Goal: Transaction & Acquisition: Purchase product/service

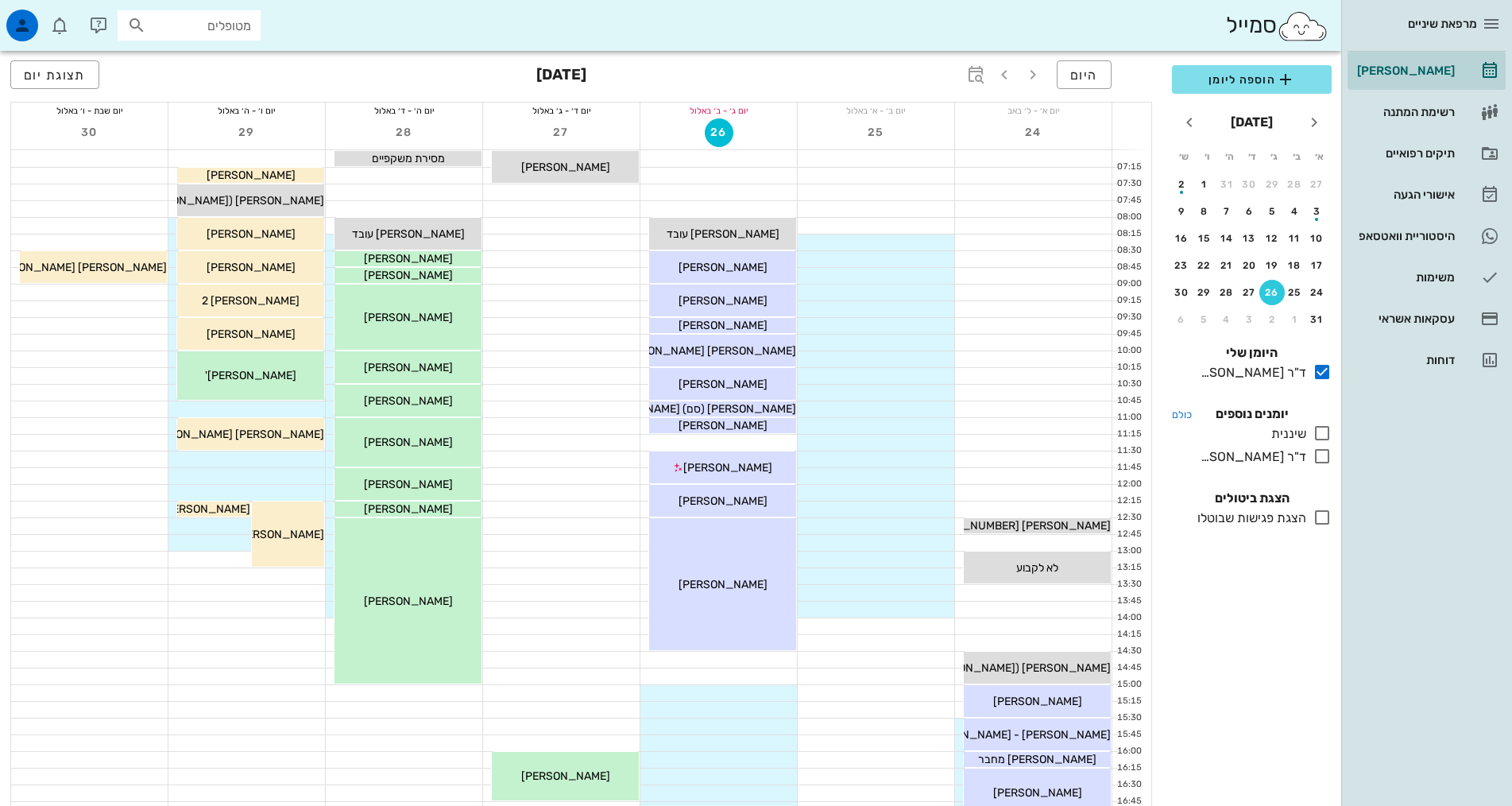
drag, startPoint x: 1325, startPoint y: 428, endPoint x: 1325, endPoint y: 420, distance: 8.0
click at [1325, 428] on icon at bounding box center [1322, 433] width 19 height 19
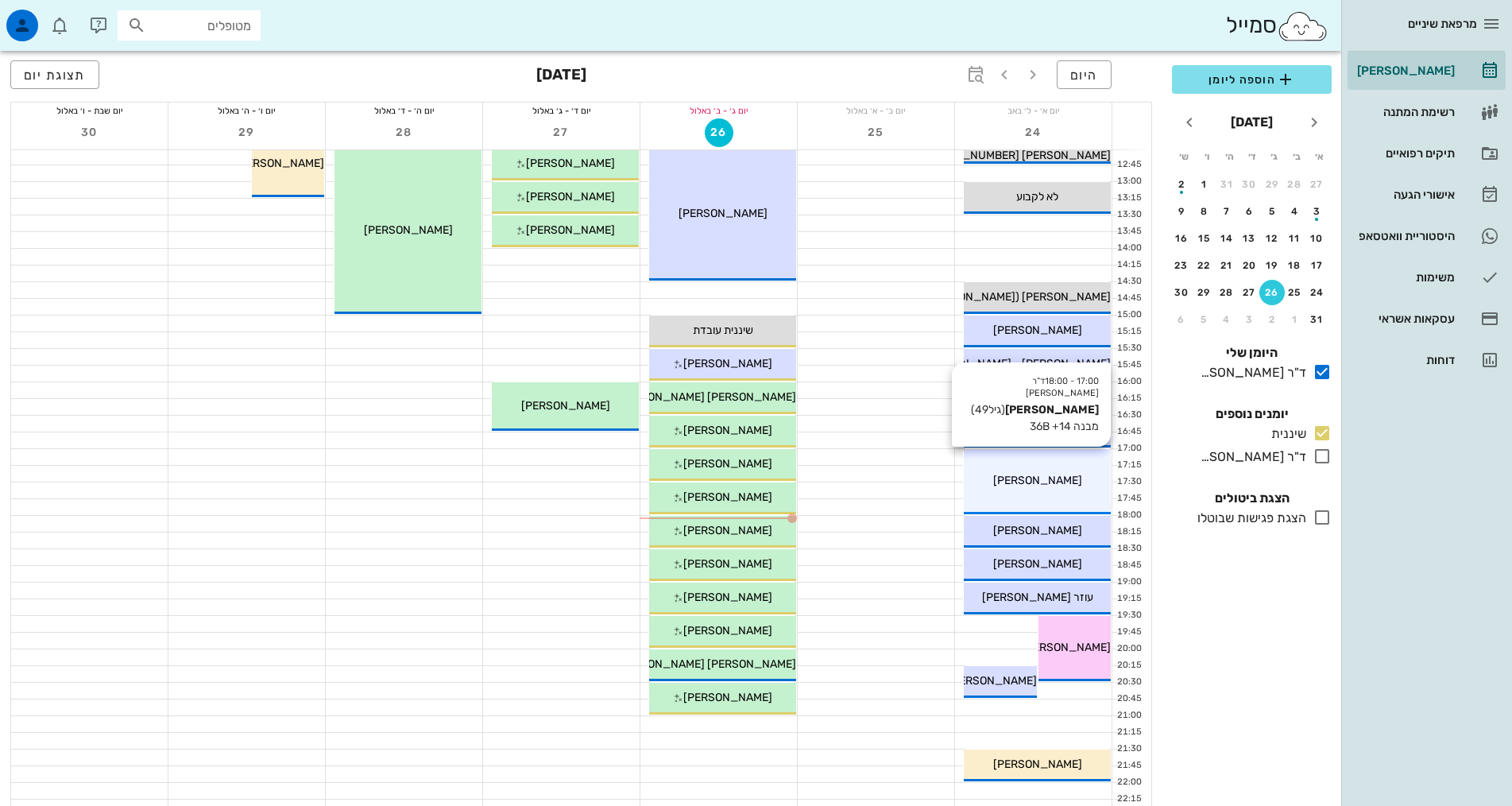
scroll to position [398, 0]
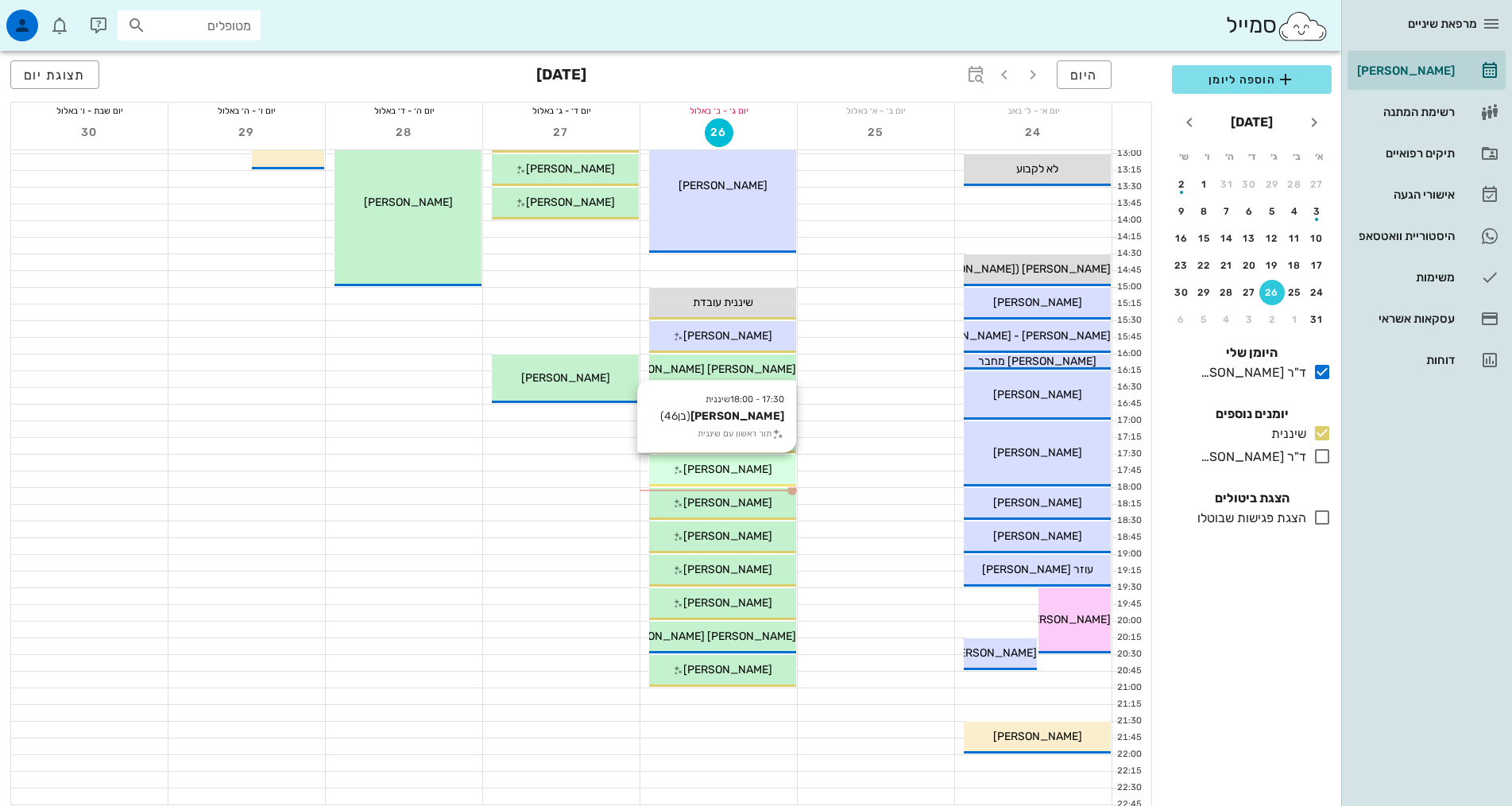
click at [778, 474] on div "[PERSON_NAME]" at bounding box center [723, 470] width 147 height 17
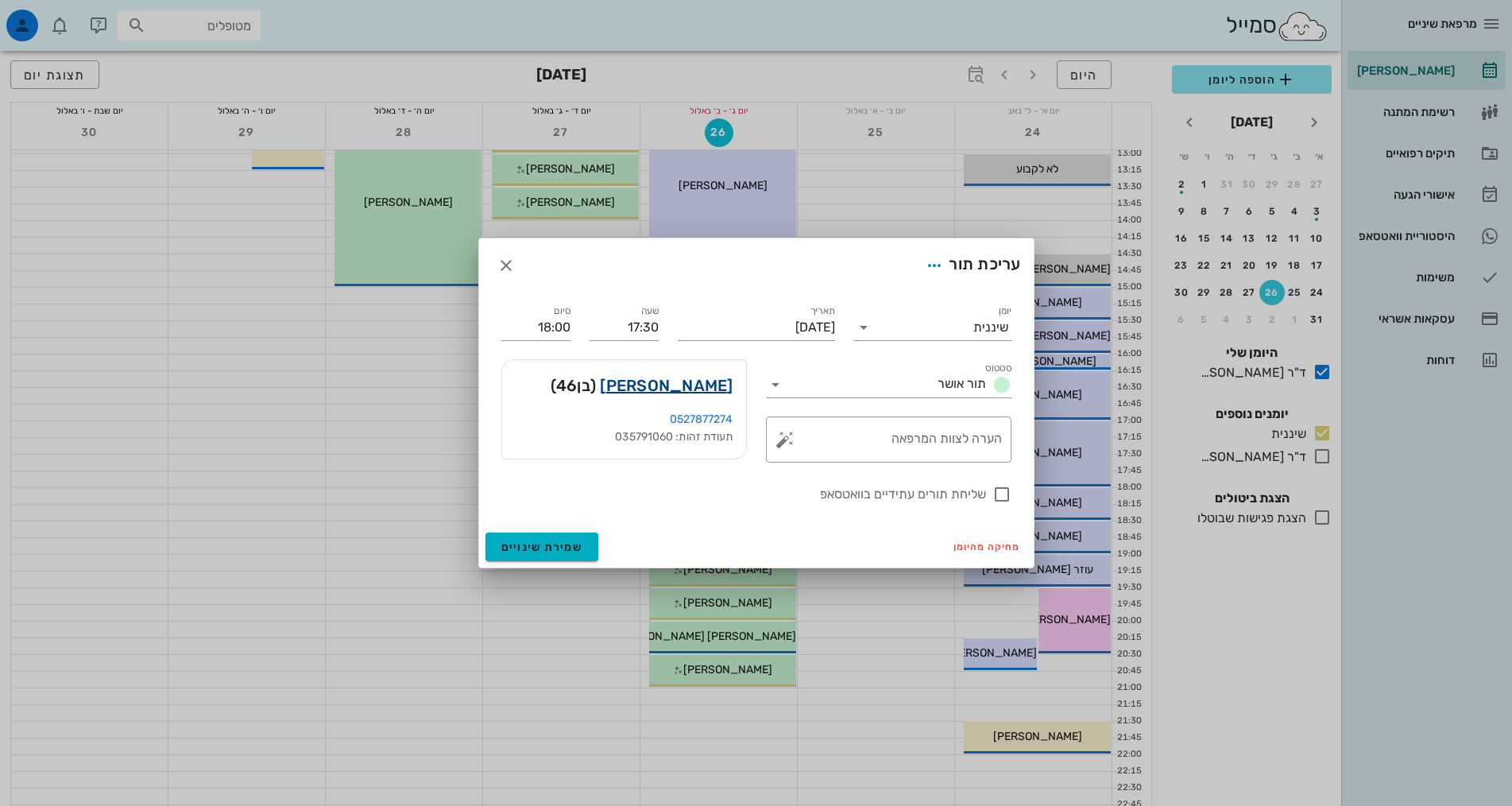
click at [705, 381] on link "[PERSON_NAME]" at bounding box center [666, 386] width 132 height 25
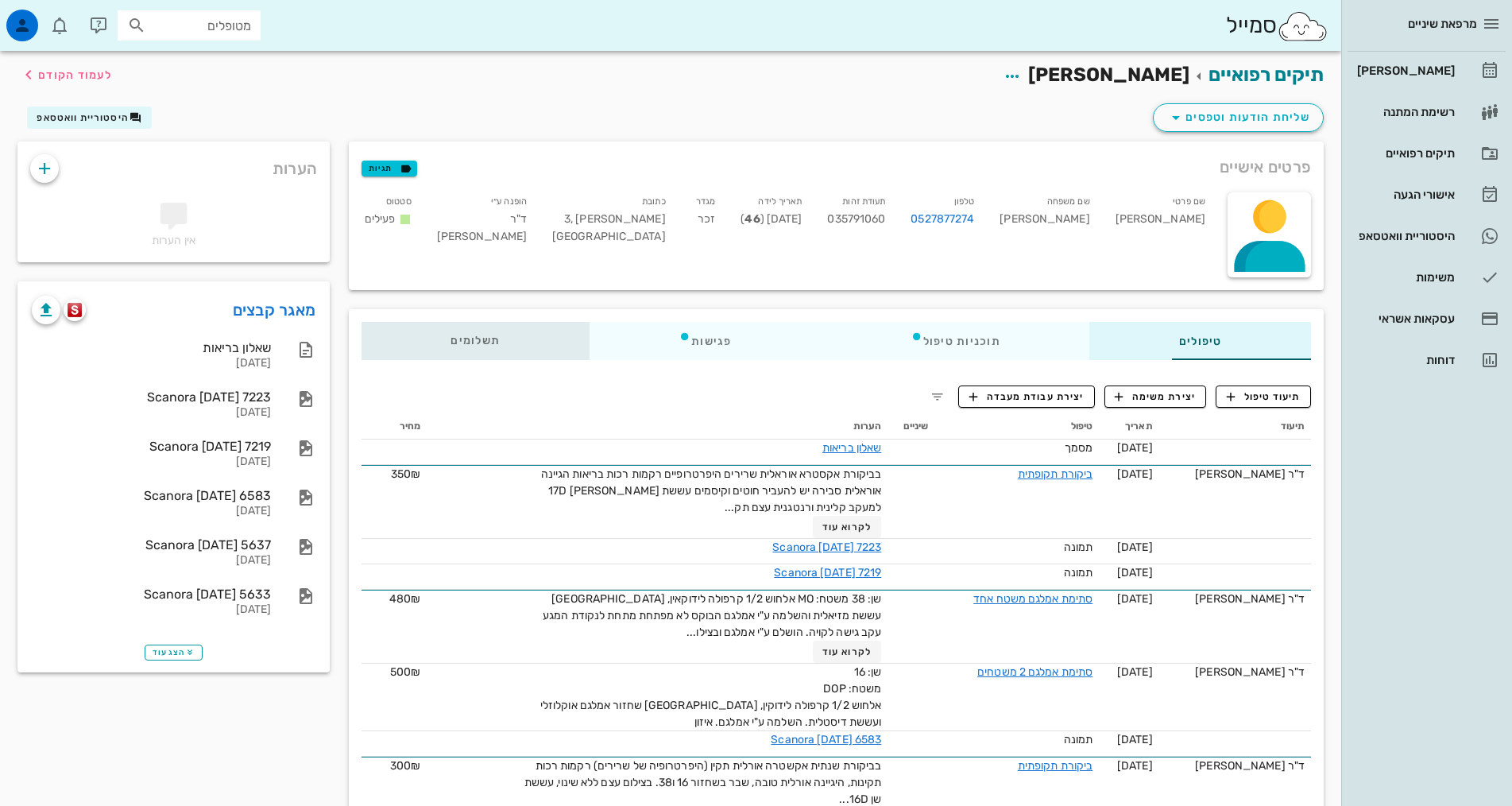
click at [451, 336] on span "תשלומים 0₪" at bounding box center [475, 341] width 50 height 11
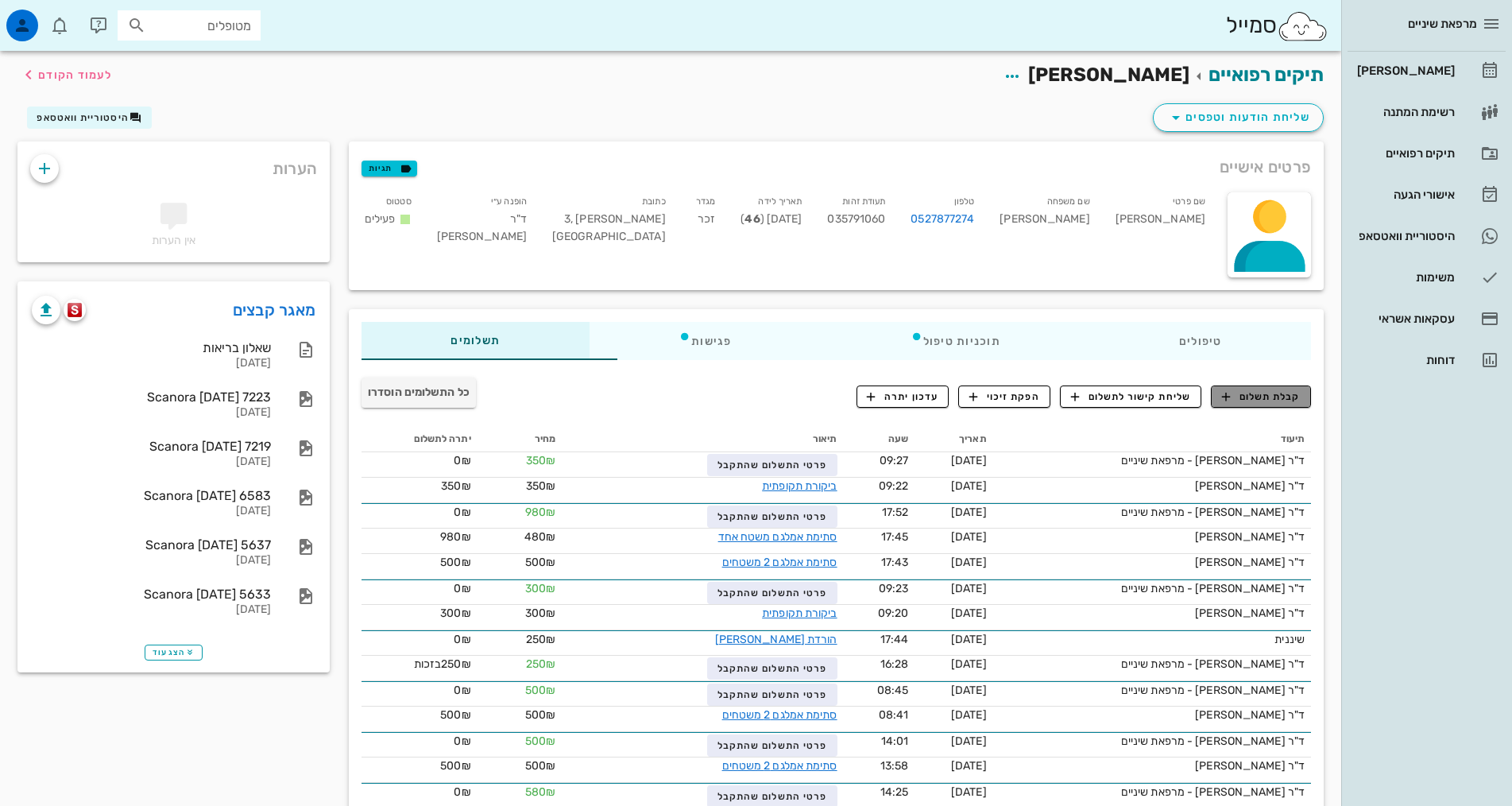
click at [1252, 397] on span "קבלת תשלום" at bounding box center [1261, 397] width 78 height 14
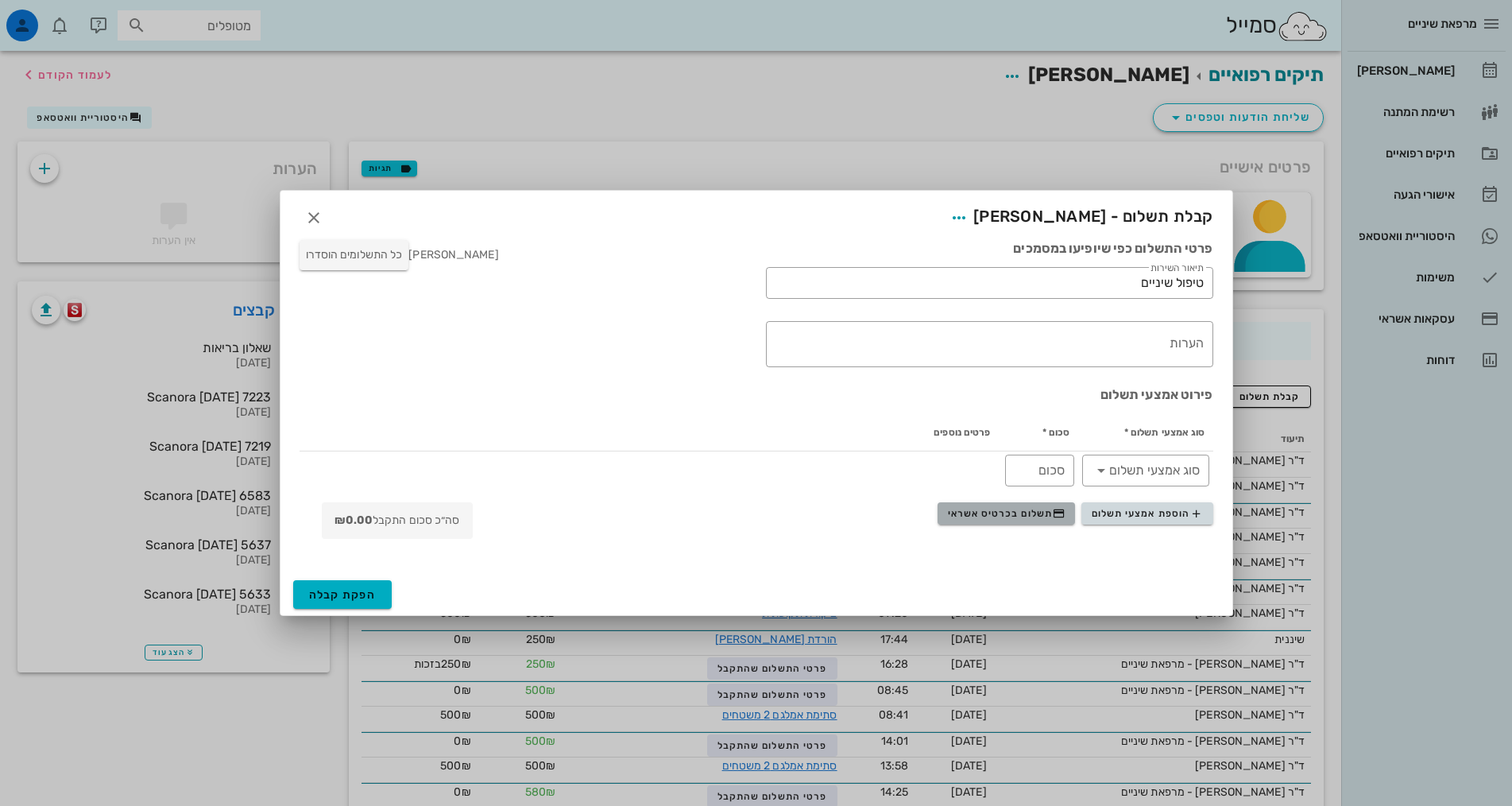
drag, startPoint x: 1044, startPoint y: 512, endPoint x: 1061, endPoint y: 507, distance: 17.7
click at [1044, 510] on span "תשלום בכרטיס אשראי" at bounding box center [1006, 514] width 118 height 13
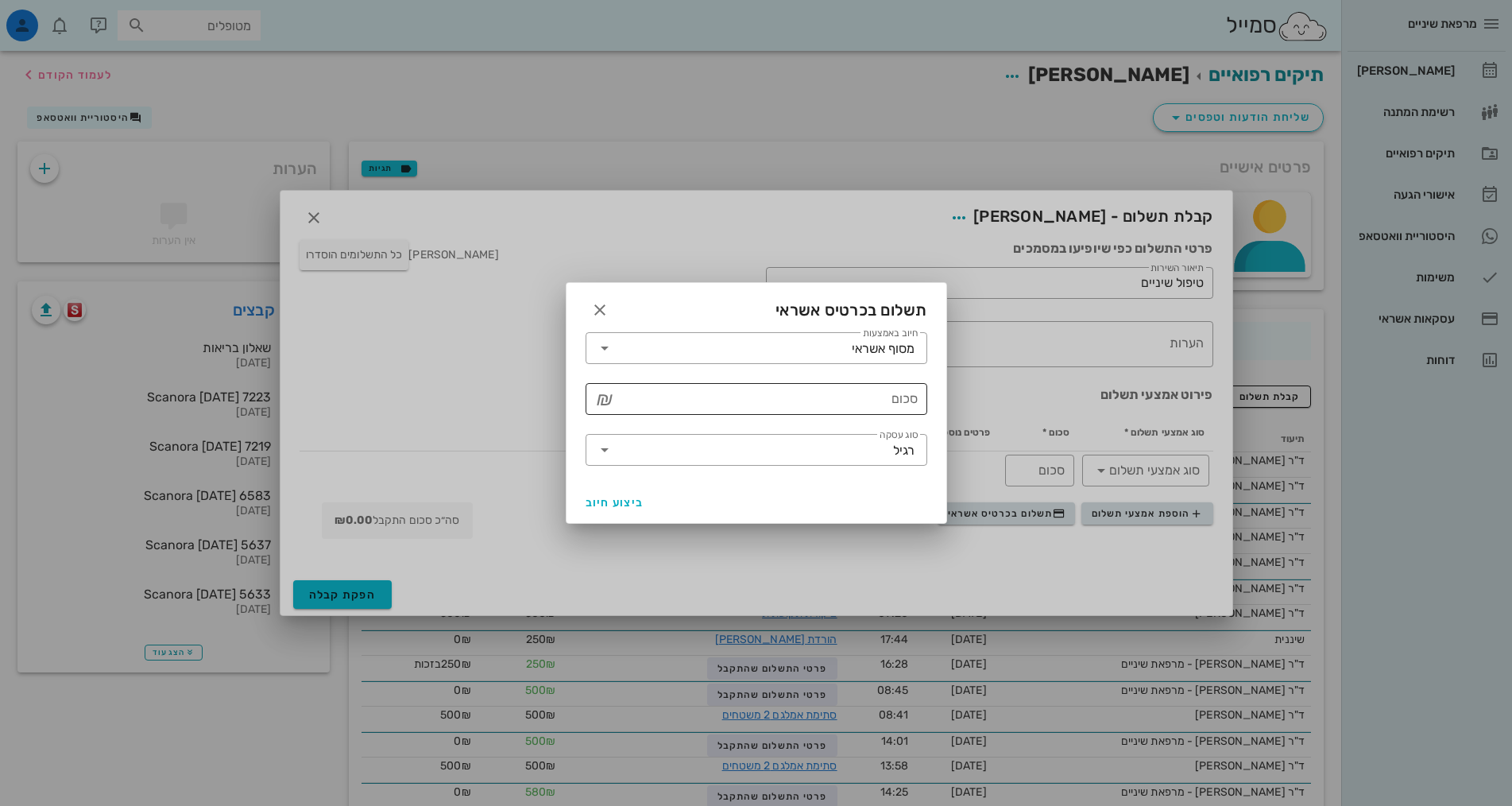
click at [917, 402] on div "​ סכום ₪" at bounding box center [756, 398] width 342 height 32
type input "250"
click at [601, 504] on span "ביצוע חיוב" at bounding box center [615, 502] width 59 height 14
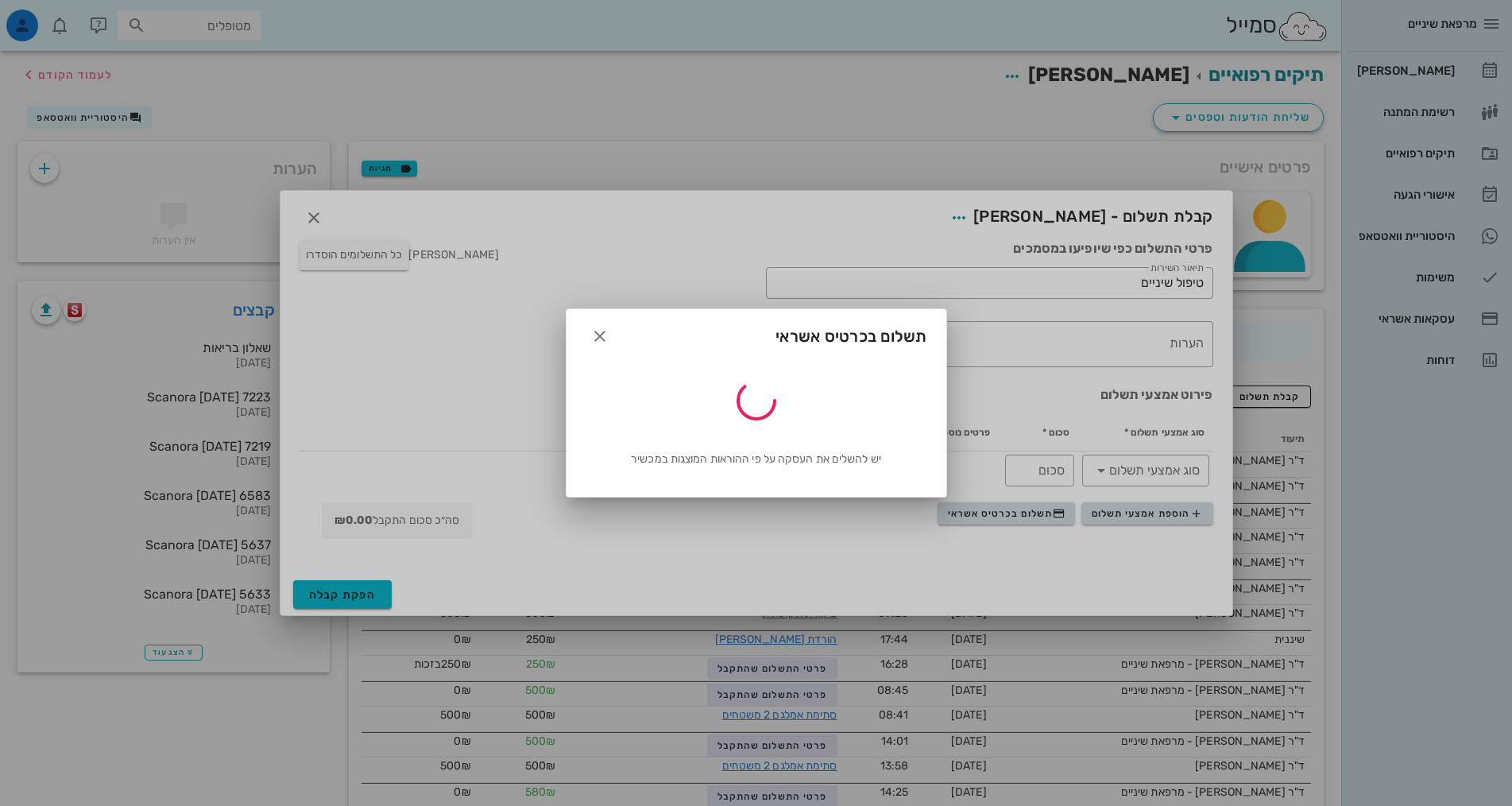
type input "250"
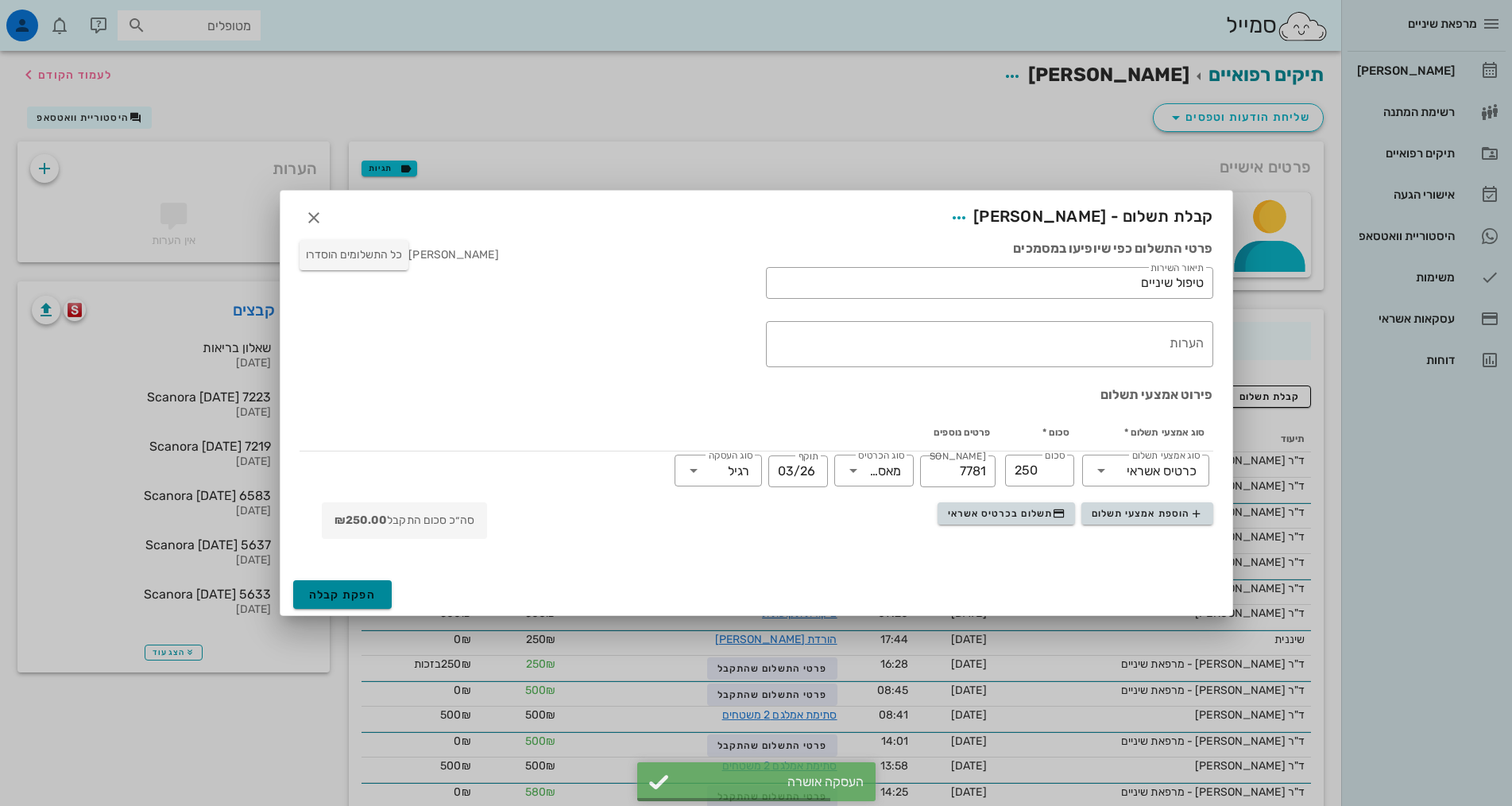
click at [319, 581] on button "הפקת קבלה" at bounding box center [342, 595] width 99 height 29
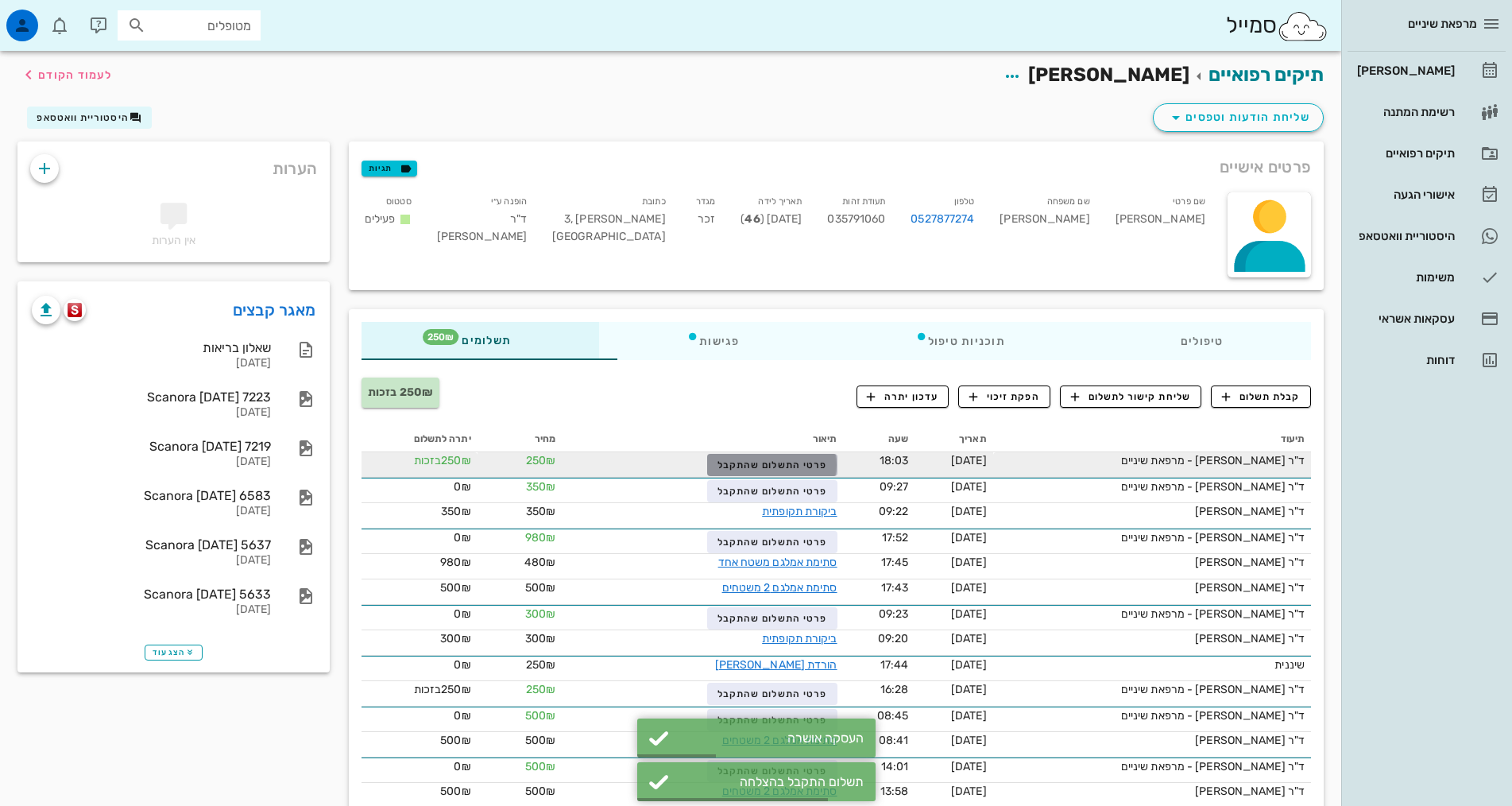
click at [751, 468] on span "פרטי התשלום שהתקבל" at bounding box center [772, 465] width 110 height 11
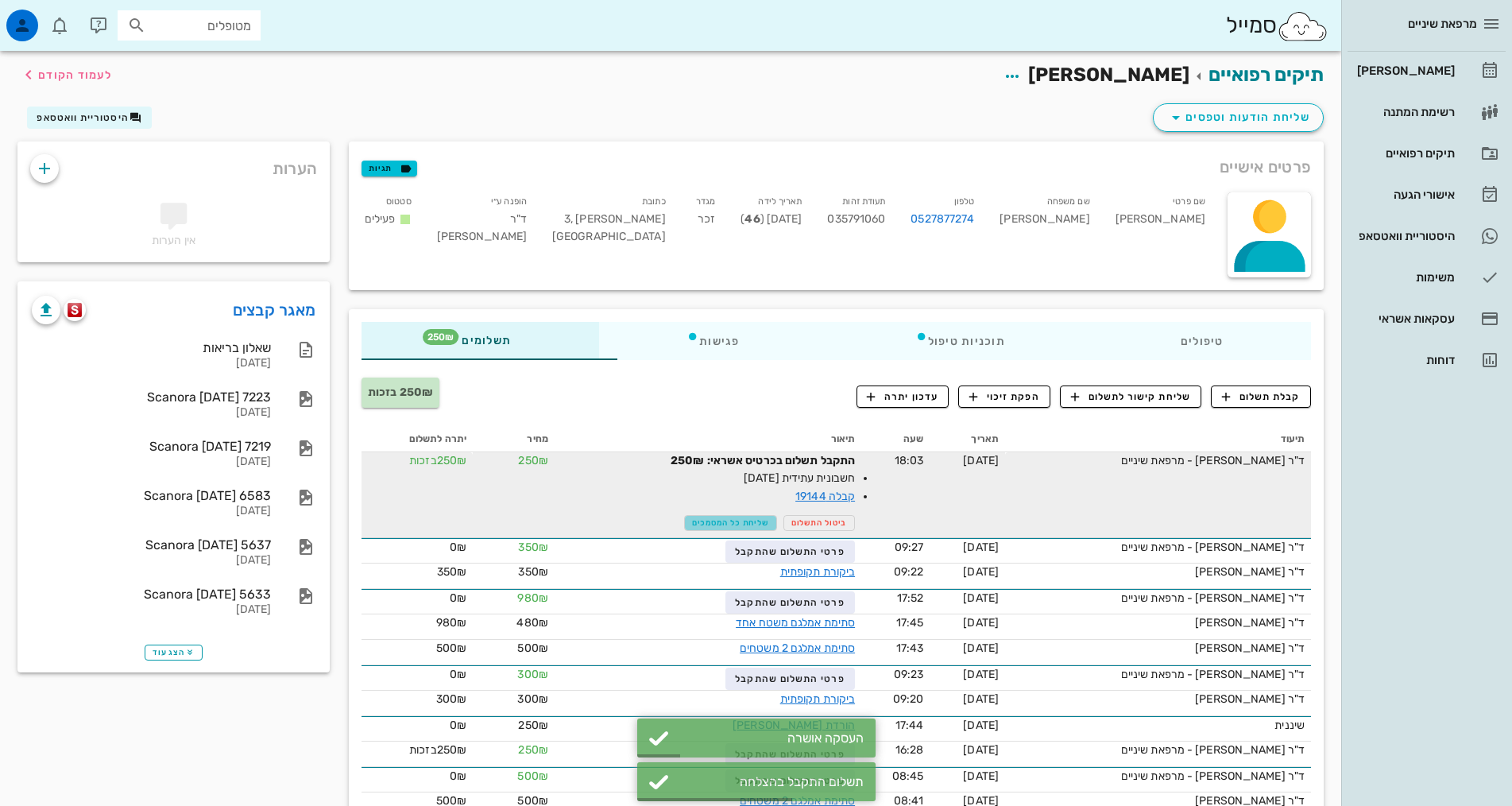
click at [692, 523] on span "שליחת כל המסמכים" at bounding box center [731, 523] width 77 height 10
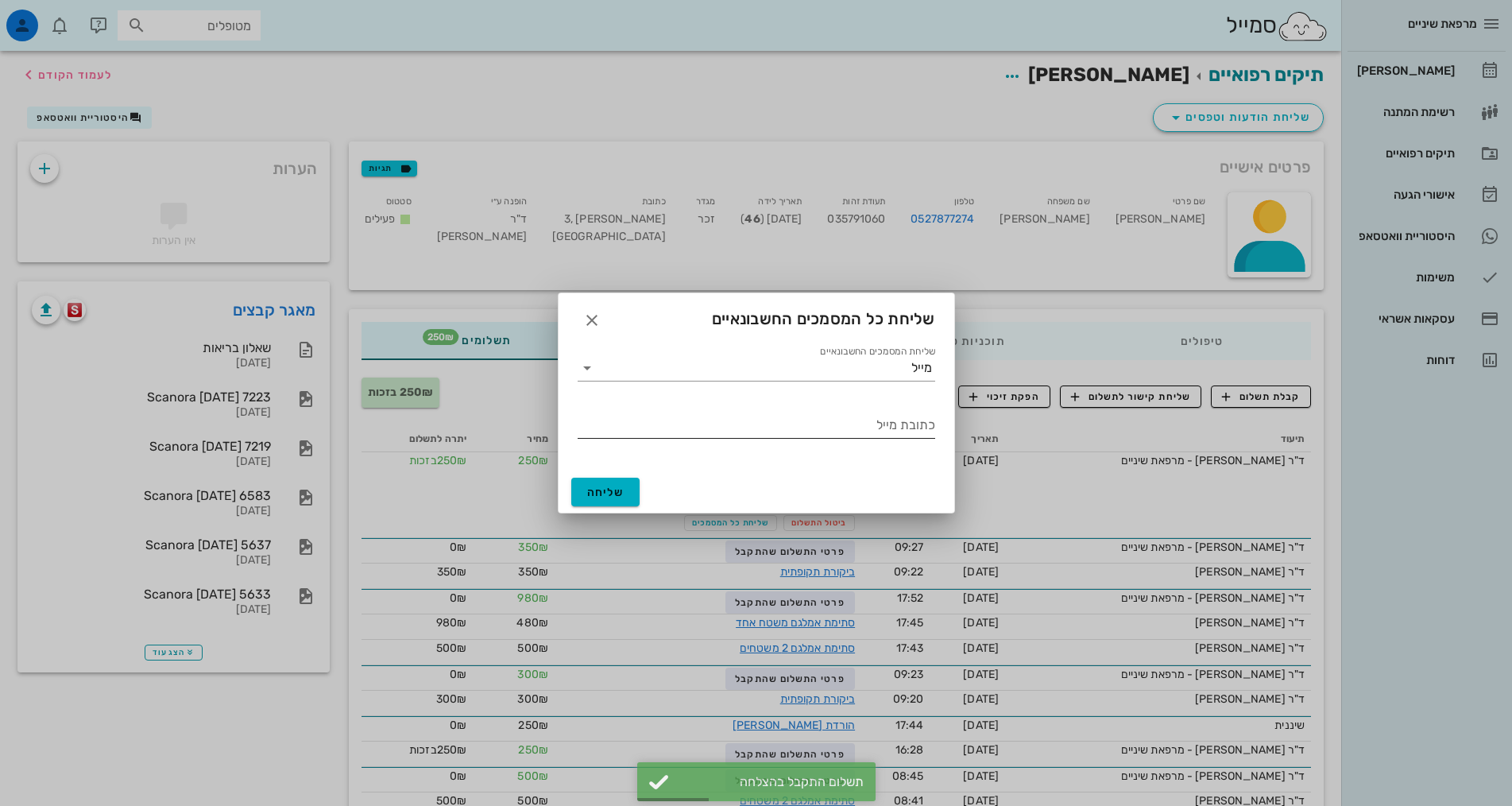
click at [801, 424] on input "כתובת מייל" at bounding box center [756, 426] width 358 height 25
click at [824, 360] on input "שליחת המסמכים החשבונאיים" at bounding box center [756, 368] width 312 height 25
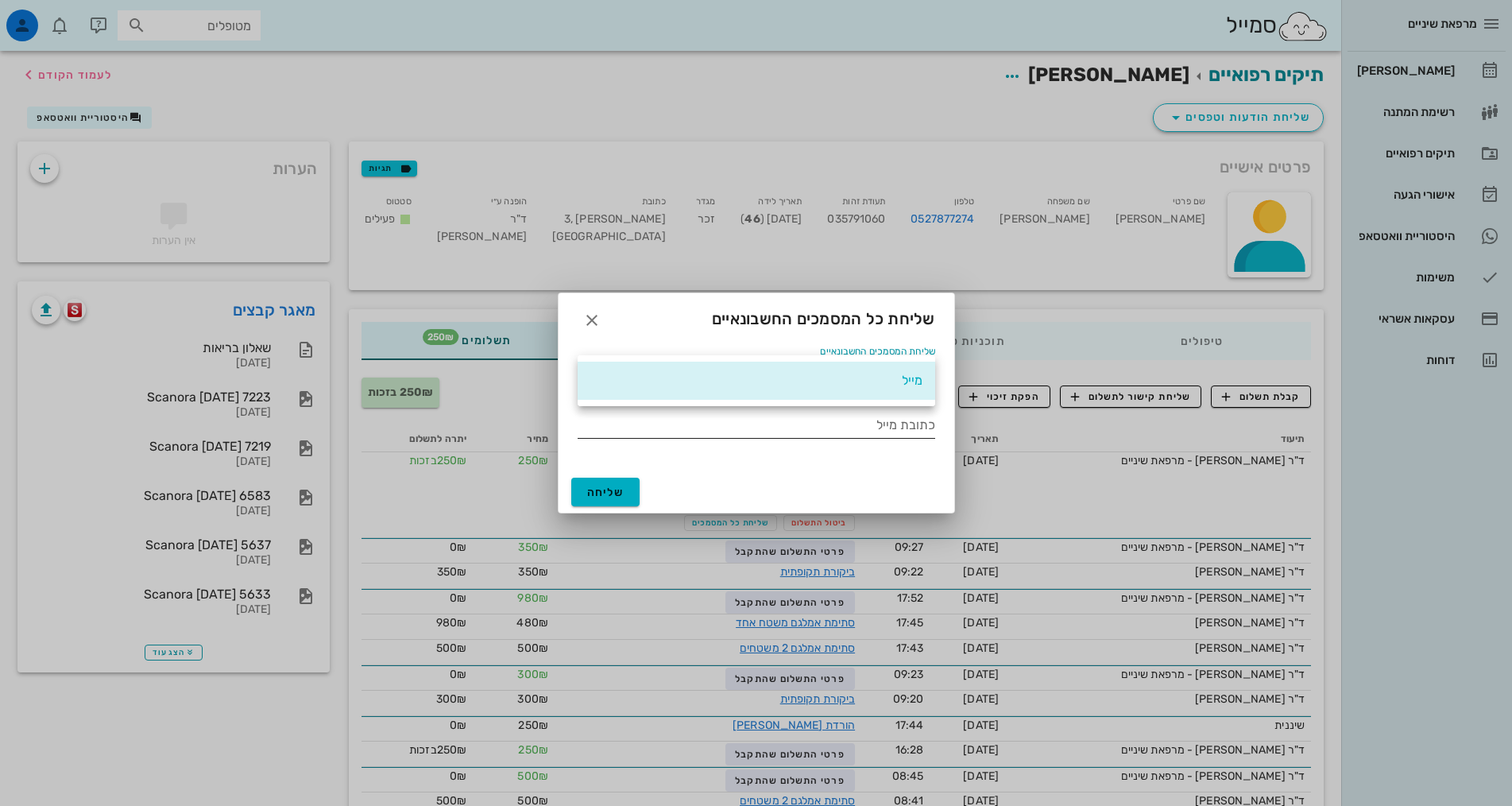
click at [843, 416] on input "כתובת מייל" at bounding box center [756, 426] width 358 height 25
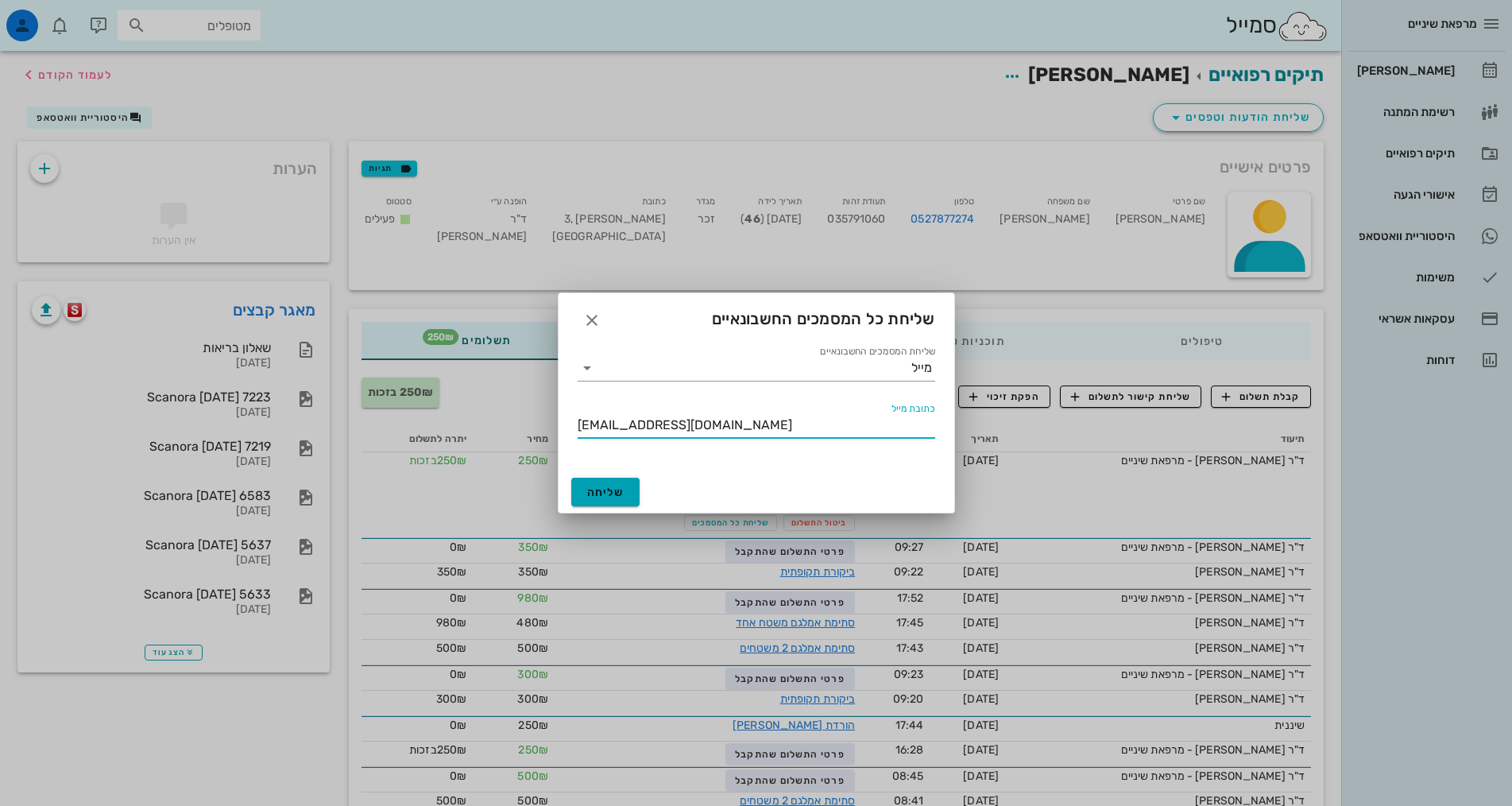
type input "[EMAIL_ADDRESS][DOMAIN_NAME]"
click at [611, 489] on span "שליחה" at bounding box center [606, 492] width 37 height 14
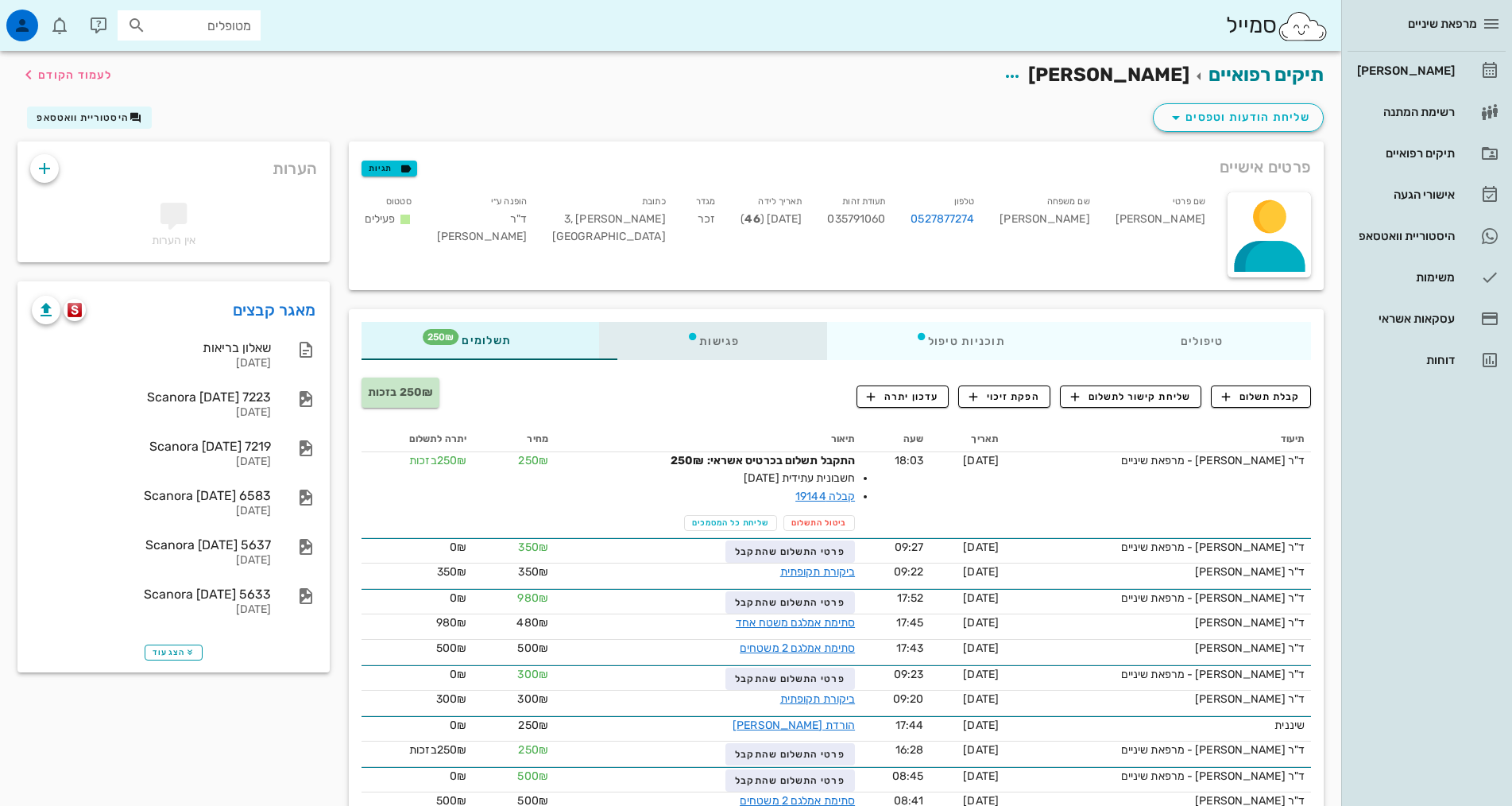
click at [687, 342] on icon at bounding box center [693, 336] width 13 height 13
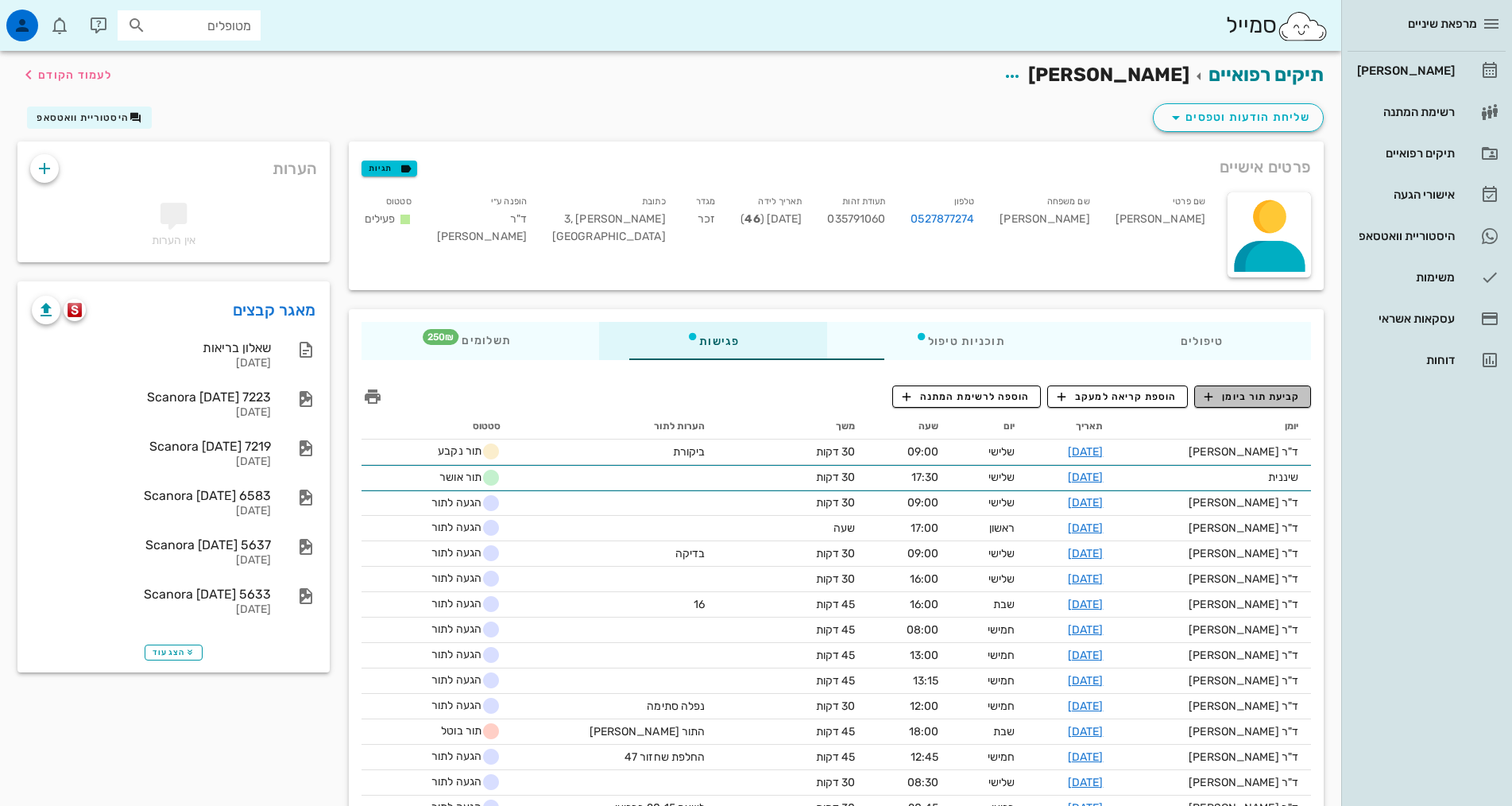
click at [1216, 394] on icon "button" at bounding box center [1209, 397] width 14 height 14
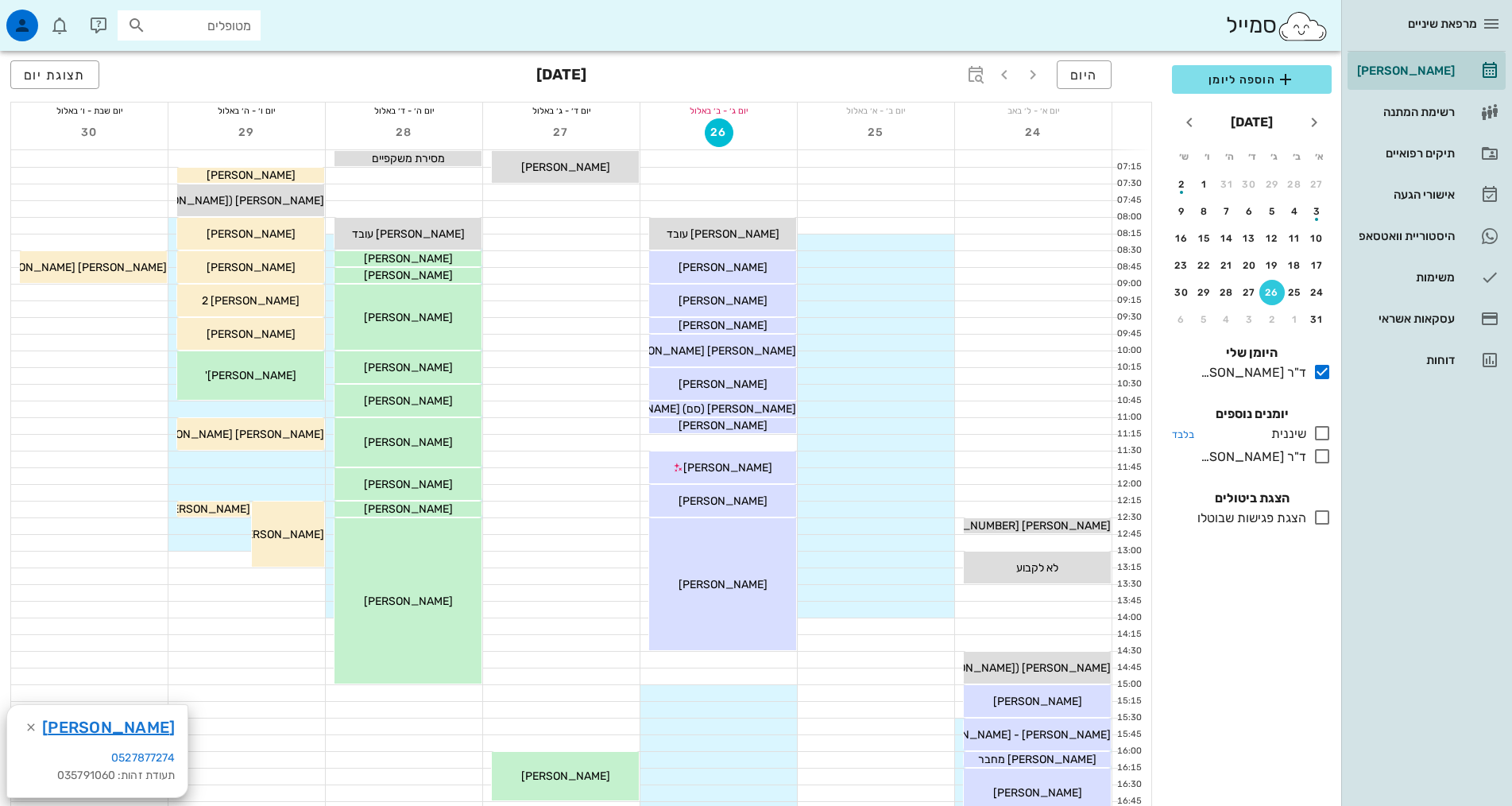
click at [1323, 433] on icon at bounding box center [1322, 433] width 19 height 19
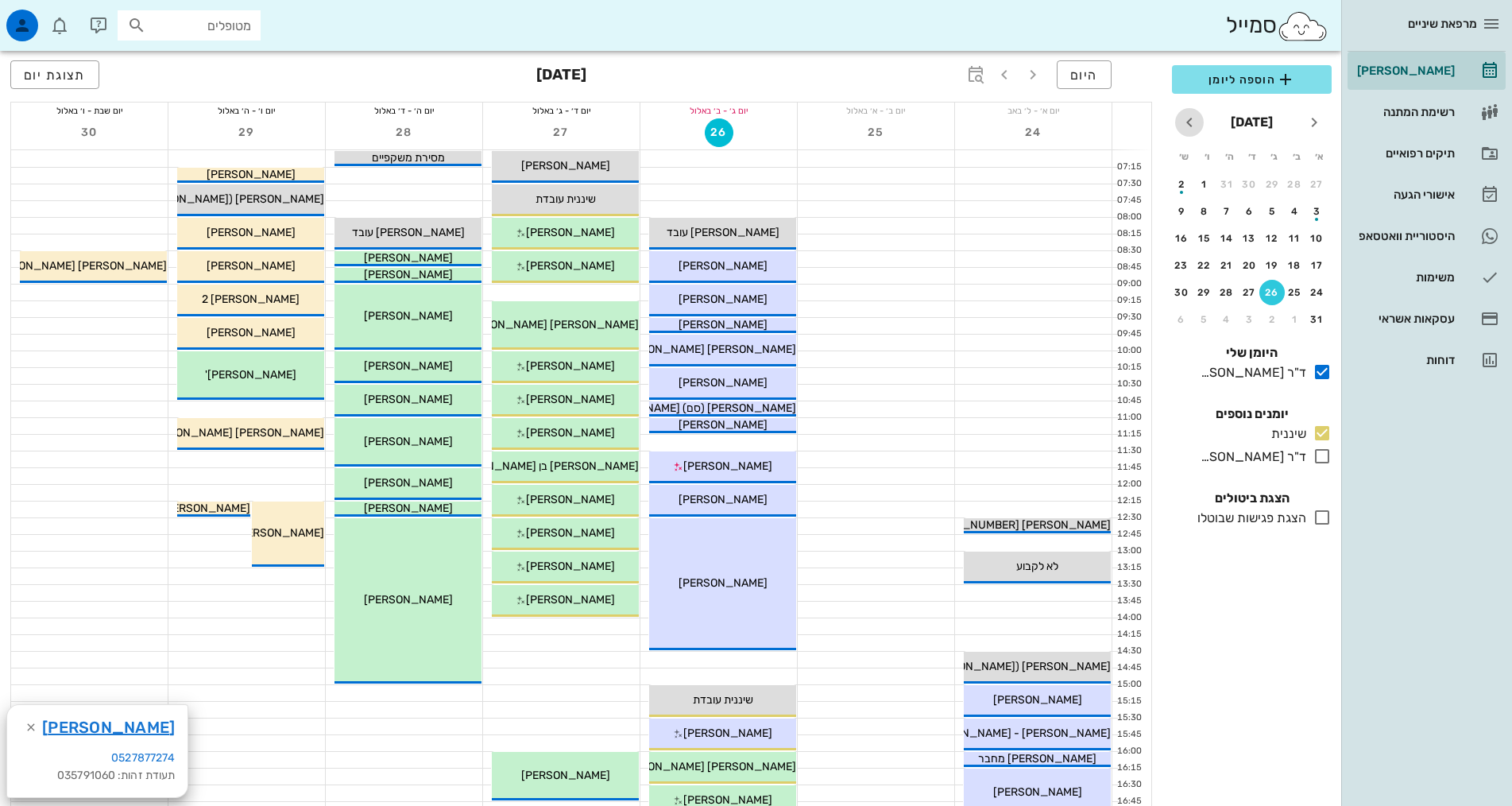
click at [1192, 120] on icon "חודש הבא" at bounding box center [1189, 122] width 19 height 19
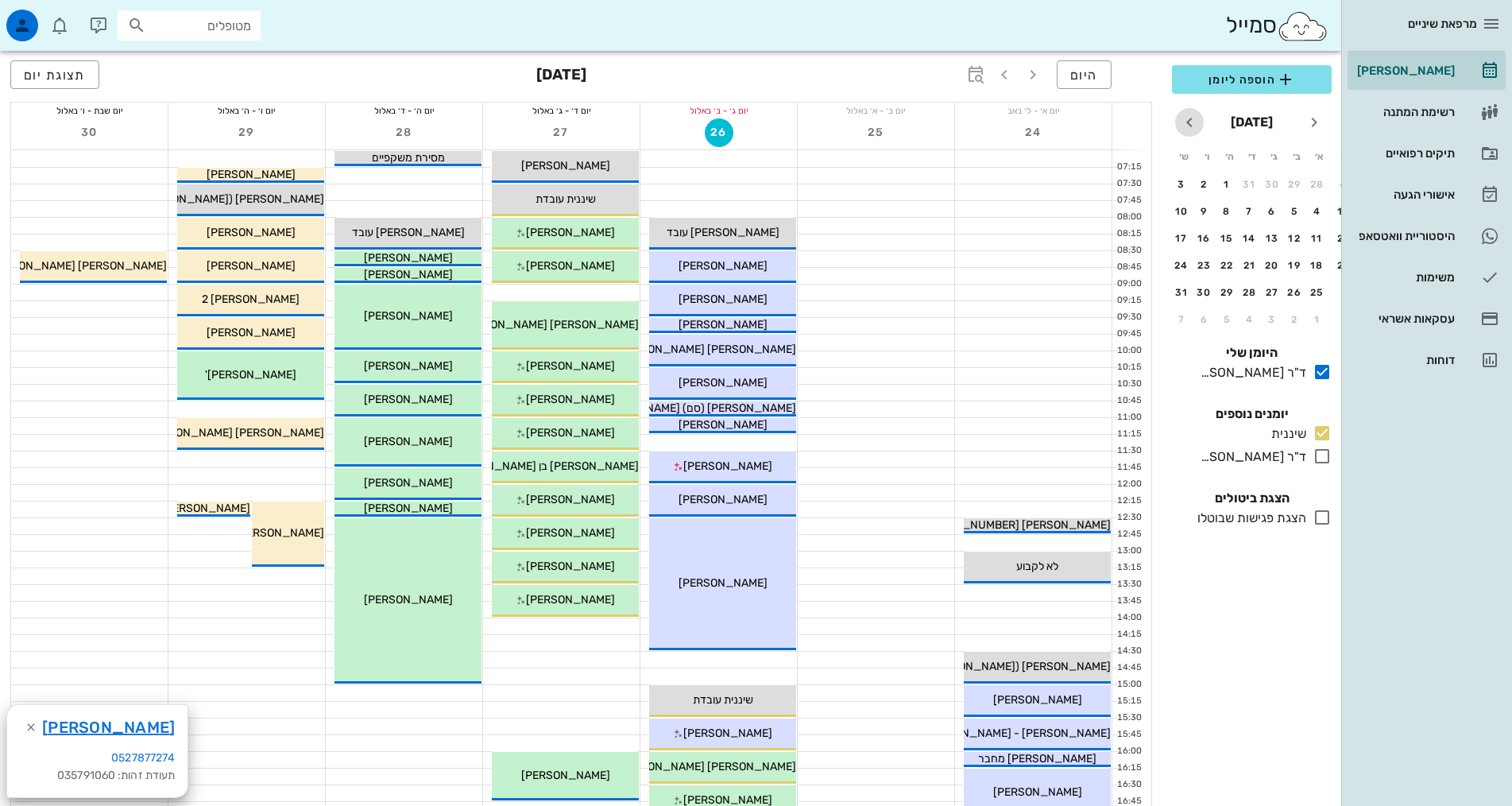
click at [1192, 120] on icon "חודש הבא" at bounding box center [1189, 122] width 19 height 19
click at [1255, 240] on div "15" at bounding box center [1250, 238] width 25 height 11
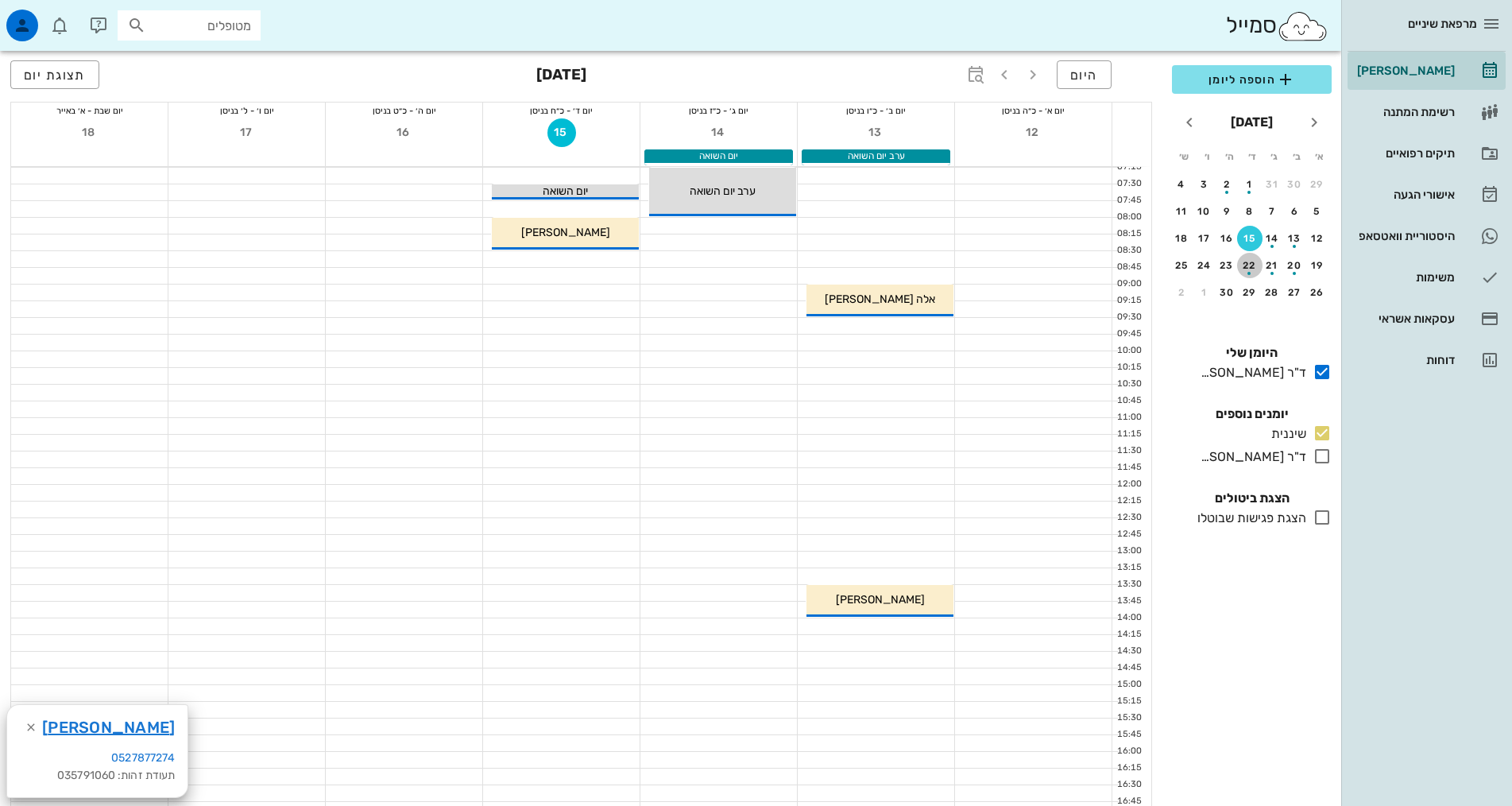
click at [1249, 265] on div "button" at bounding box center [1250, 270] width 25 height 9
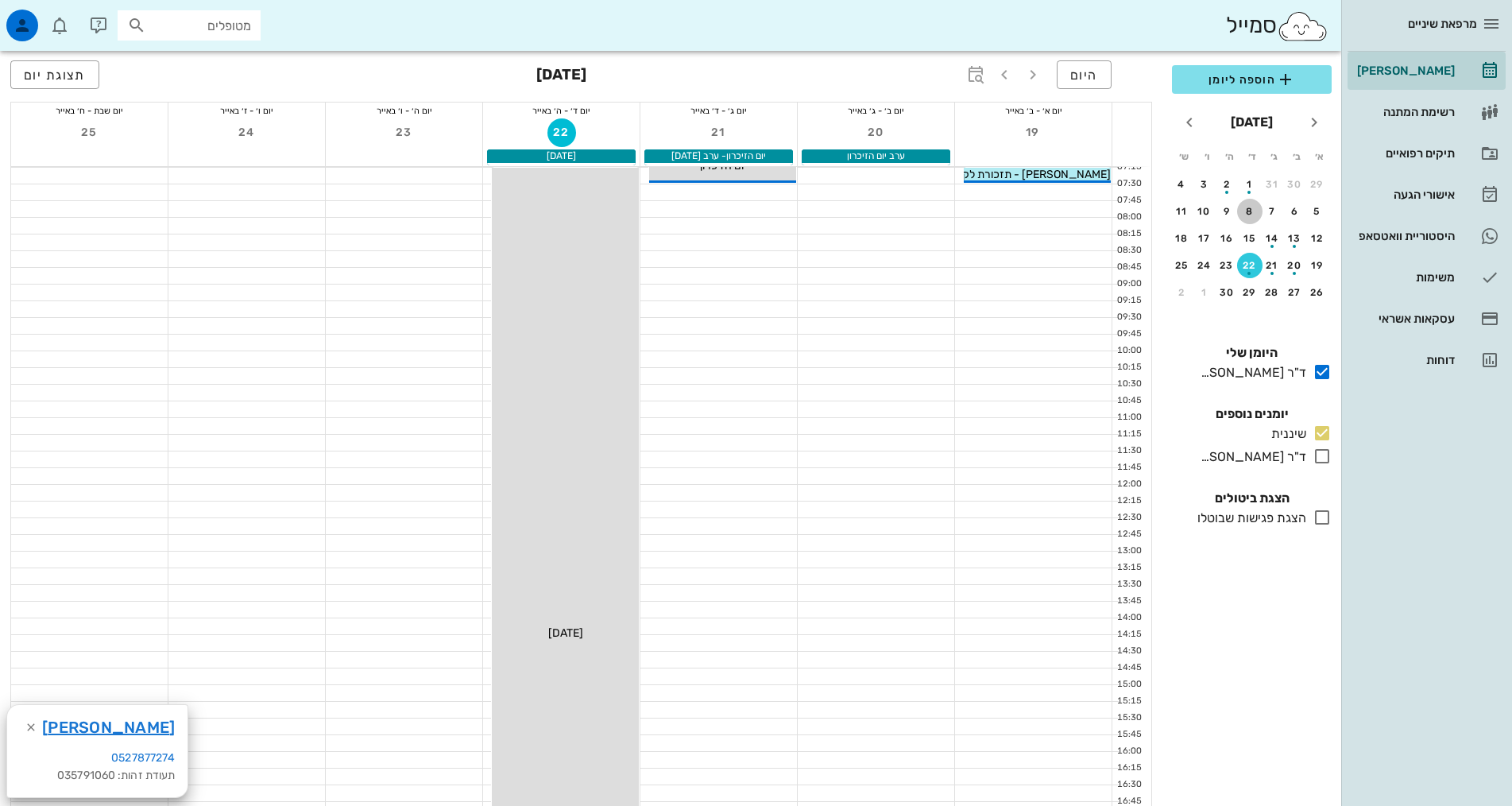
click at [1250, 206] on div "8" at bounding box center [1250, 211] width 25 height 11
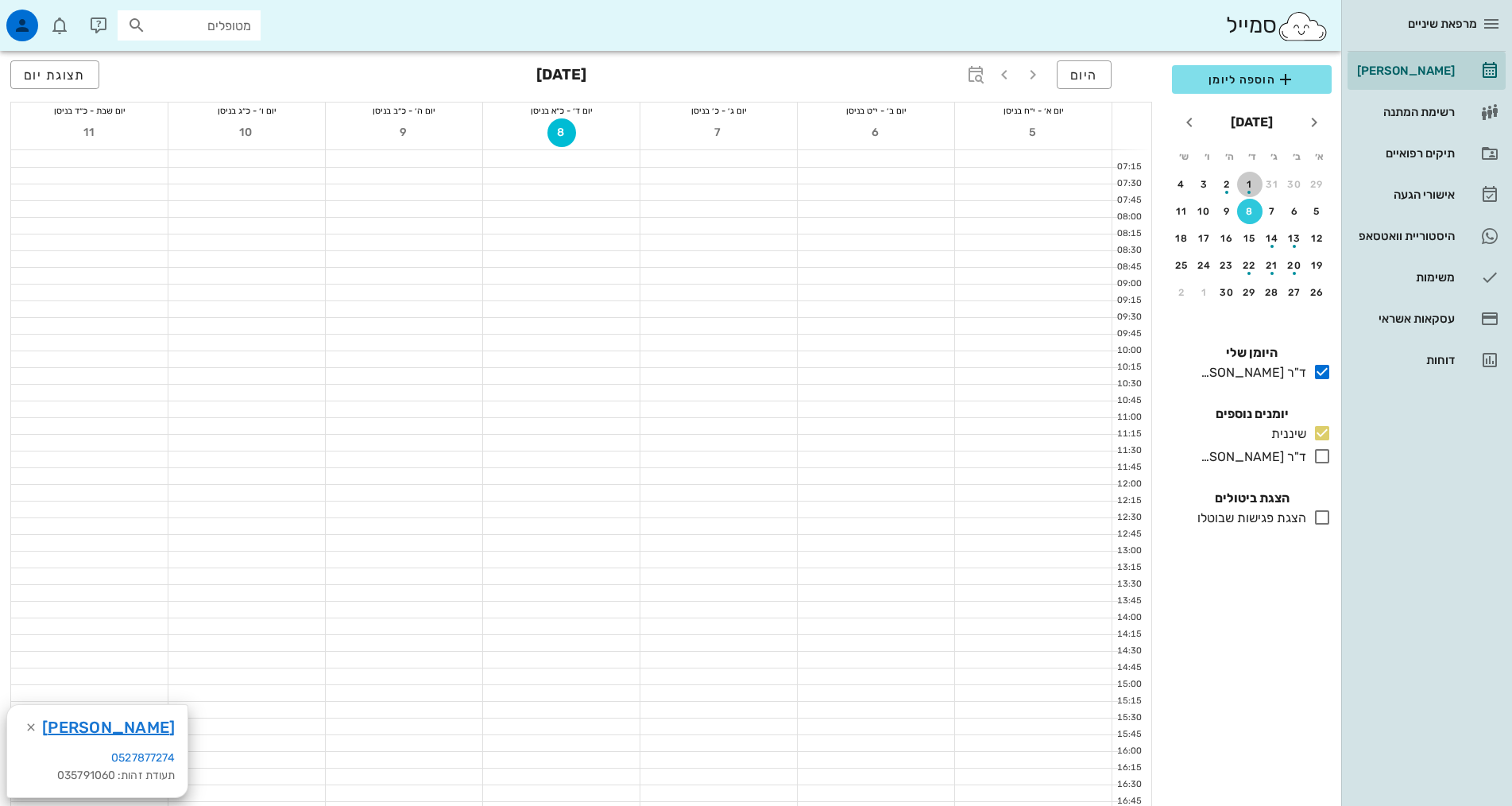
click at [1249, 192] on div "button" at bounding box center [1250, 193] width 4 height 4
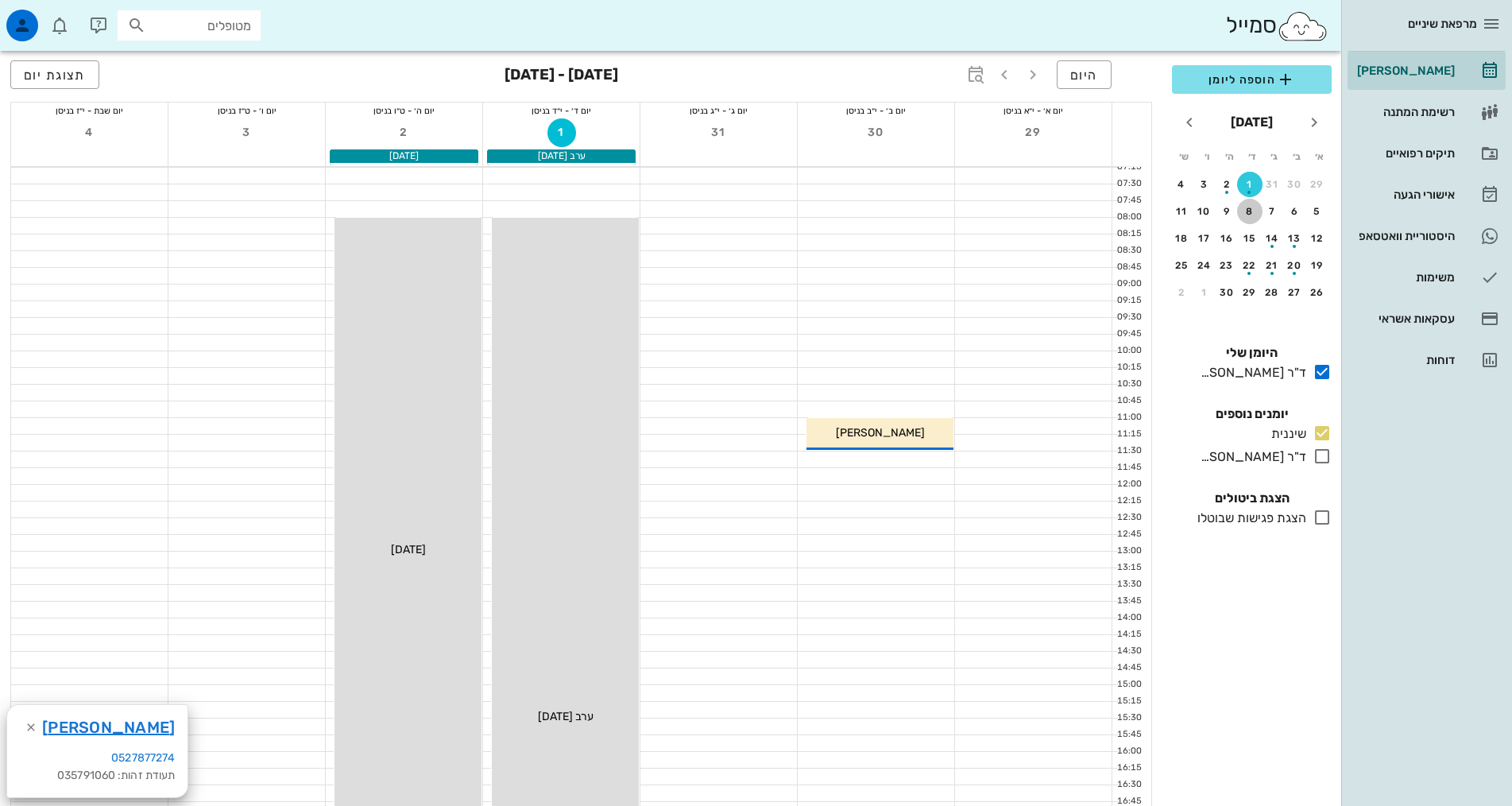
click at [1252, 213] on div "8" at bounding box center [1250, 211] width 25 height 11
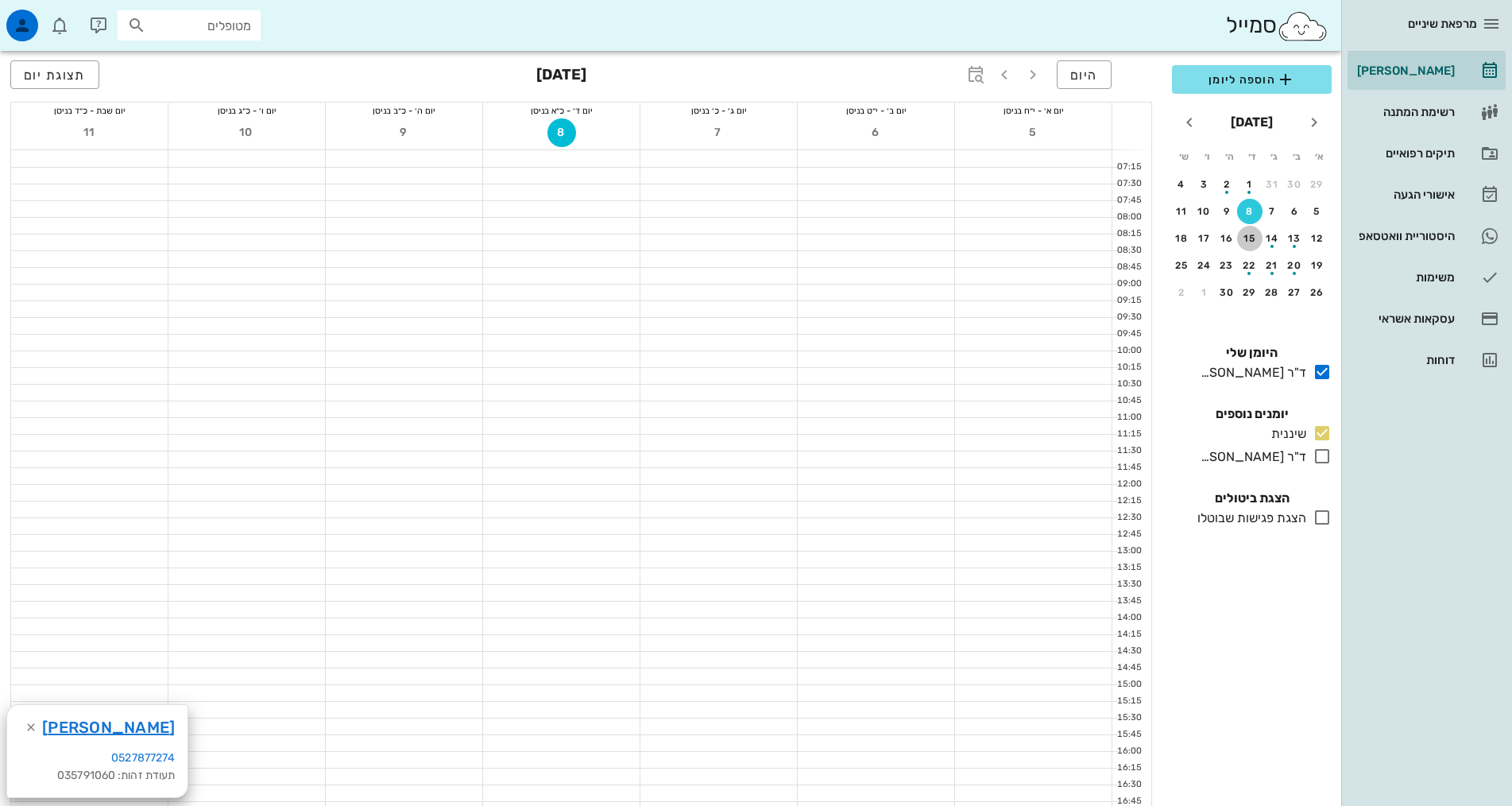
click at [1247, 239] on div "15" at bounding box center [1250, 238] width 25 height 11
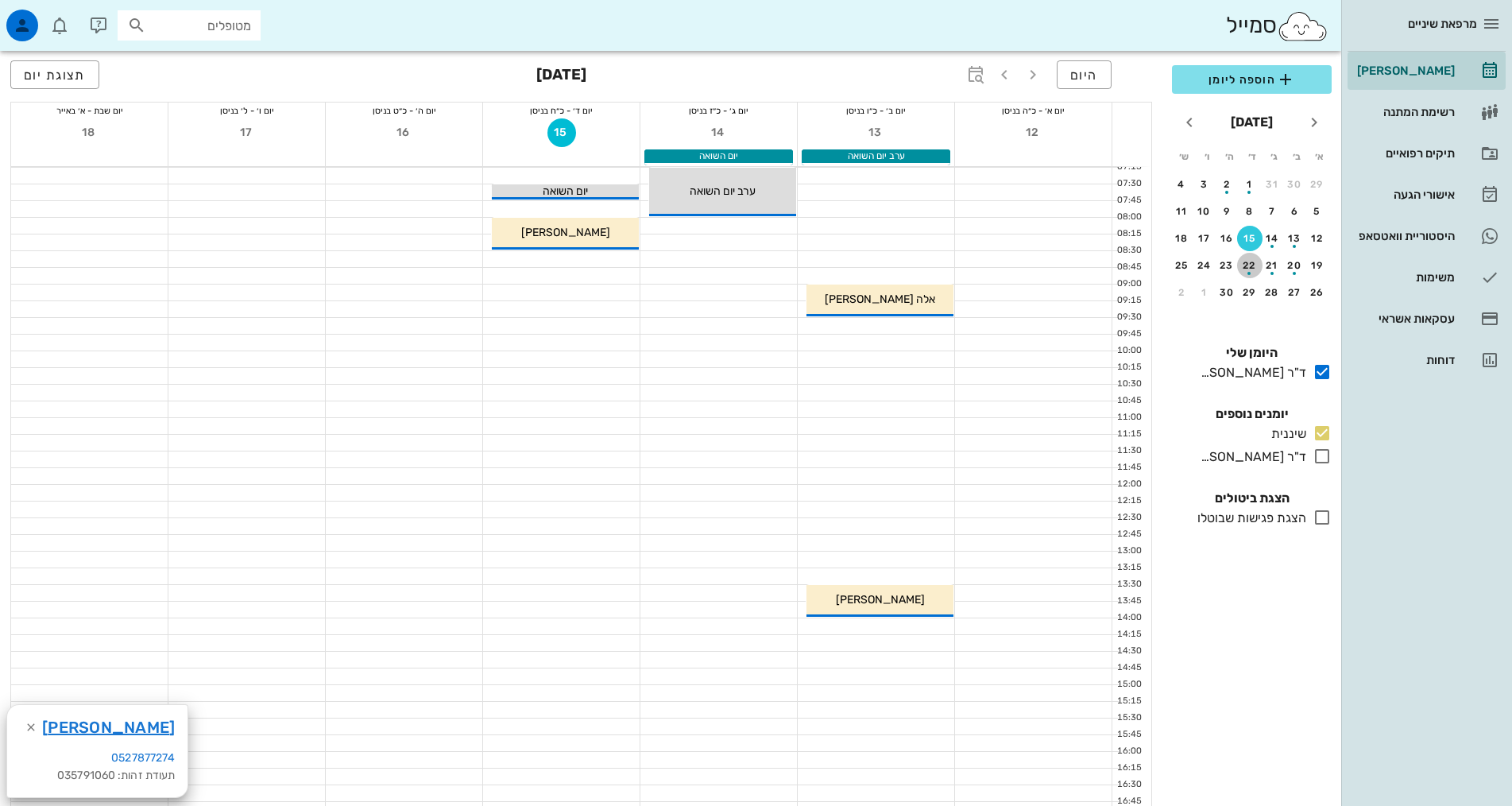
click at [1247, 262] on div "22" at bounding box center [1250, 265] width 25 height 11
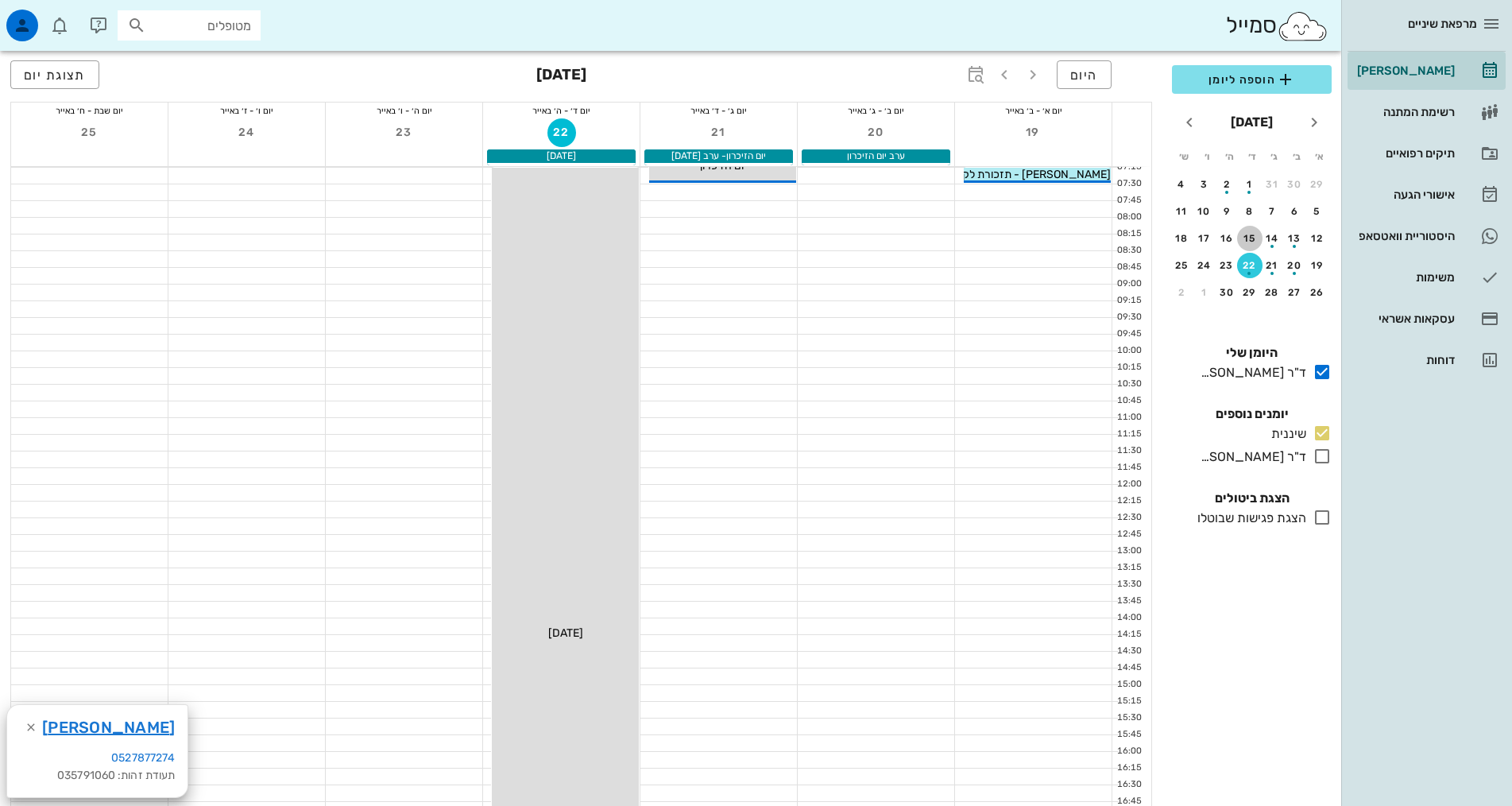
click at [1250, 233] on div "15" at bounding box center [1250, 238] width 25 height 11
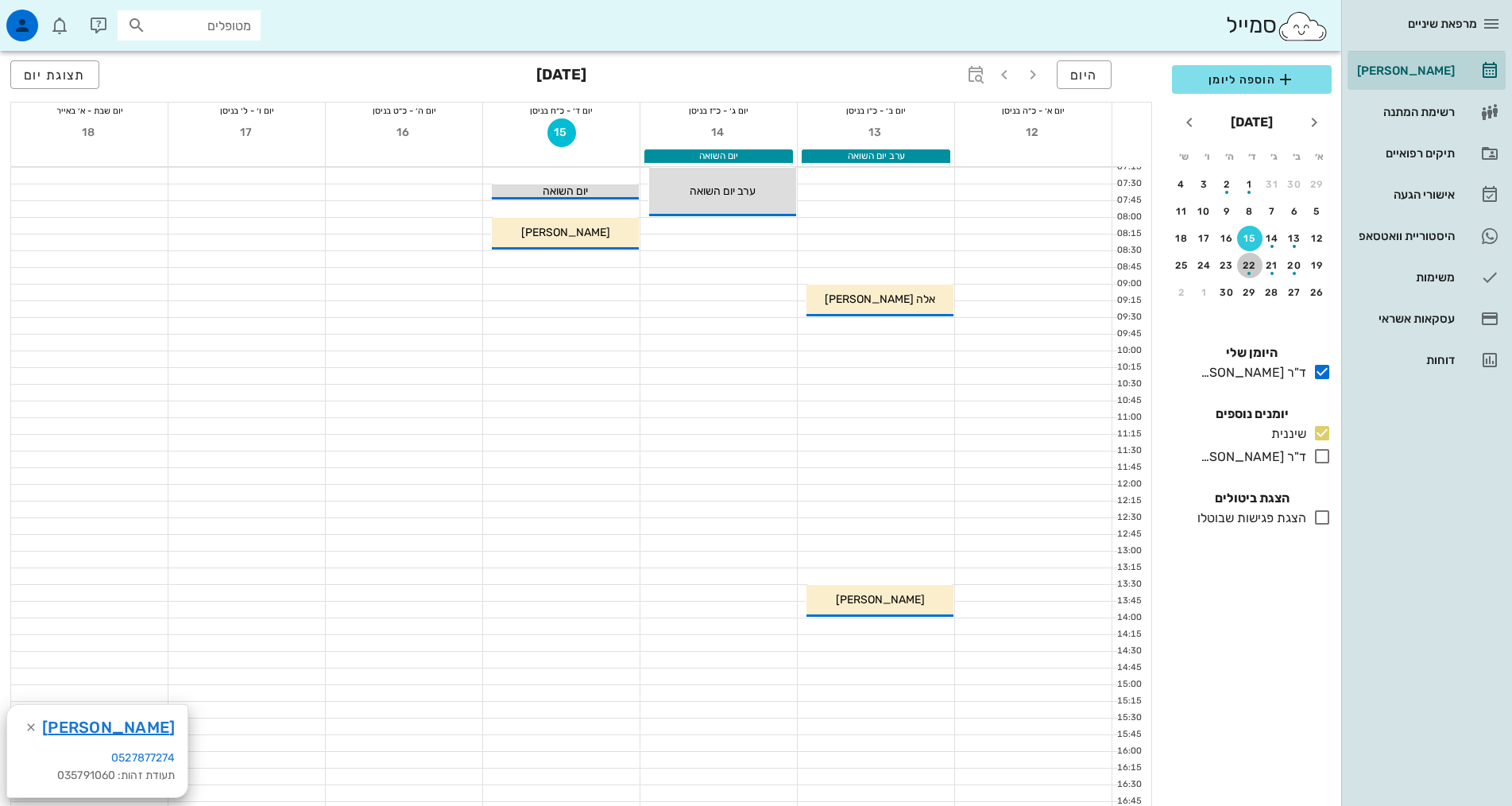
click at [1247, 272] on div "button" at bounding box center [1250, 270] width 25 height 9
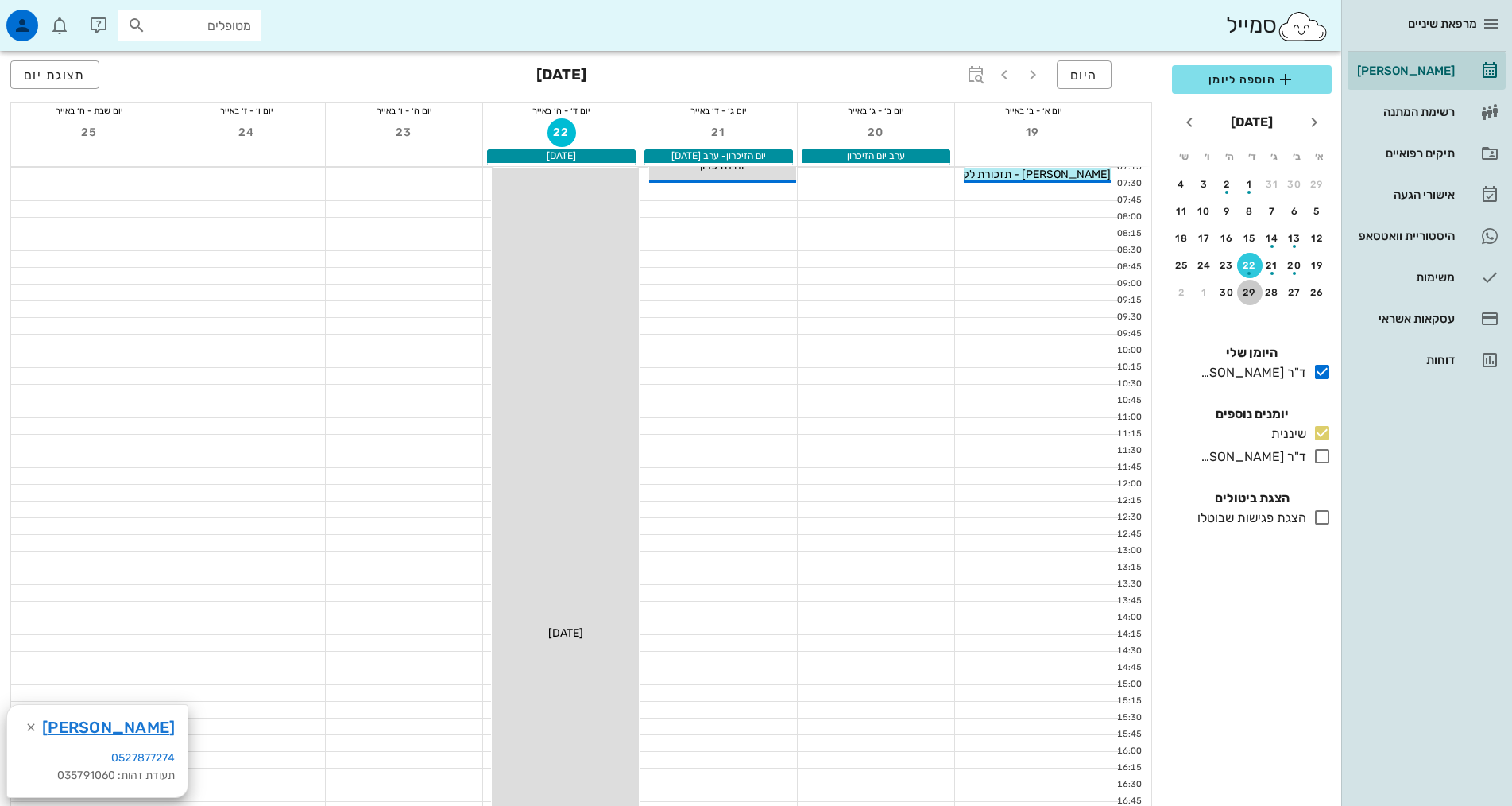
click at [1243, 288] on div "29" at bounding box center [1250, 292] width 25 height 11
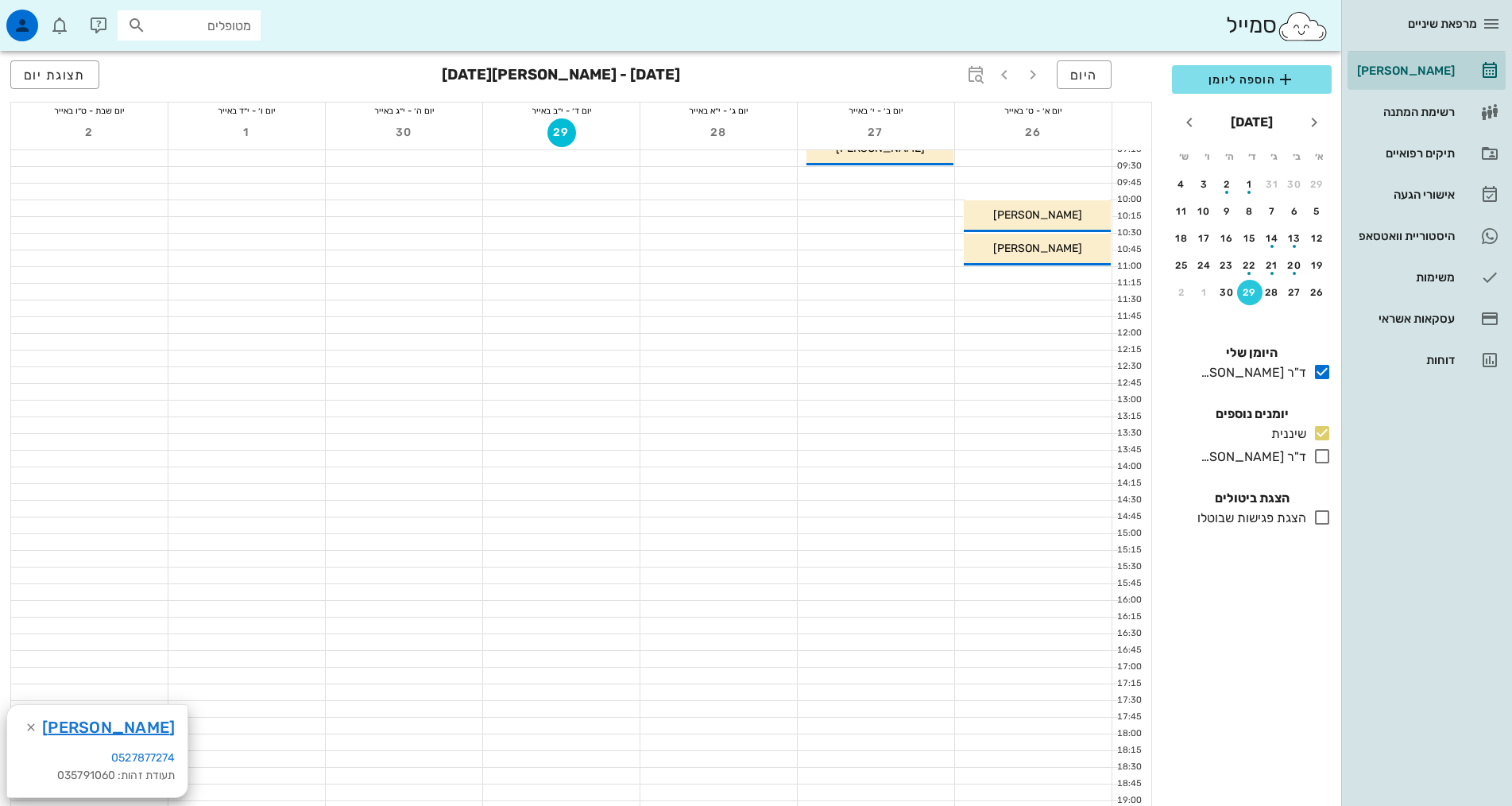
scroll to position [318, 0]
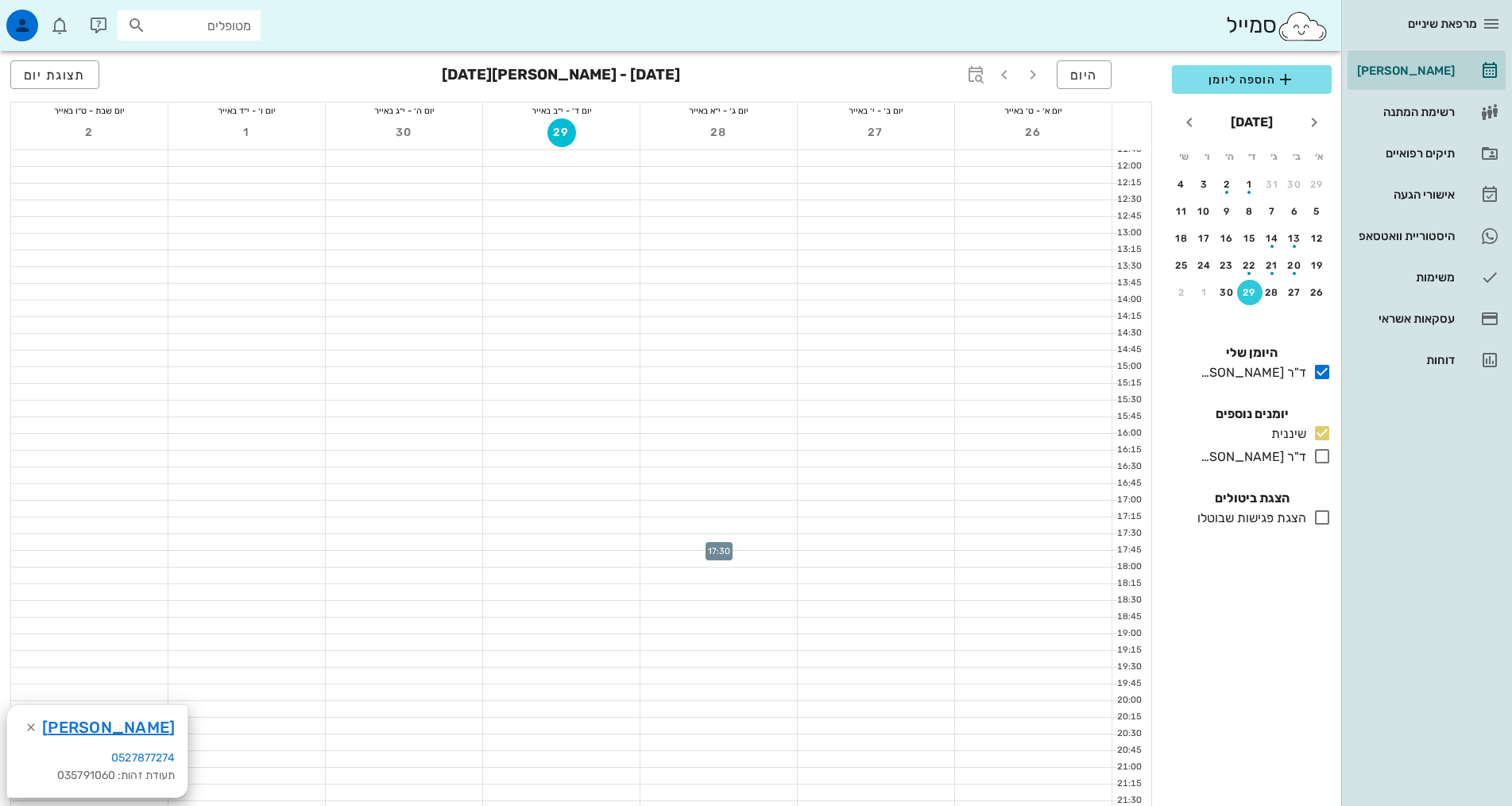
click at [751, 538] on div at bounding box center [719, 543] width 157 height 16
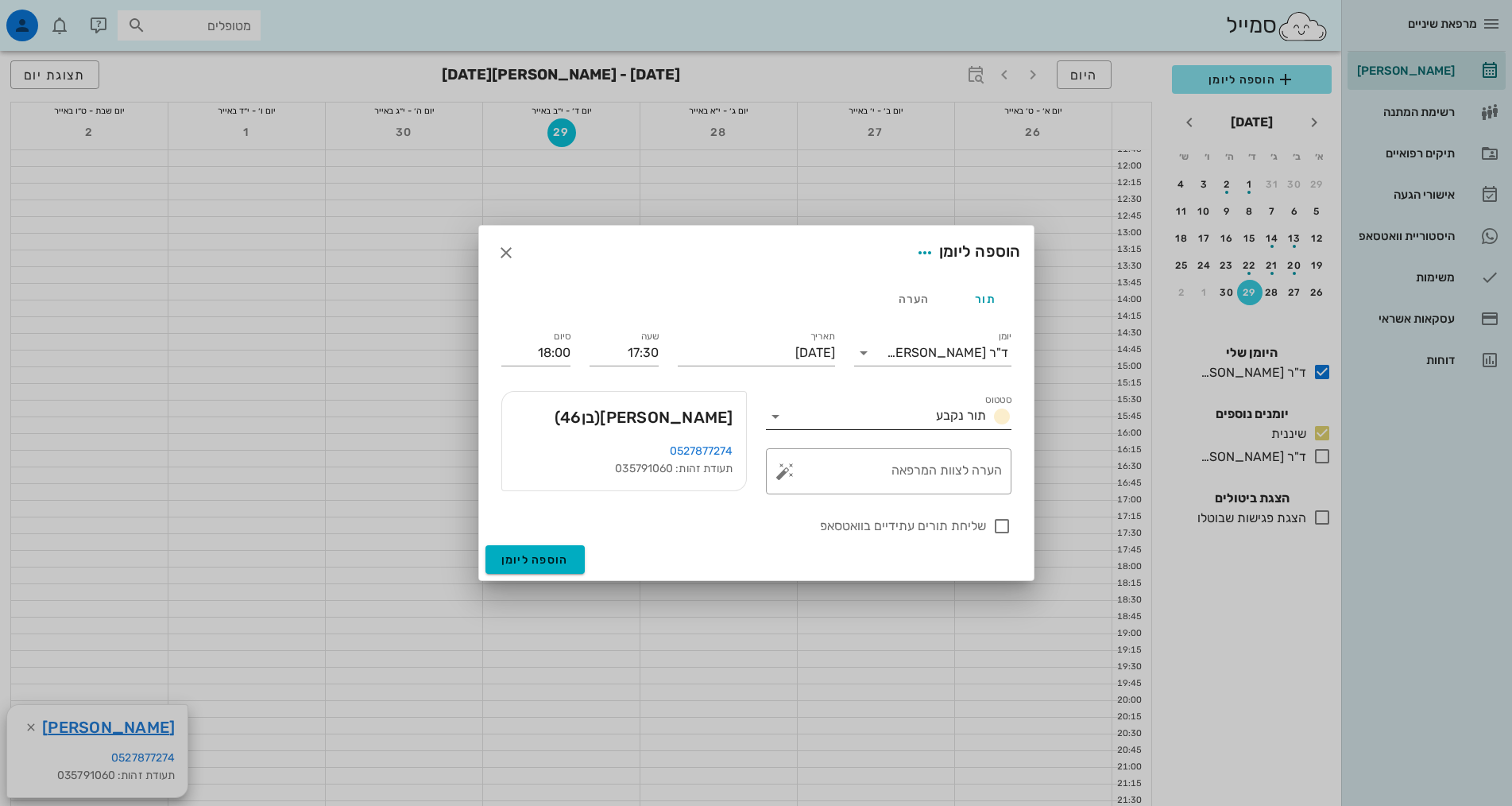
click at [951, 416] on span "תור נקבע" at bounding box center [961, 415] width 50 height 15
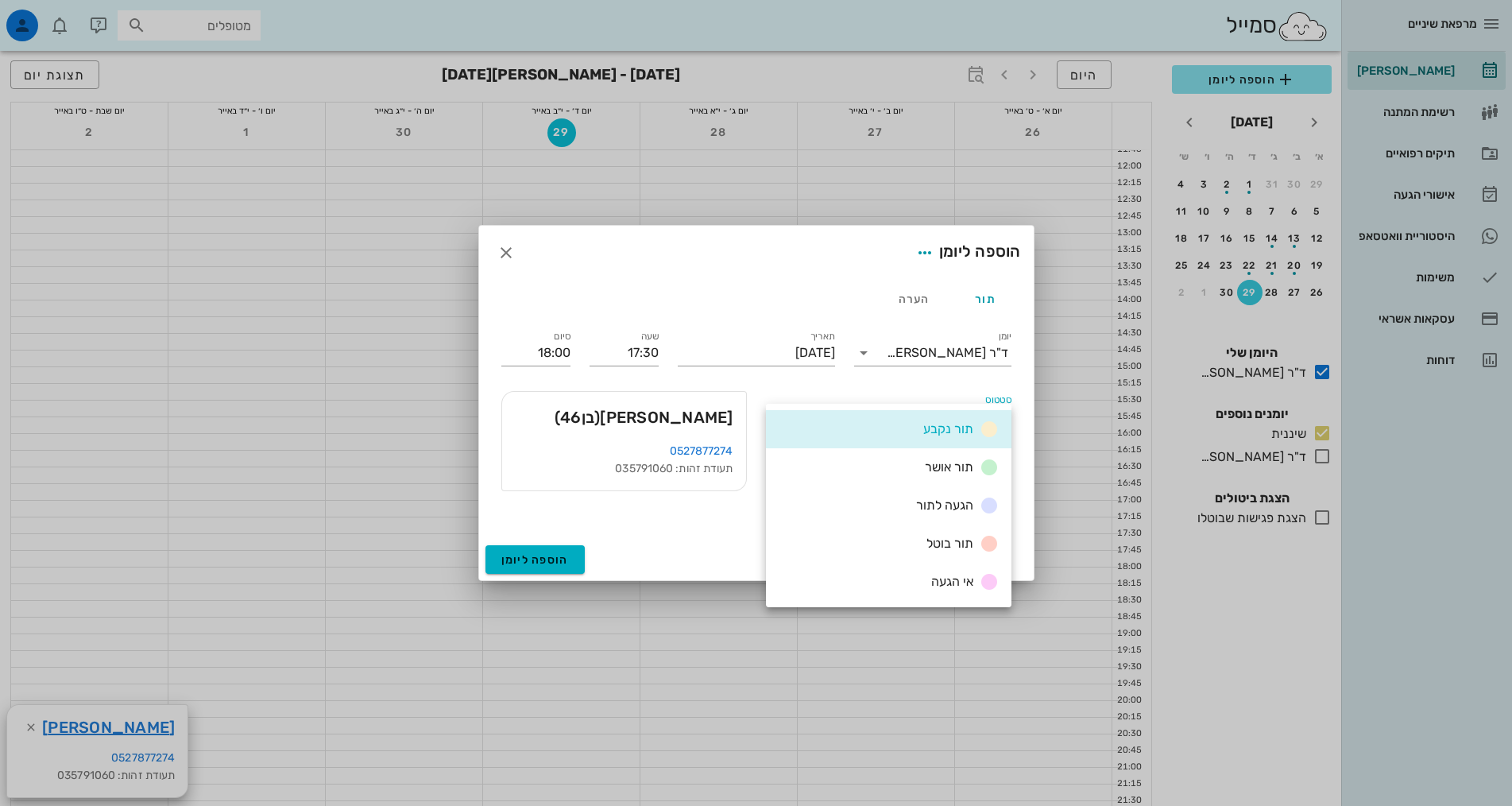
click at [947, 389] on div "סטטוס תור נקבע" at bounding box center [889, 410] width 265 height 58
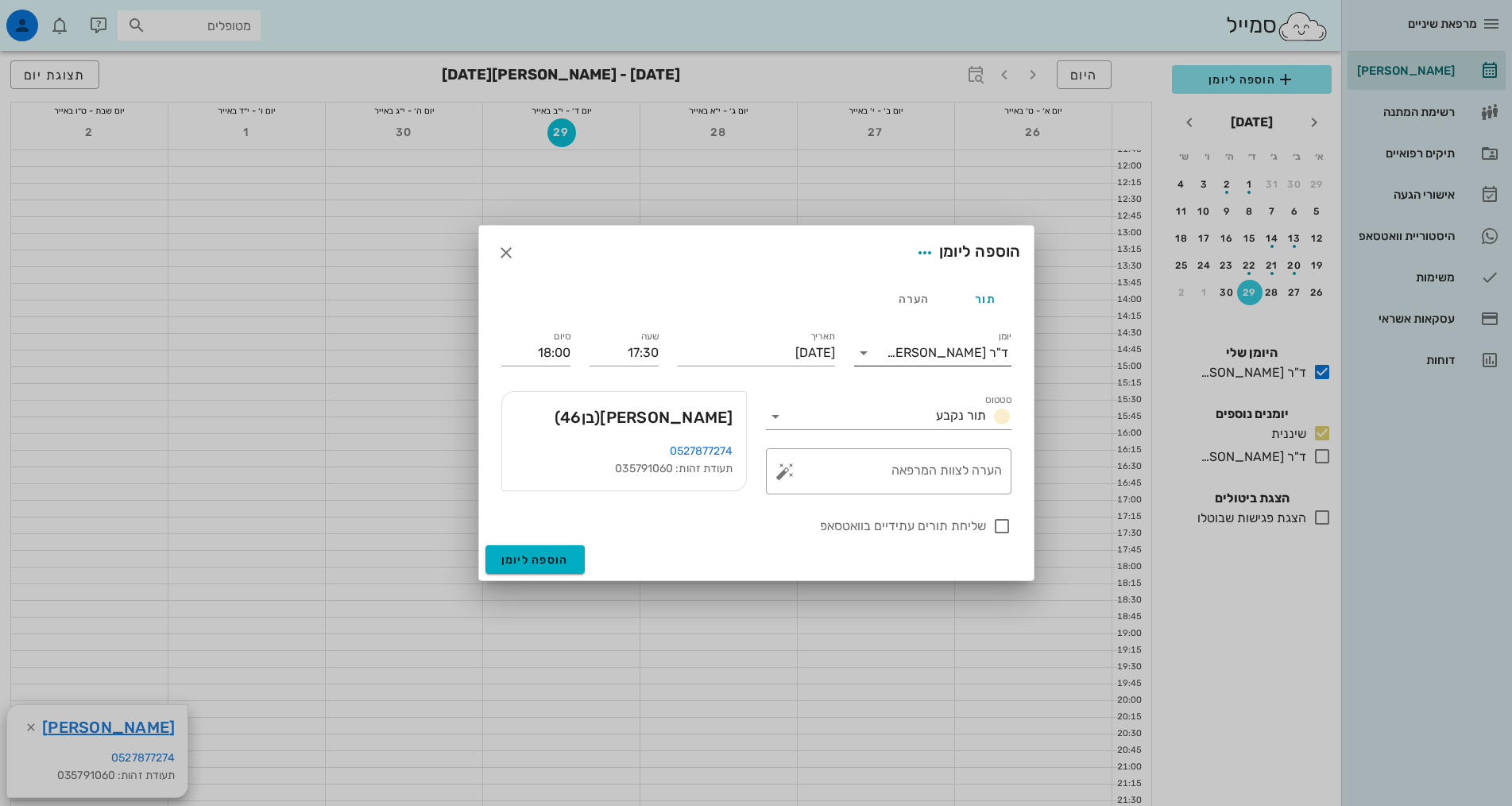
click at [887, 358] on input "יומן" at bounding box center [881, 353] width 10 height 25
click at [942, 396] on div "שיננית" at bounding box center [933, 403] width 132 height 15
click at [941, 469] on textarea "הערה לצוות המרפאה" at bounding box center [895, 475] width 214 height 38
type textarea "n"
type textarea "b"
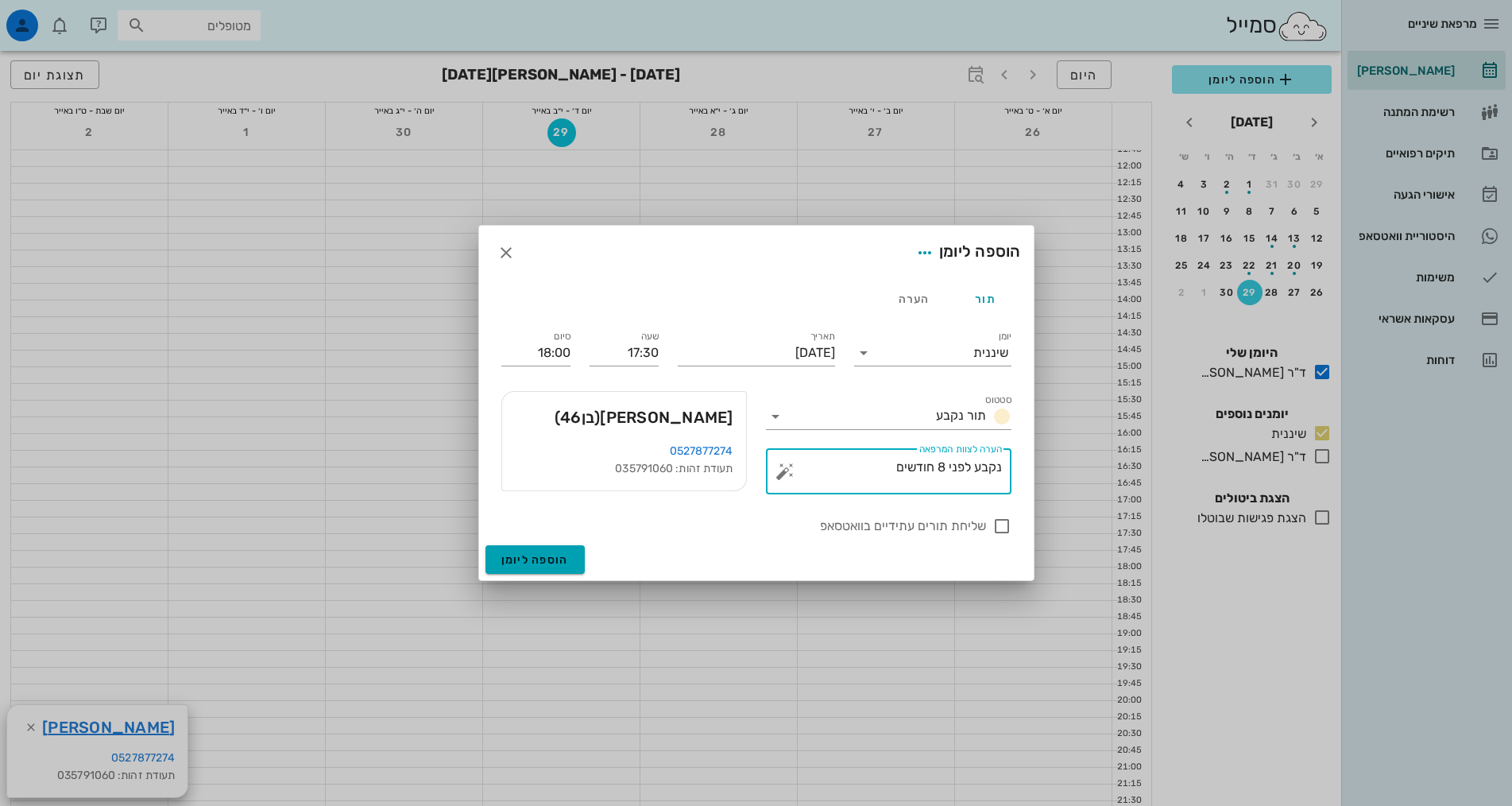
type textarea "נקבע לפני 8 חודשים"
click at [549, 550] on button "הוספה ליומן" at bounding box center [535, 560] width 99 height 29
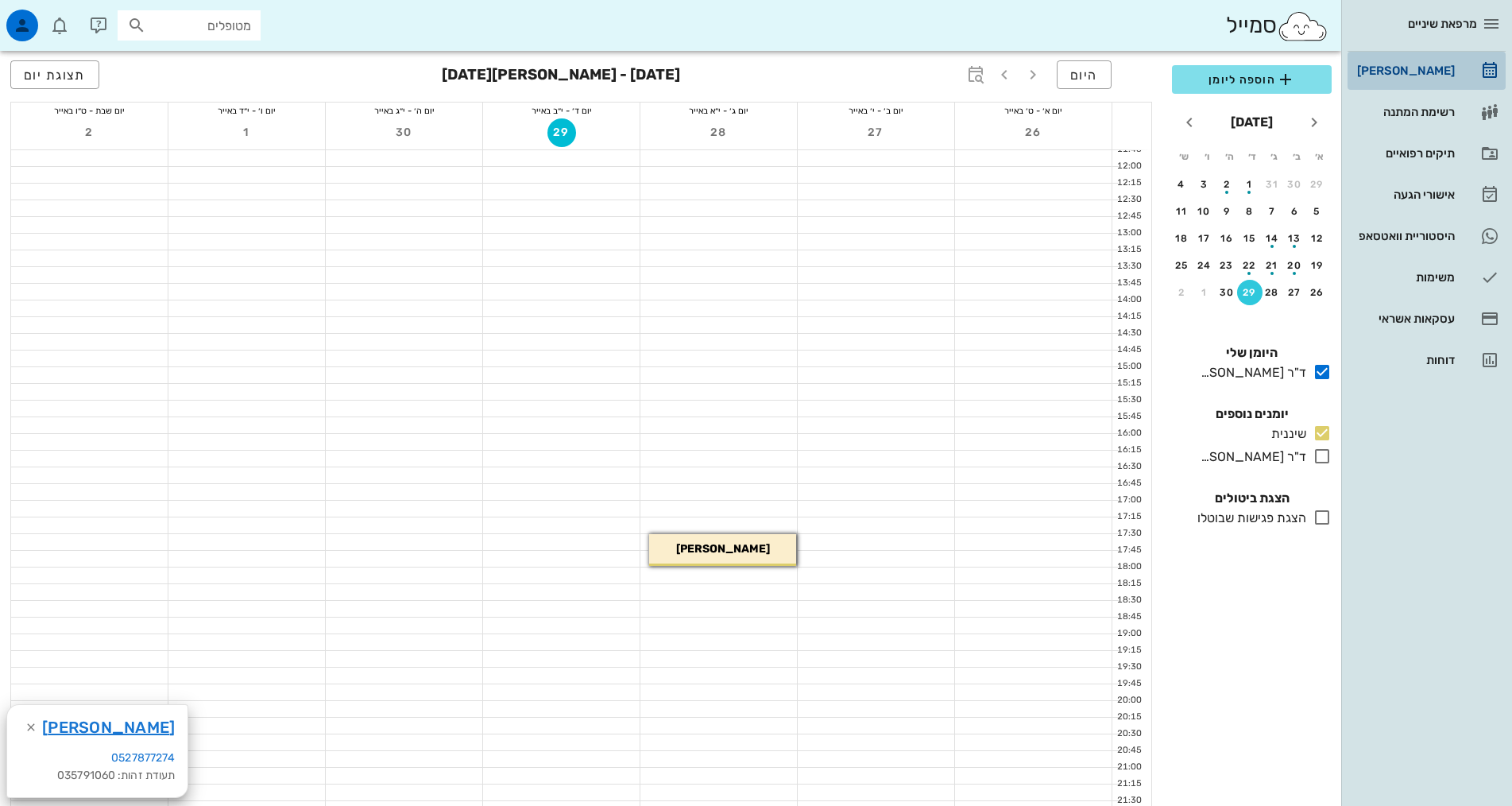
drag, startPoint x: 1428, startPoint y: 58, endPoint x: 1425, endPoint y: 69, distance: 11.4
click at [1428, 58] on div "[PERSON_NAME]" at bounding box center [1405, 70] width 101 height 25
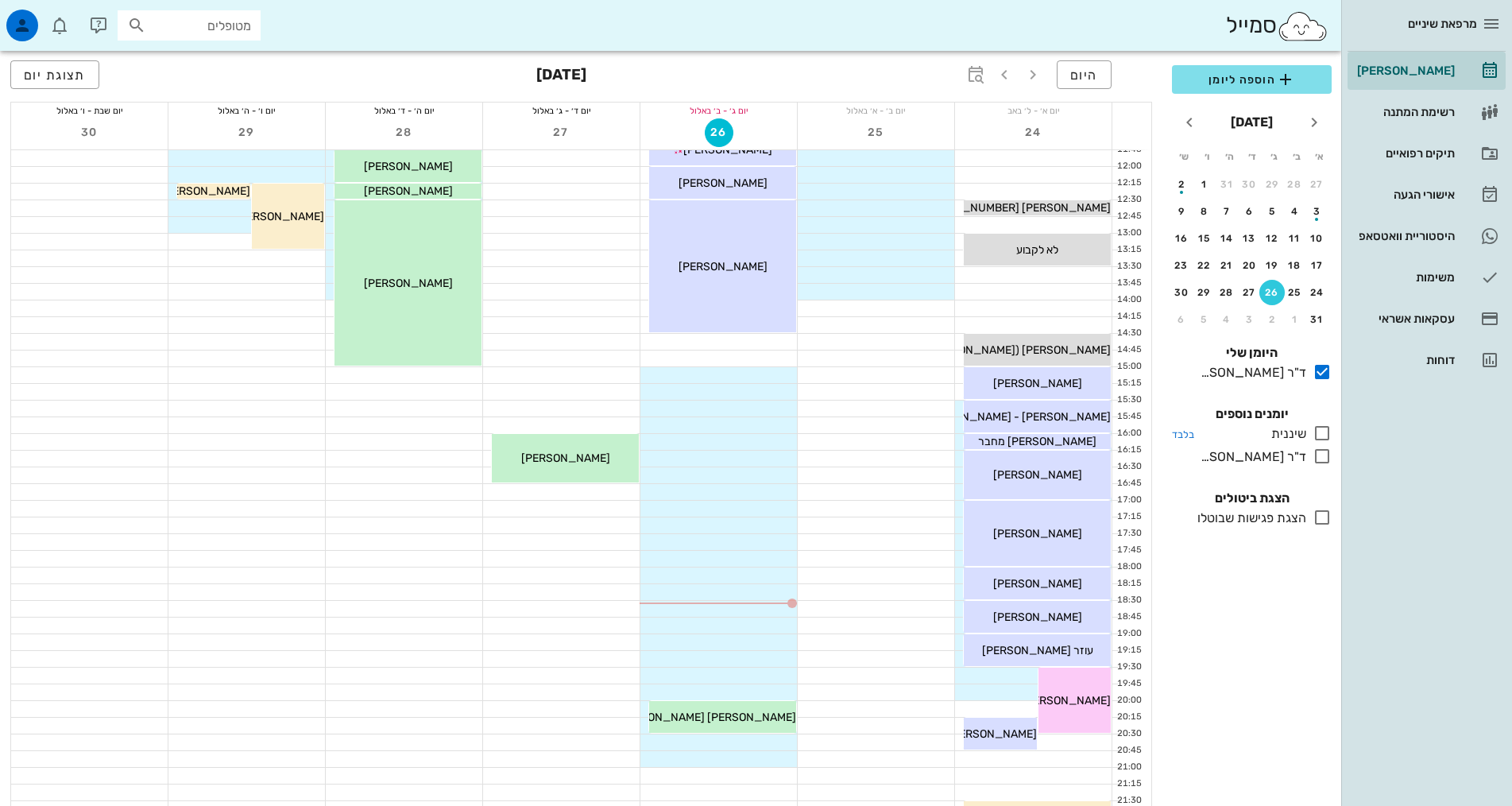
click at [1323, 432] on icon at bounding box center [1322, 433] width 19 height 19
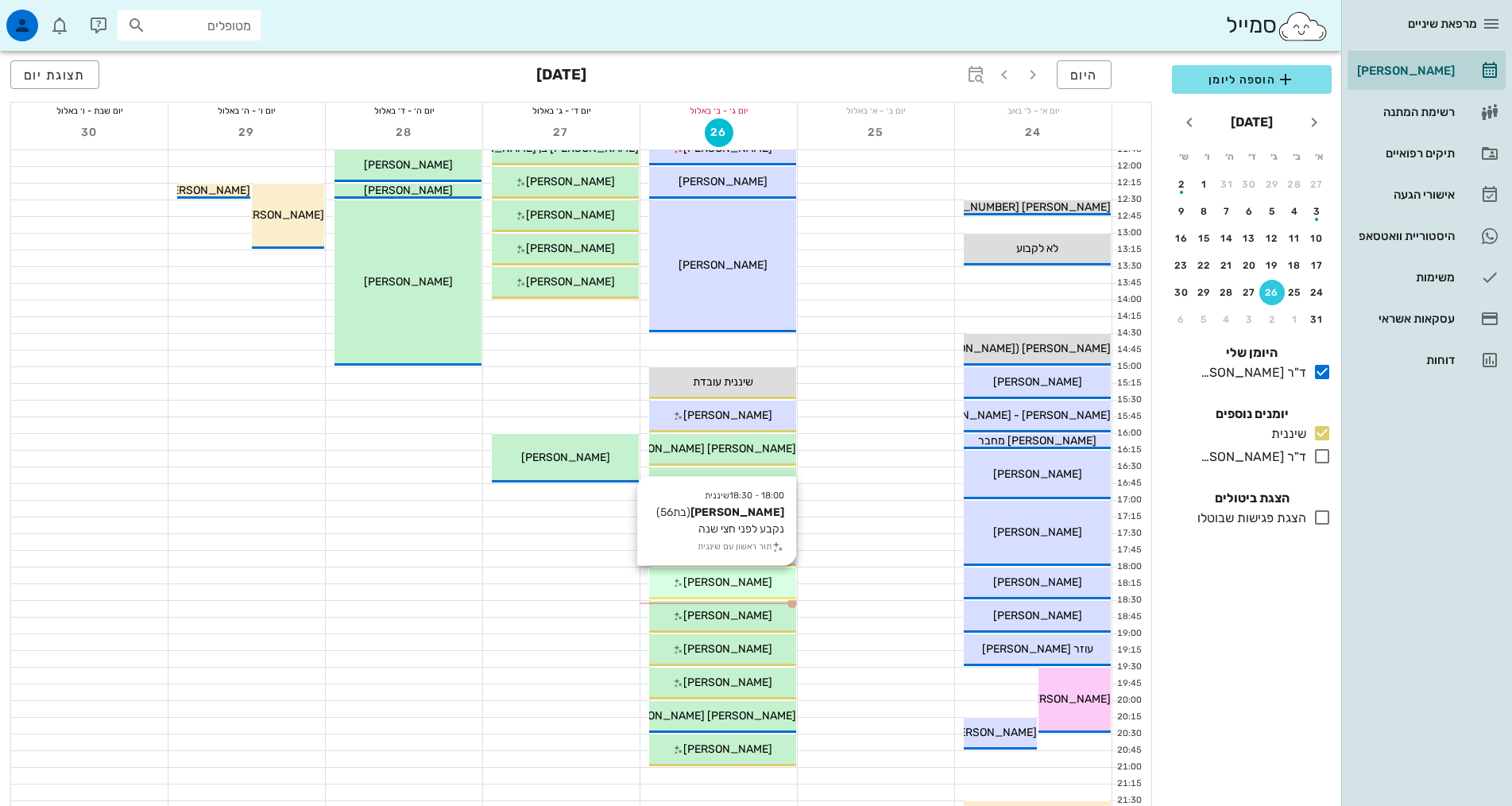
click at [753, 581] on span "[PERSON_NAME]" at bounding box center [728, 582] width 89 height 14
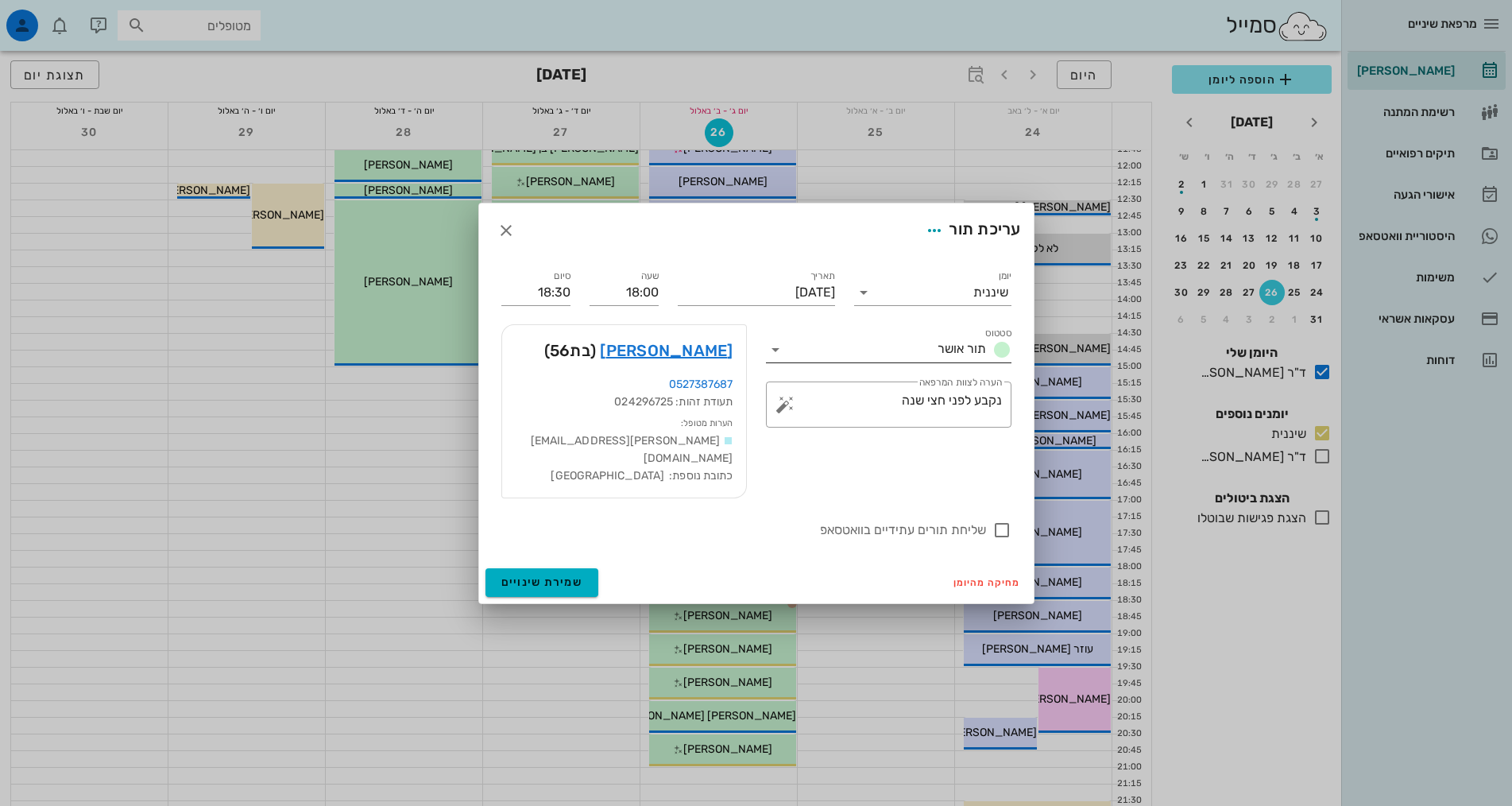
drag, startPoint x: 753, startPoint y: 581, endPoint x: 911, endPoint y: 346, distance: 283.2
click at [911, 346] on input "סטטוס" at bounding box center [860, 350] width 143 height 25
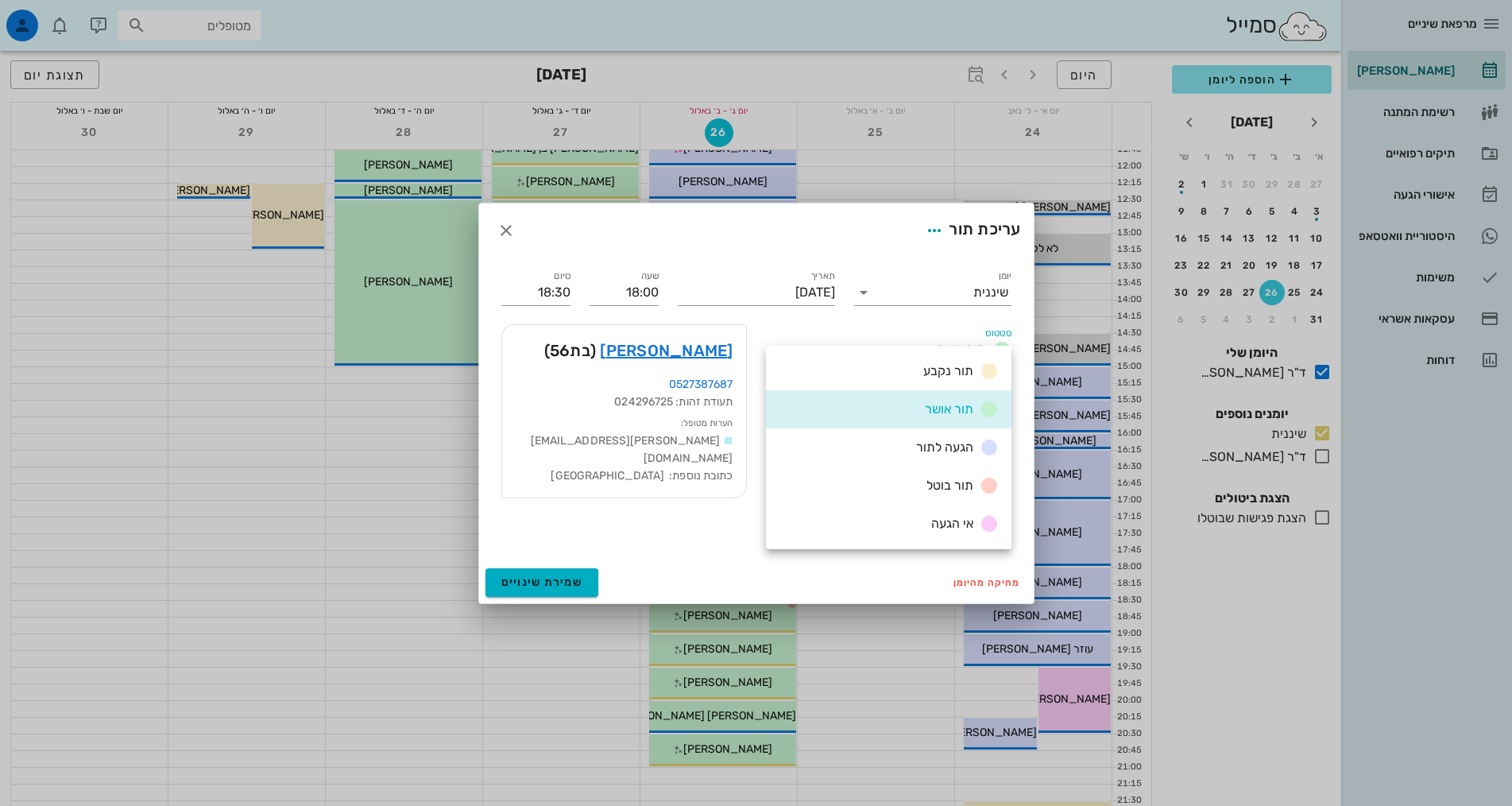
click at [920, 256] on div "עריכת תור" at bounding box center [757, 231] width 555 height 54
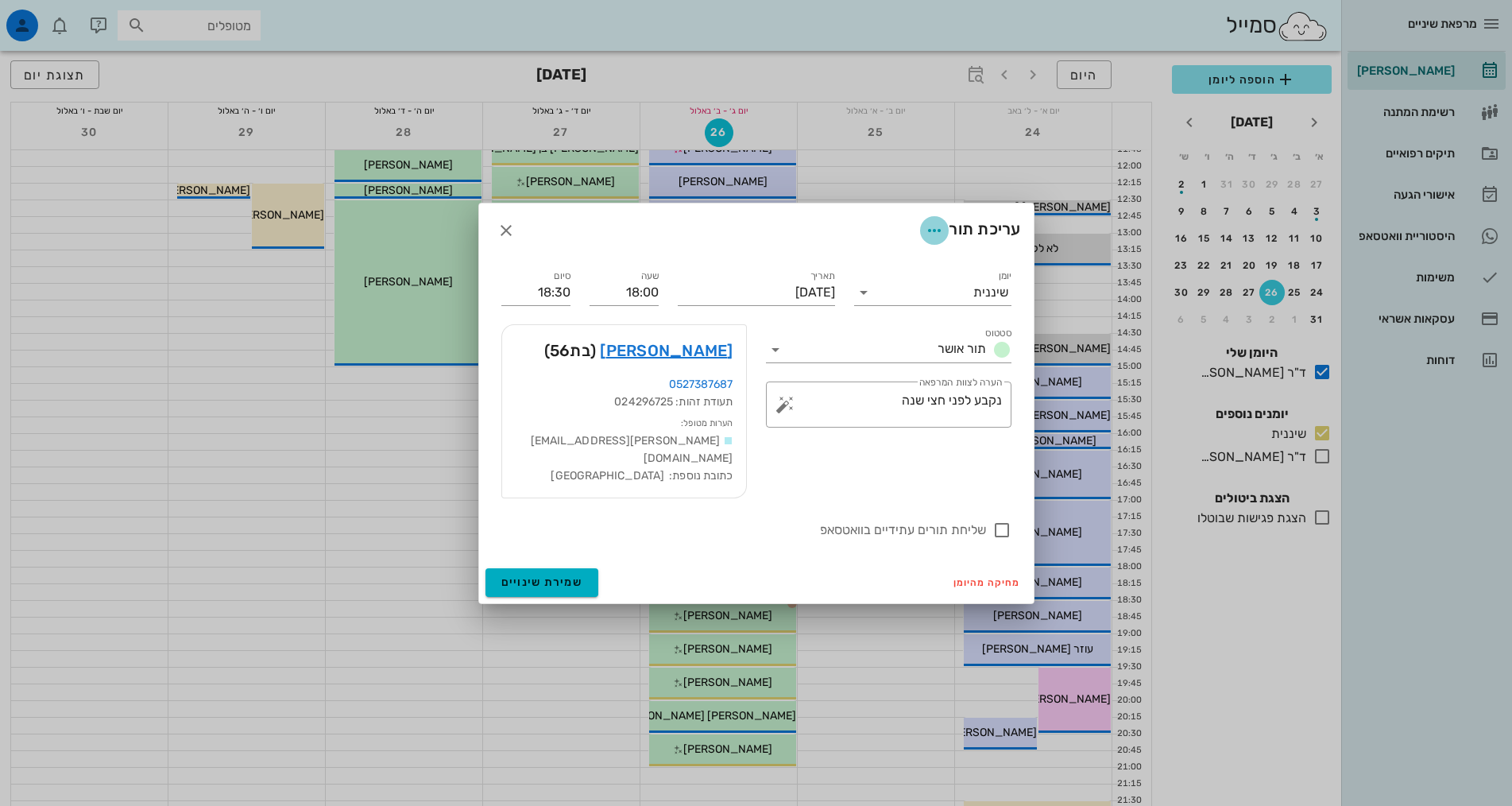
click at [929, 240] on icon "button" at bounding box center [934, 230] width 19 height 19
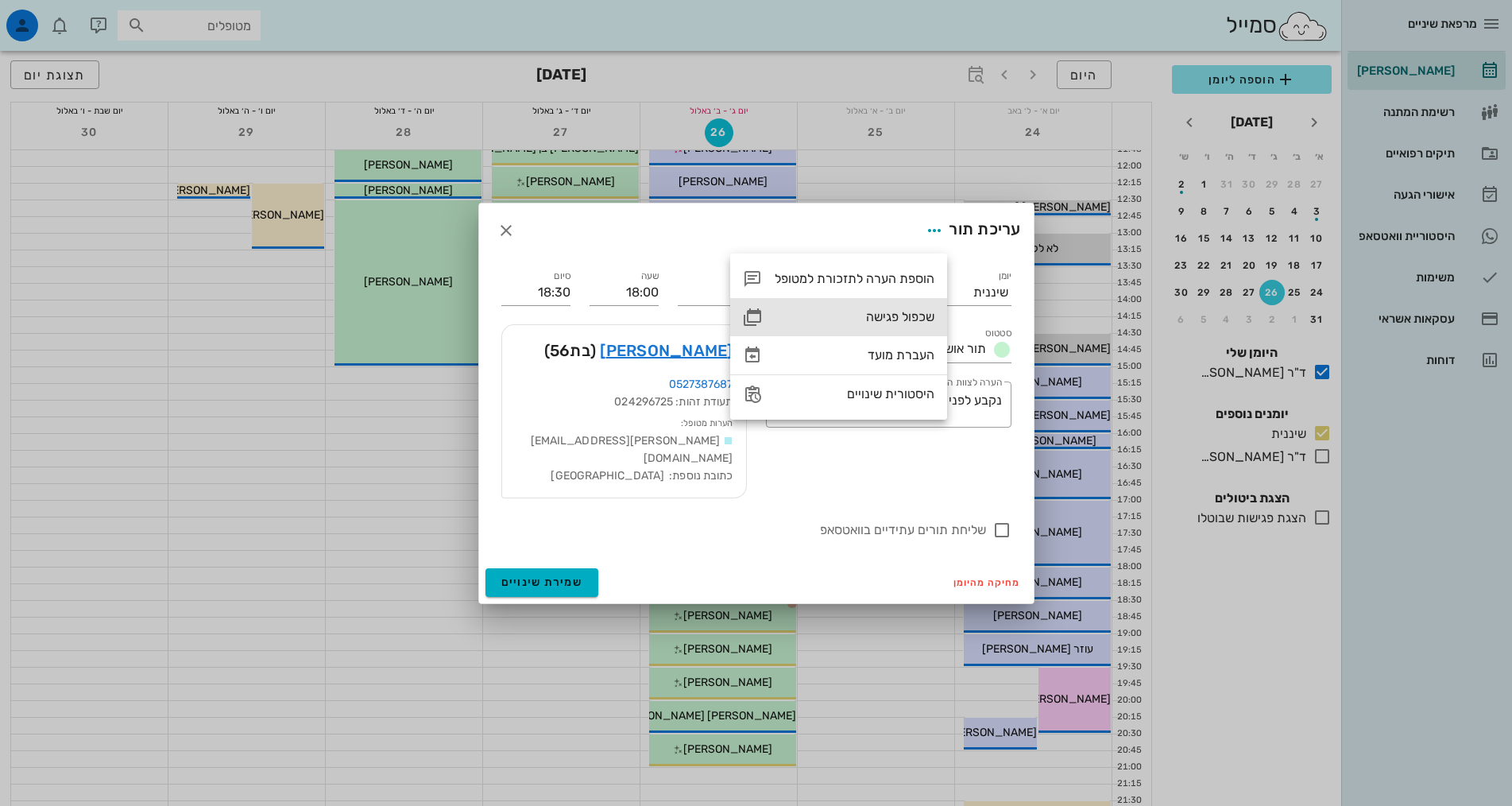
drag, startPoint x: 913, startPoint y: 317, endPoint x: 909, endPoint y: 310, distance: 8.1
click at [913, 316] on div "שכפול פגישה" at bounding box center [854, 316] width 159 height 15
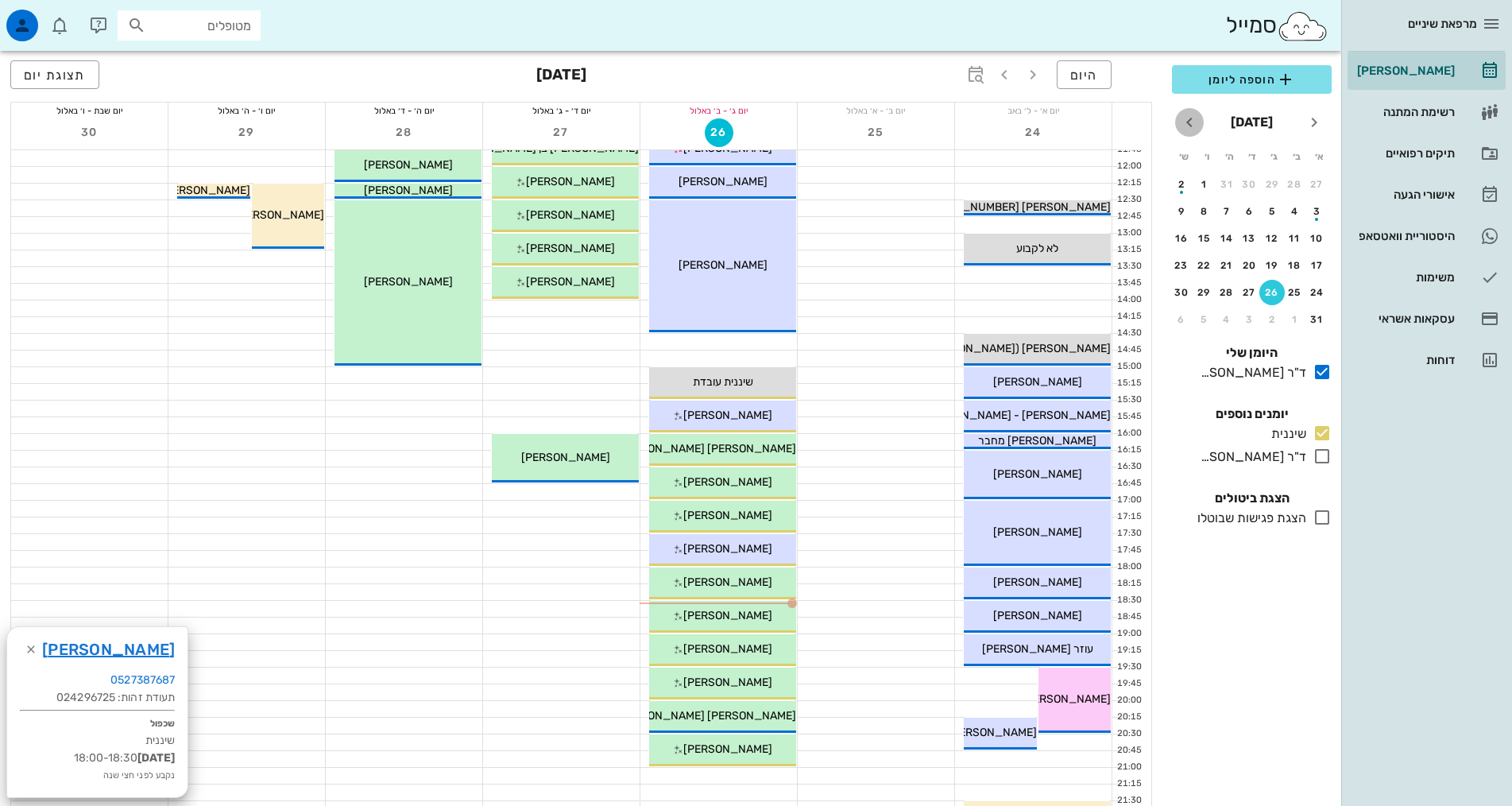
click at [1190, 122] on icon "חודש הבא" at bounding box center [1189, 122] width 19 height 19
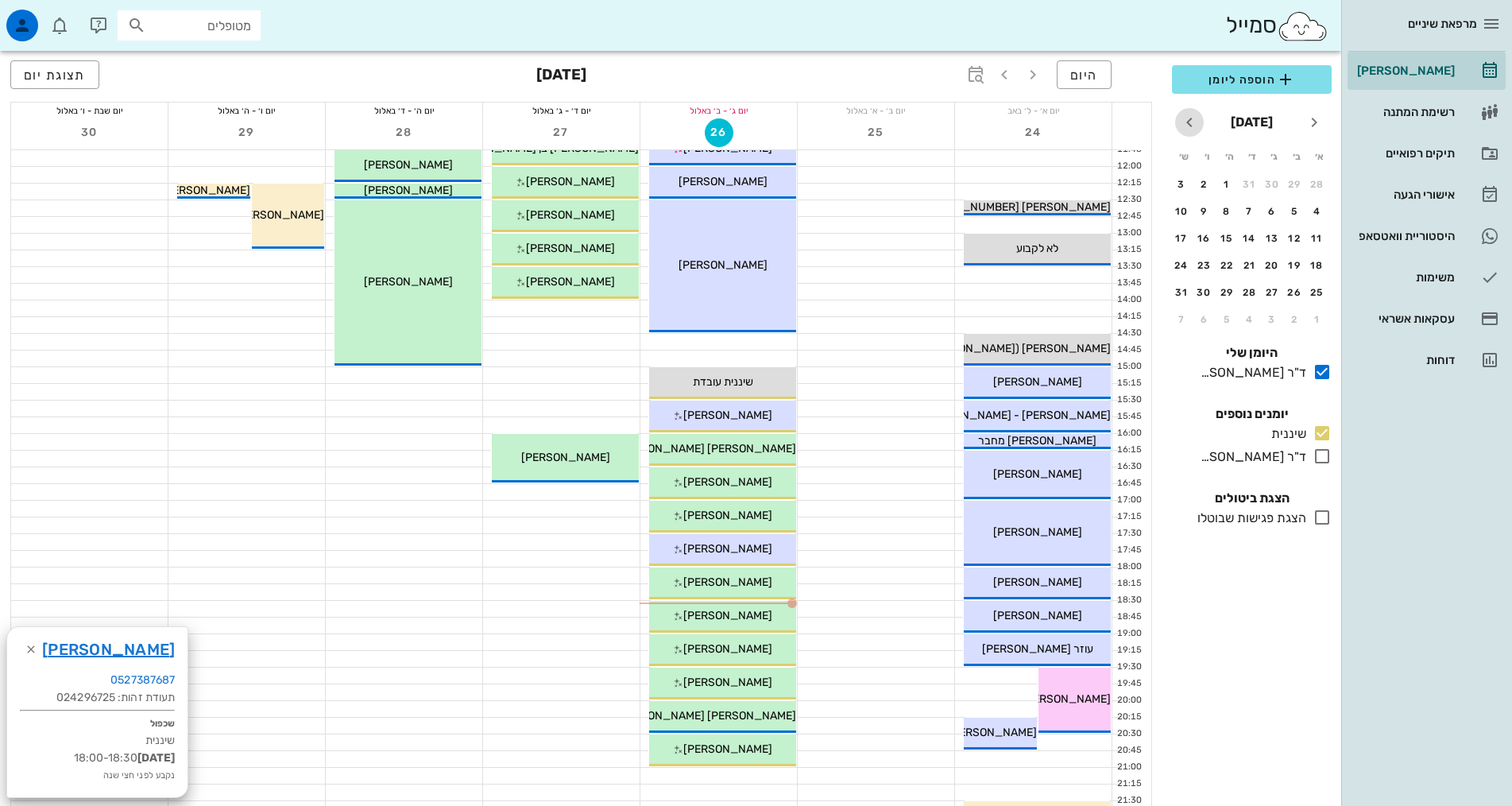
click at [1190, 122] on icon "חודש הבא" at bounding box center [1189, 122] width 19 height 19
click at [1243, 258] on button "25" at bounding box center [1250, 265] width 25 height 25
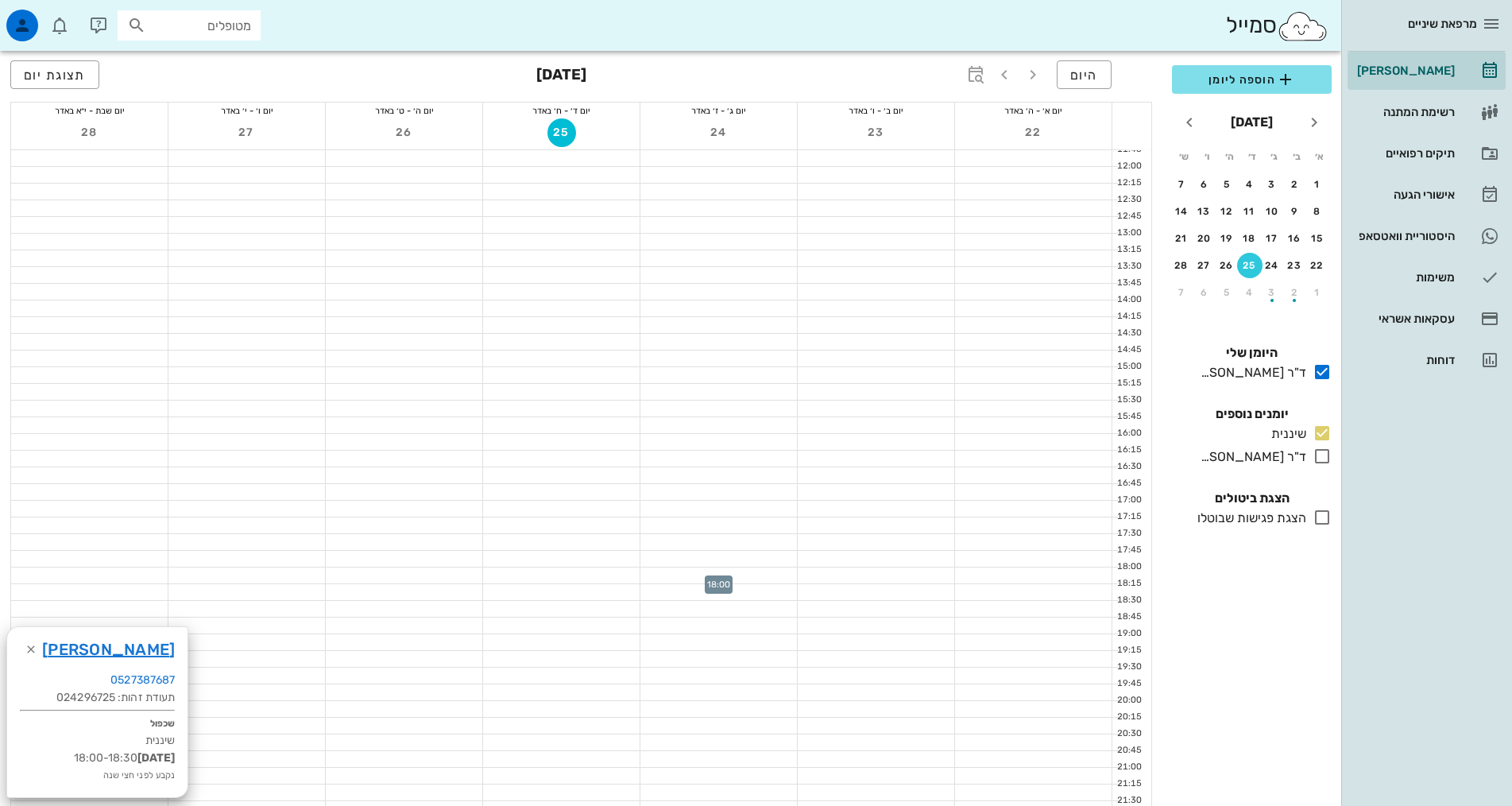
click at [755, 573] on div at bounding box center [719, 576] width 157 height 16
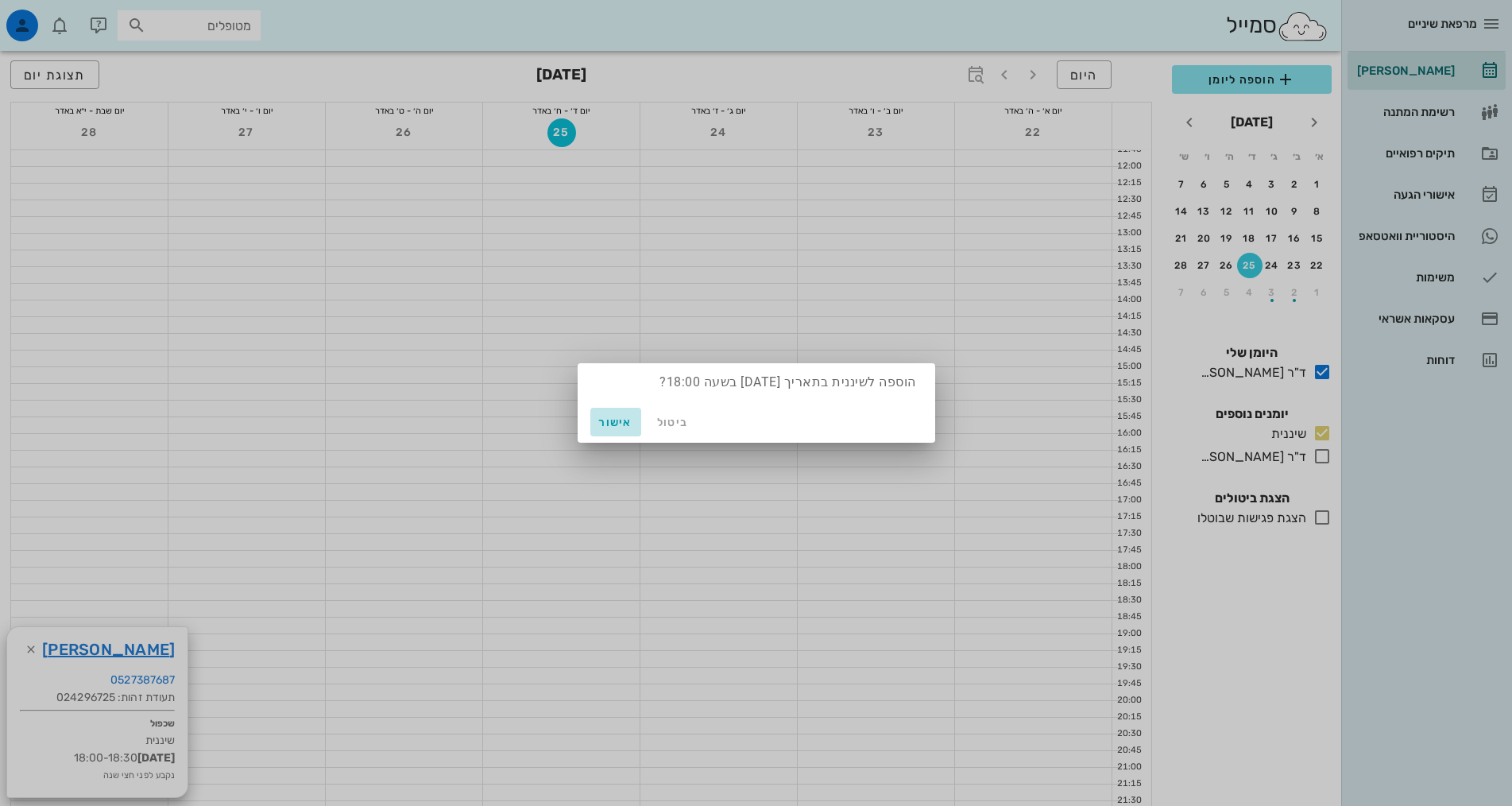
click at [630, 414] on button "אישור" at bounding box center [615, 422] width 50 height 29
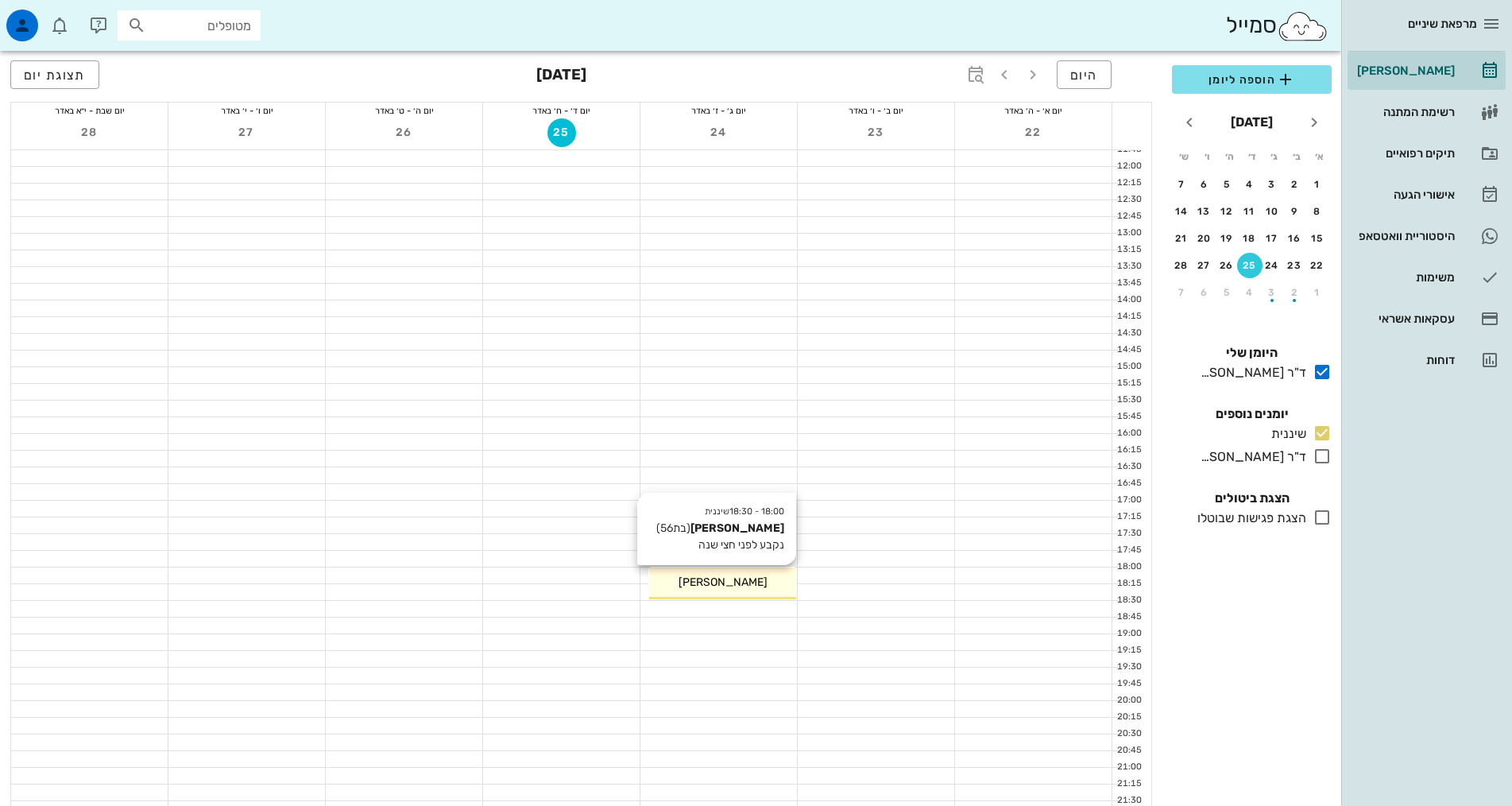
click at [721, 587] on span "[PERSON_NAME]" at bounding box center [723, 582] width 89 height 14
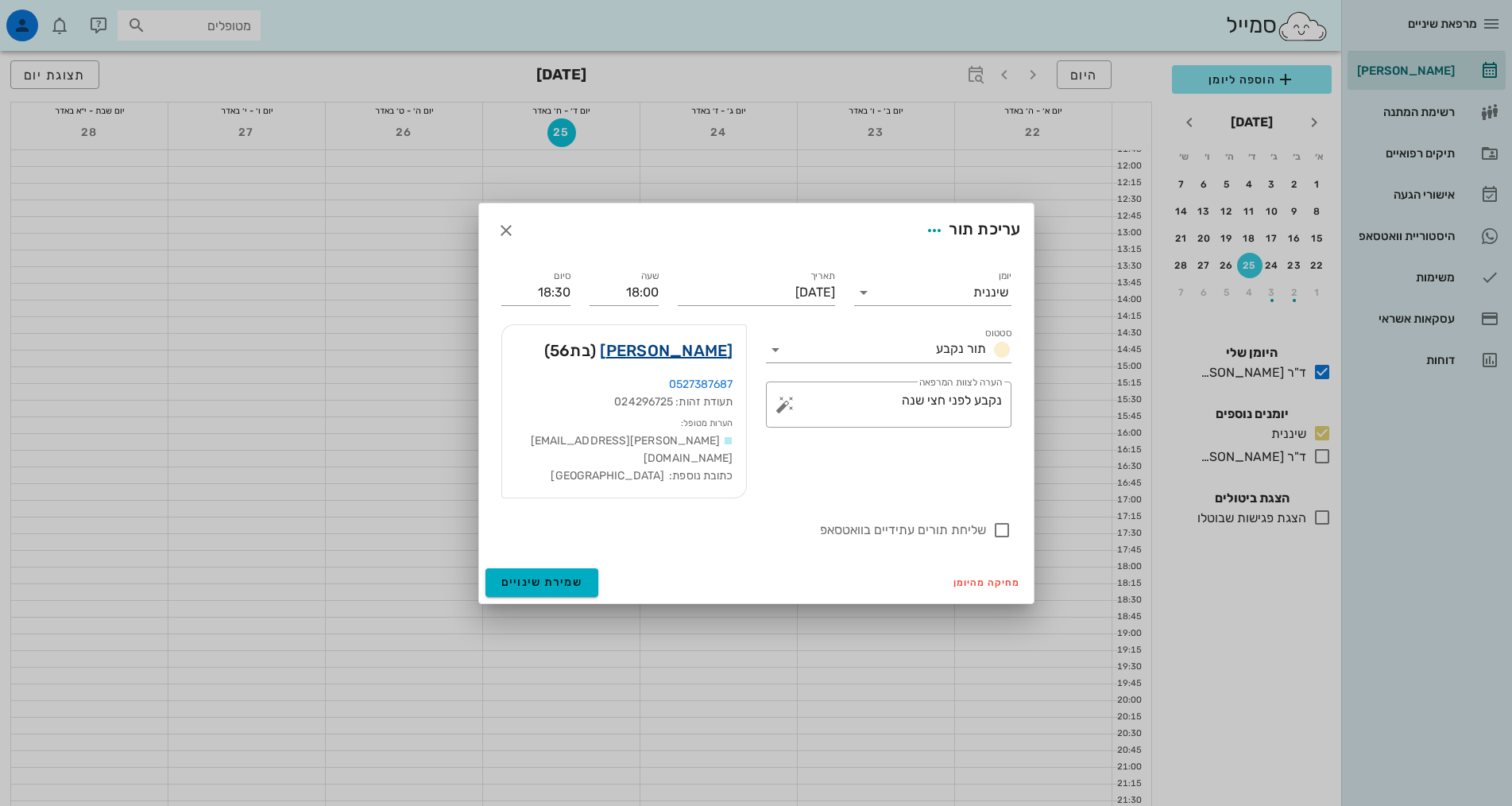
click at [668, 361] on link "[PERSON_NAME]" at bounding box center [666, 351] width 132 height 25
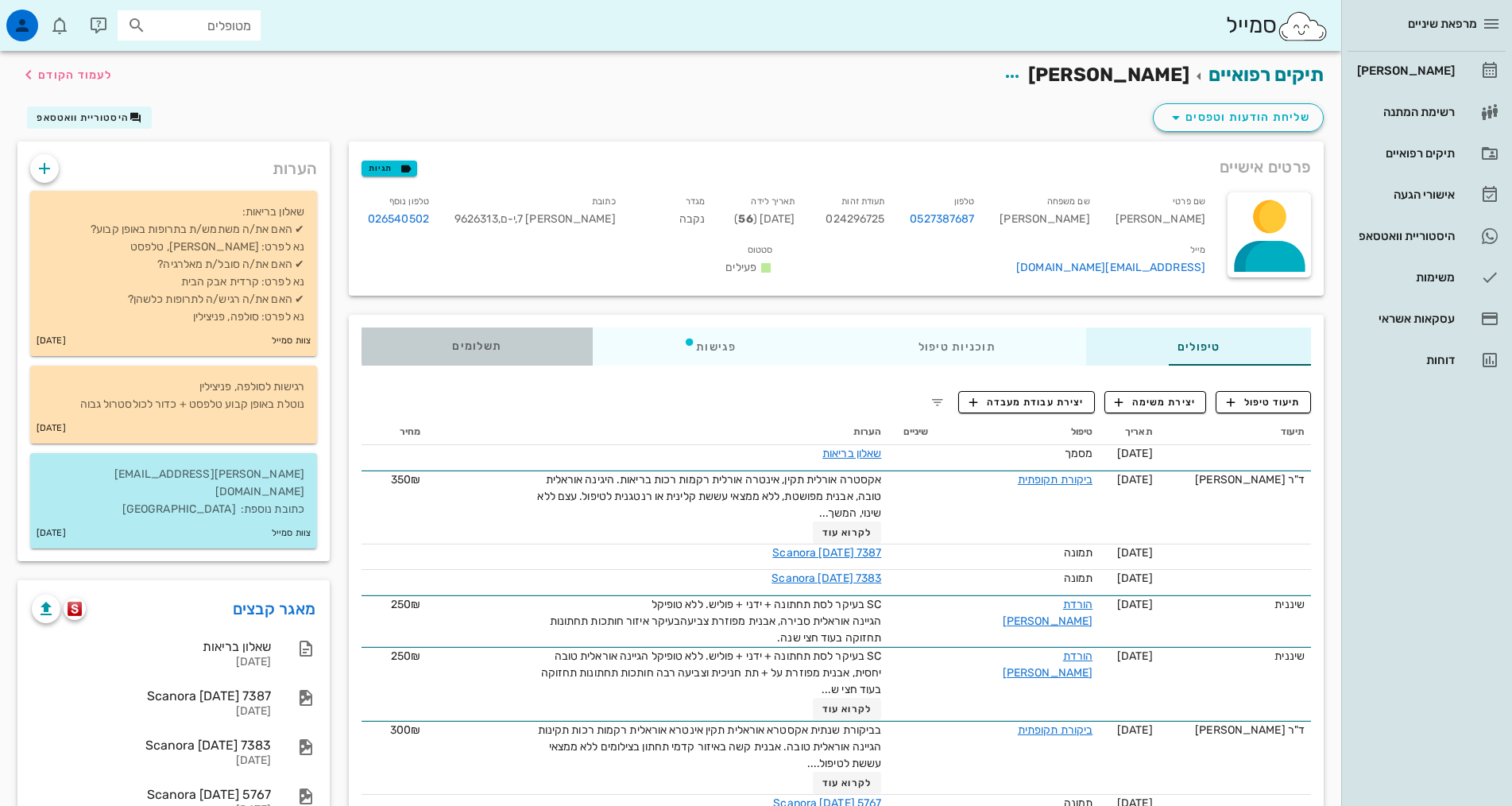
click at [452, 347] on span "תשלומים 0₪" at bounding box center [477, 346] width 50 height 11
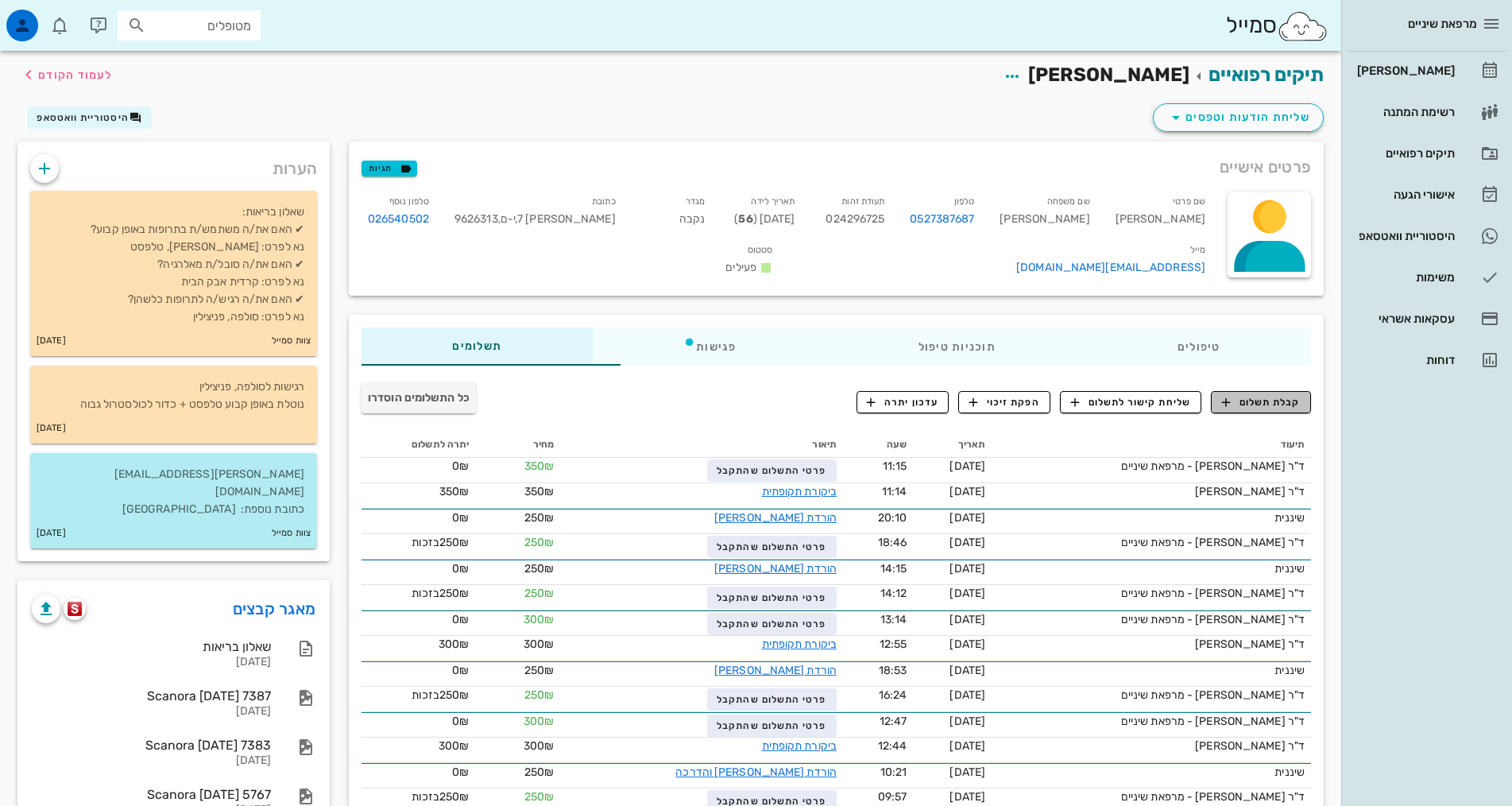
click at [1247, 401] on span "קבלת תשלום" at bounding box center [1261, 402] width 78 height 14
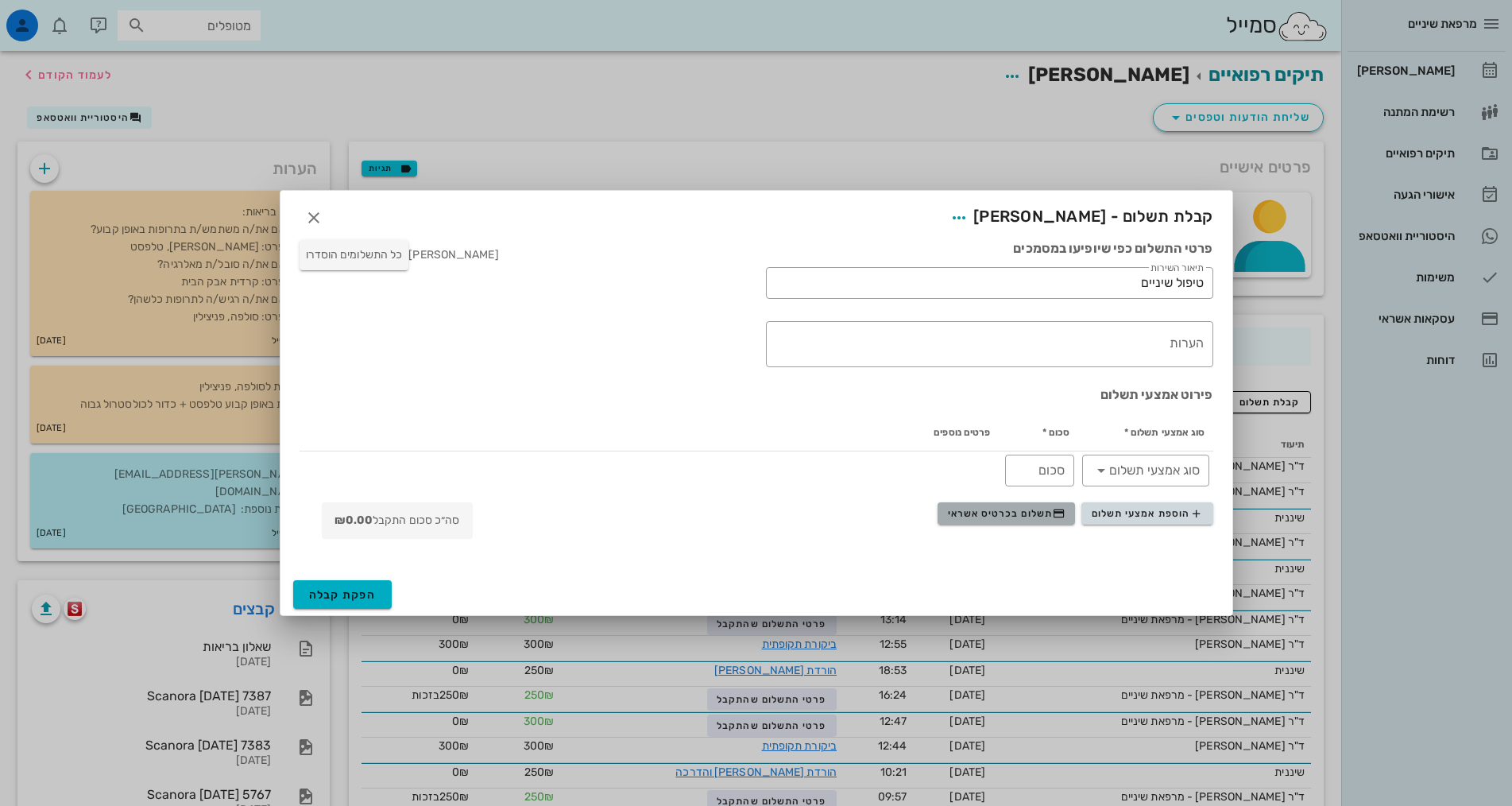
click at [1001, 511] on span "תשלום בכרטיס אשראי" at bounding box center [1006, 514] width 118 height 13
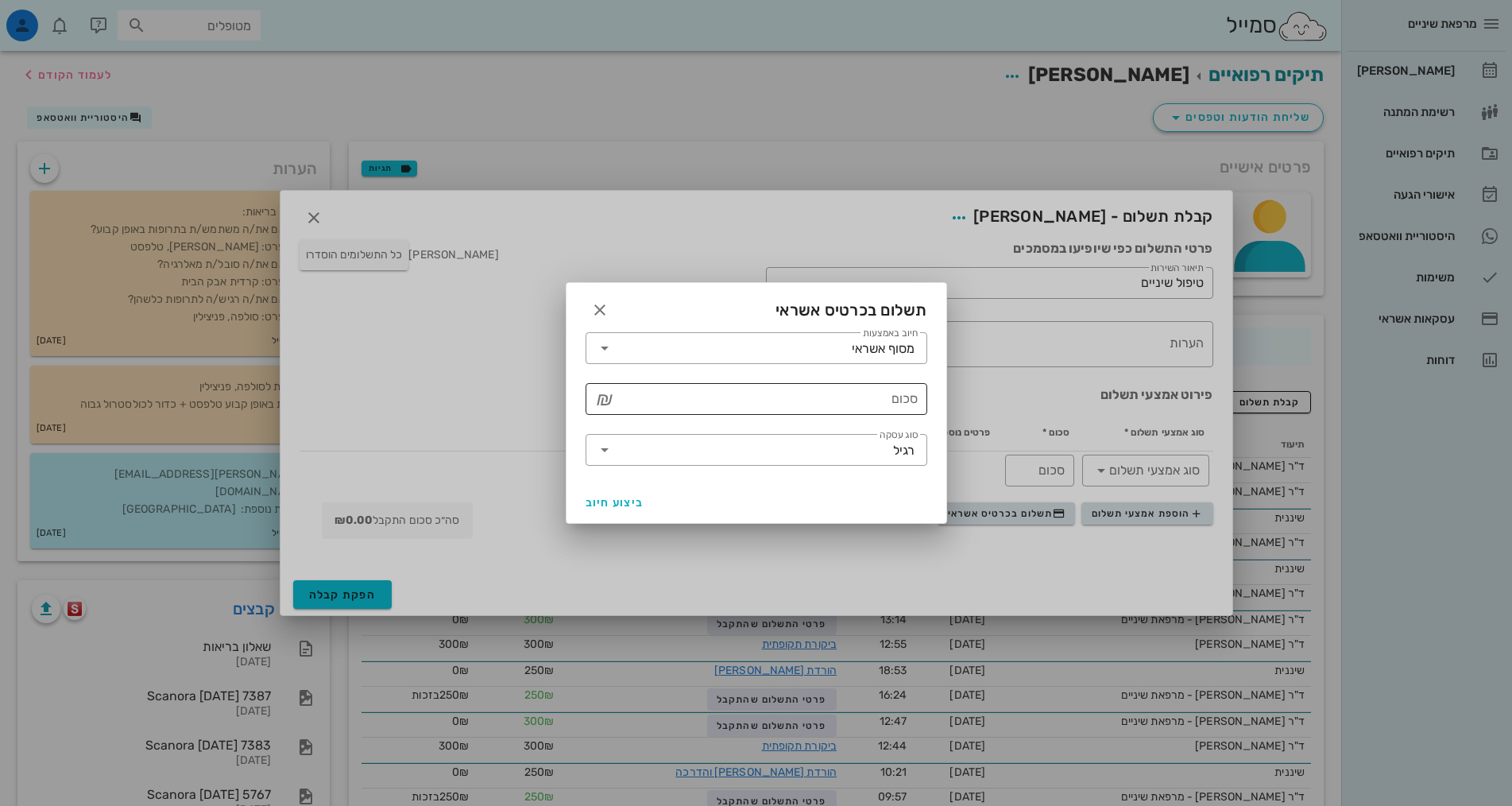
click at [878, 398] on input "סכום" at bounding box center [767, 399] width 300 height 25
type input "250"
click at [622, 502] on span "ביצוע חיוב" at bounding box center [615, 502] width 59 height 14
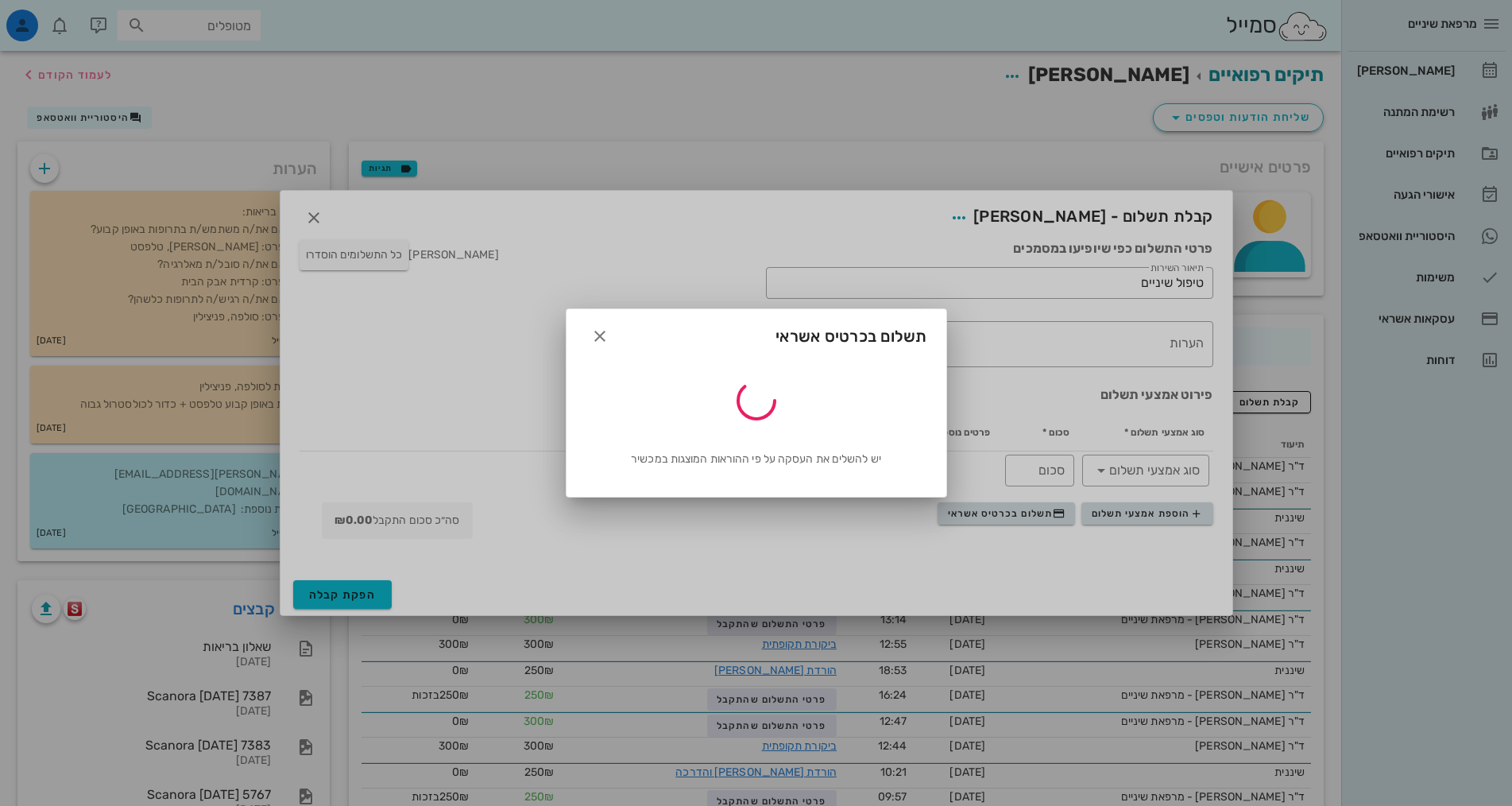
type input "250"
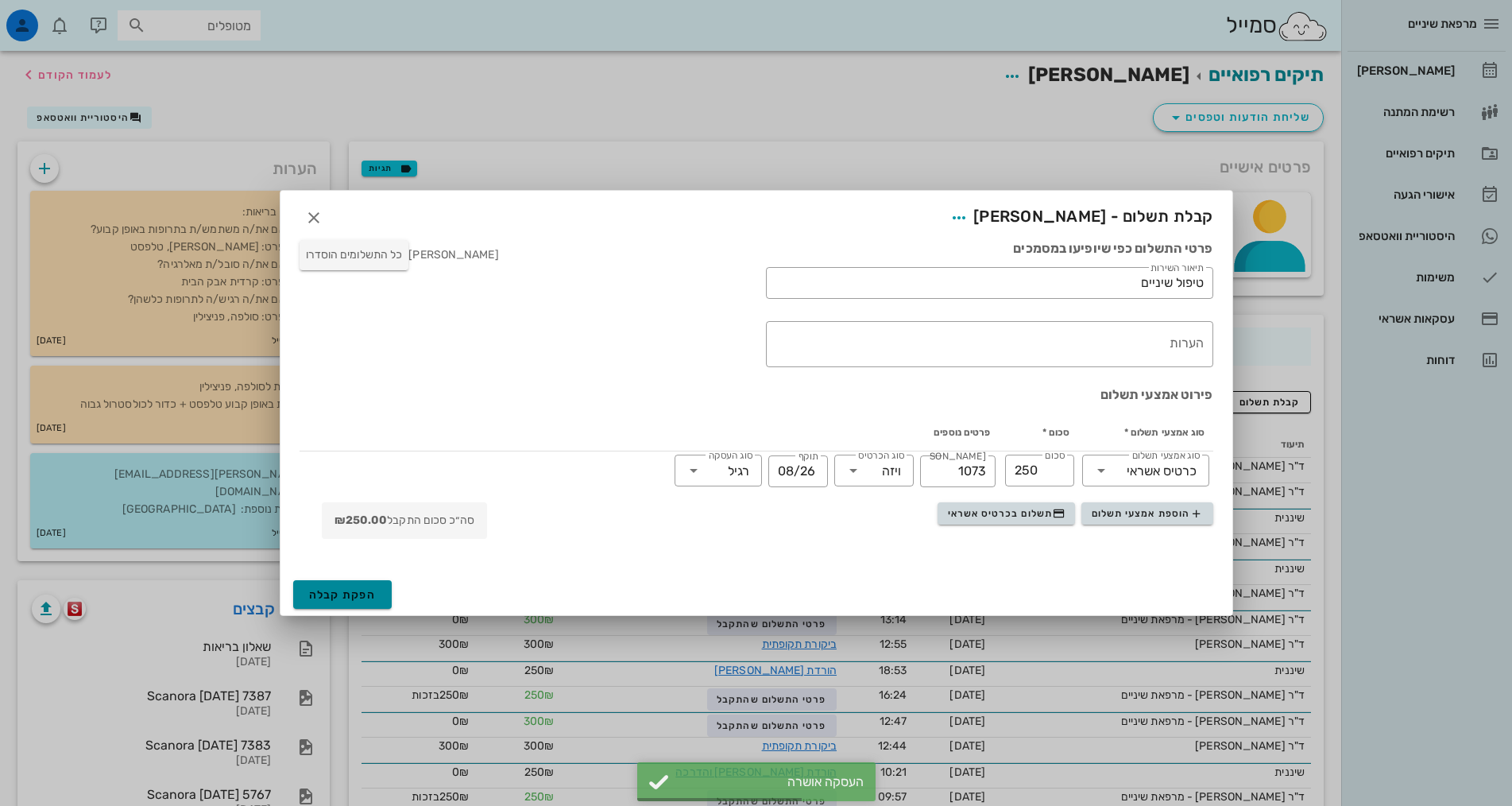
click at [314, 598] on span "הפקת קבלה" at bounding box center [342, 595] width 68 height 14
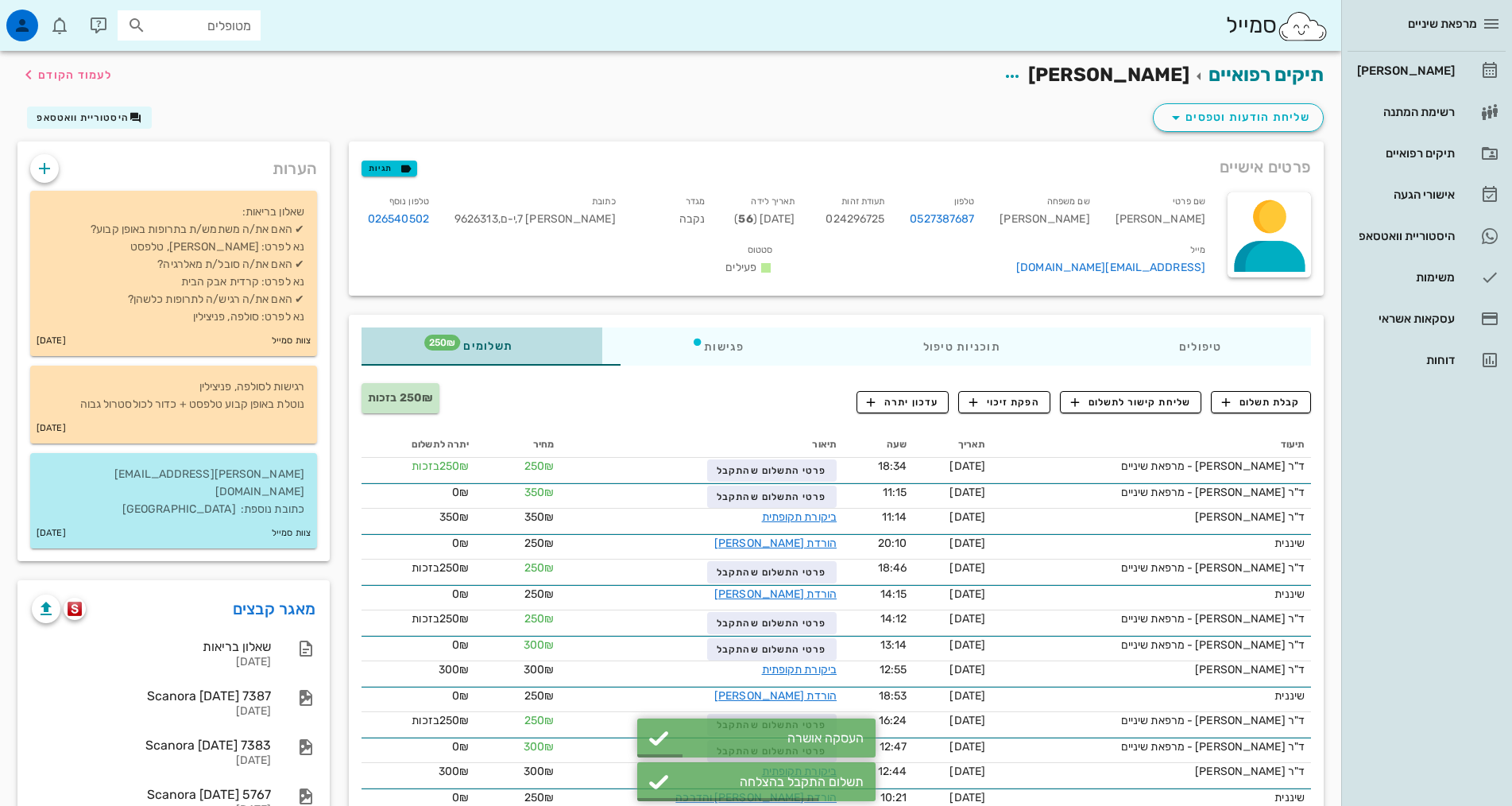
click at [424, 343] on span "250₪" at bounding box center [442, 343] width 36 height 16
click at [361, 327] on div "תשלומים 250₪" at bounding box center [481, 346] width 241 height 38
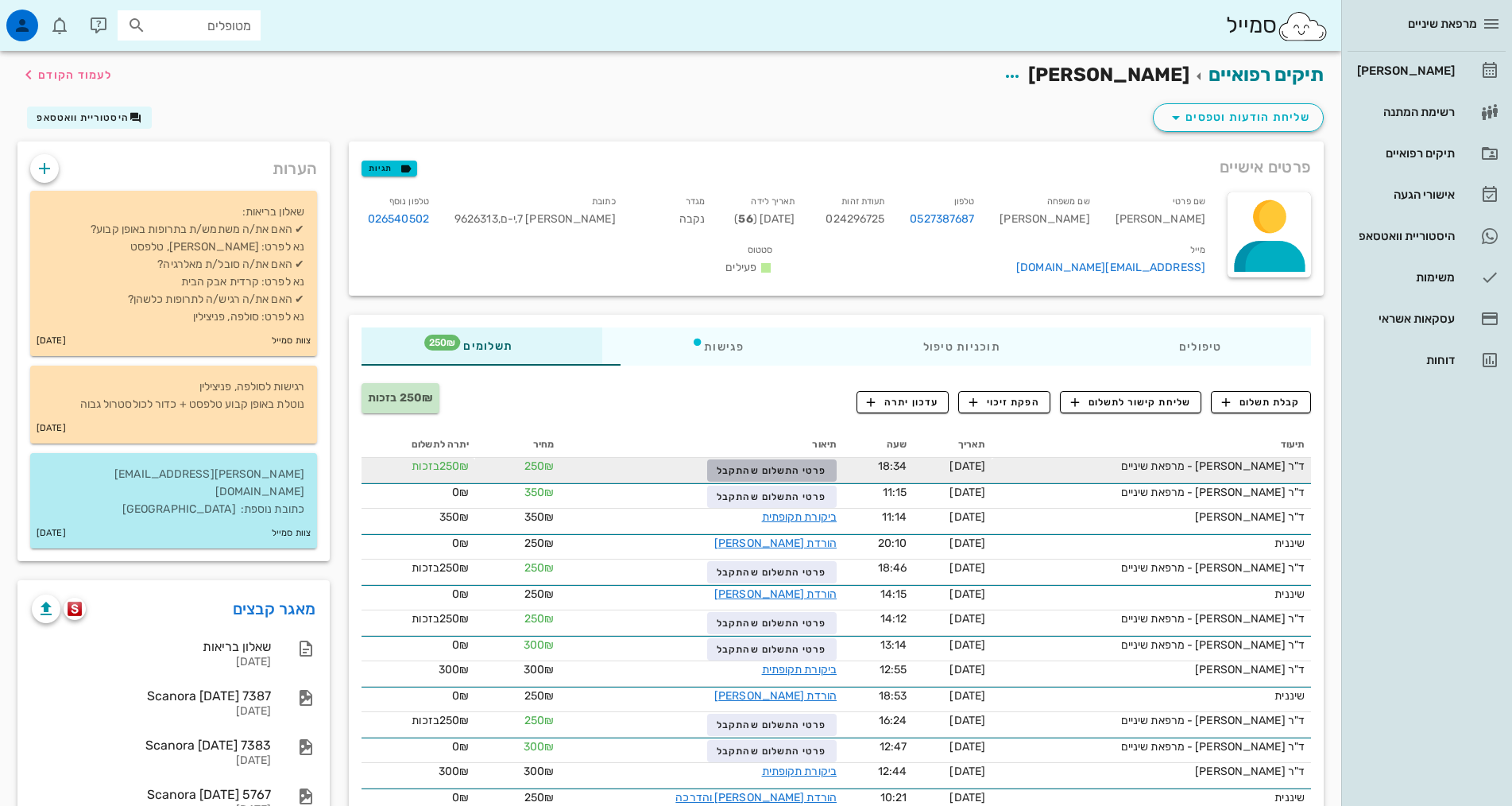
click at [717, 468] on span "פרטי התשלום שהתקבל" at bounding box center [772, 471] width 110 height 11
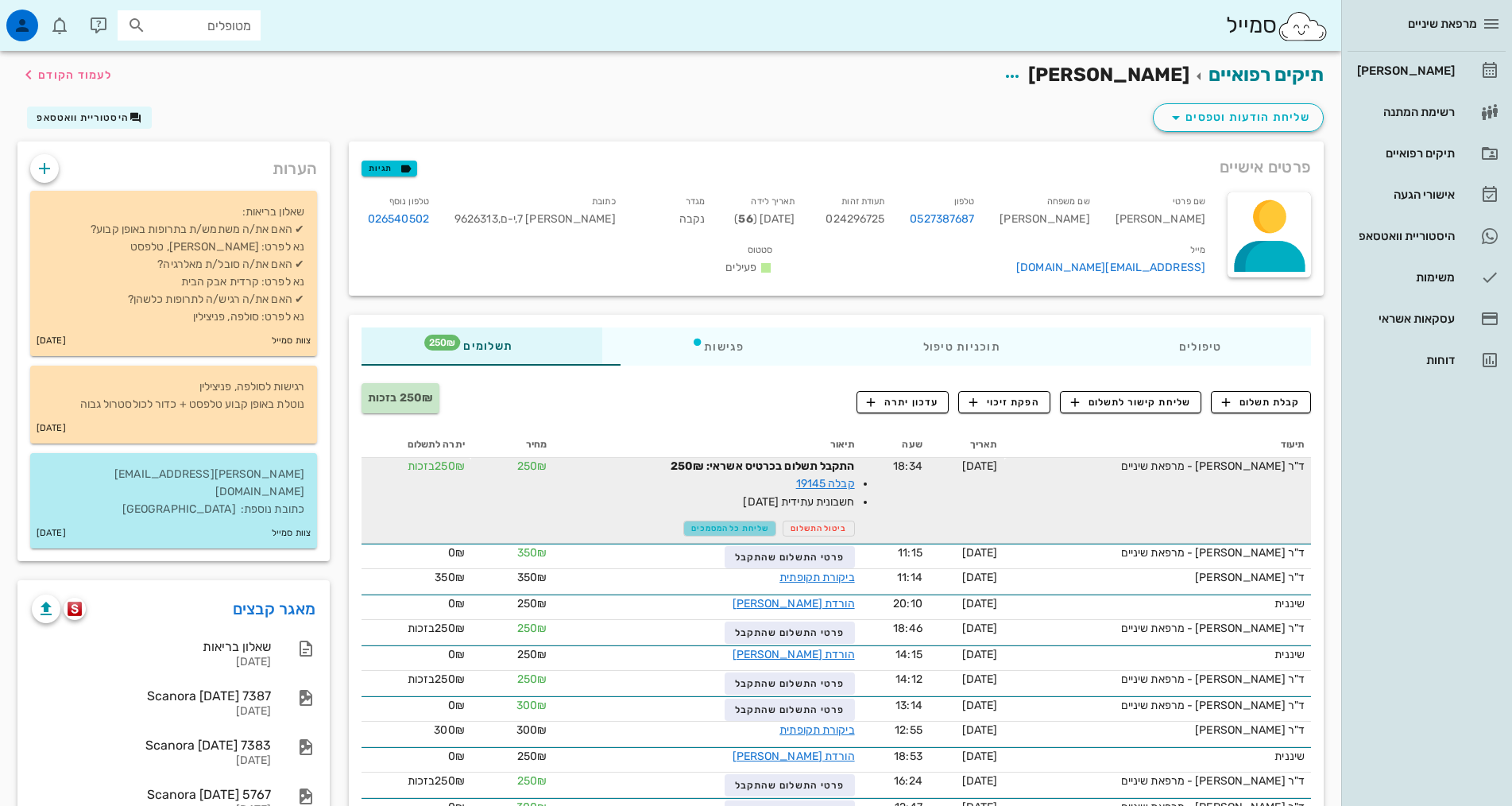
click at [691, 524] on span "שליחת כל המסמכים" at bounding box center [730, 528] width 77 height 10
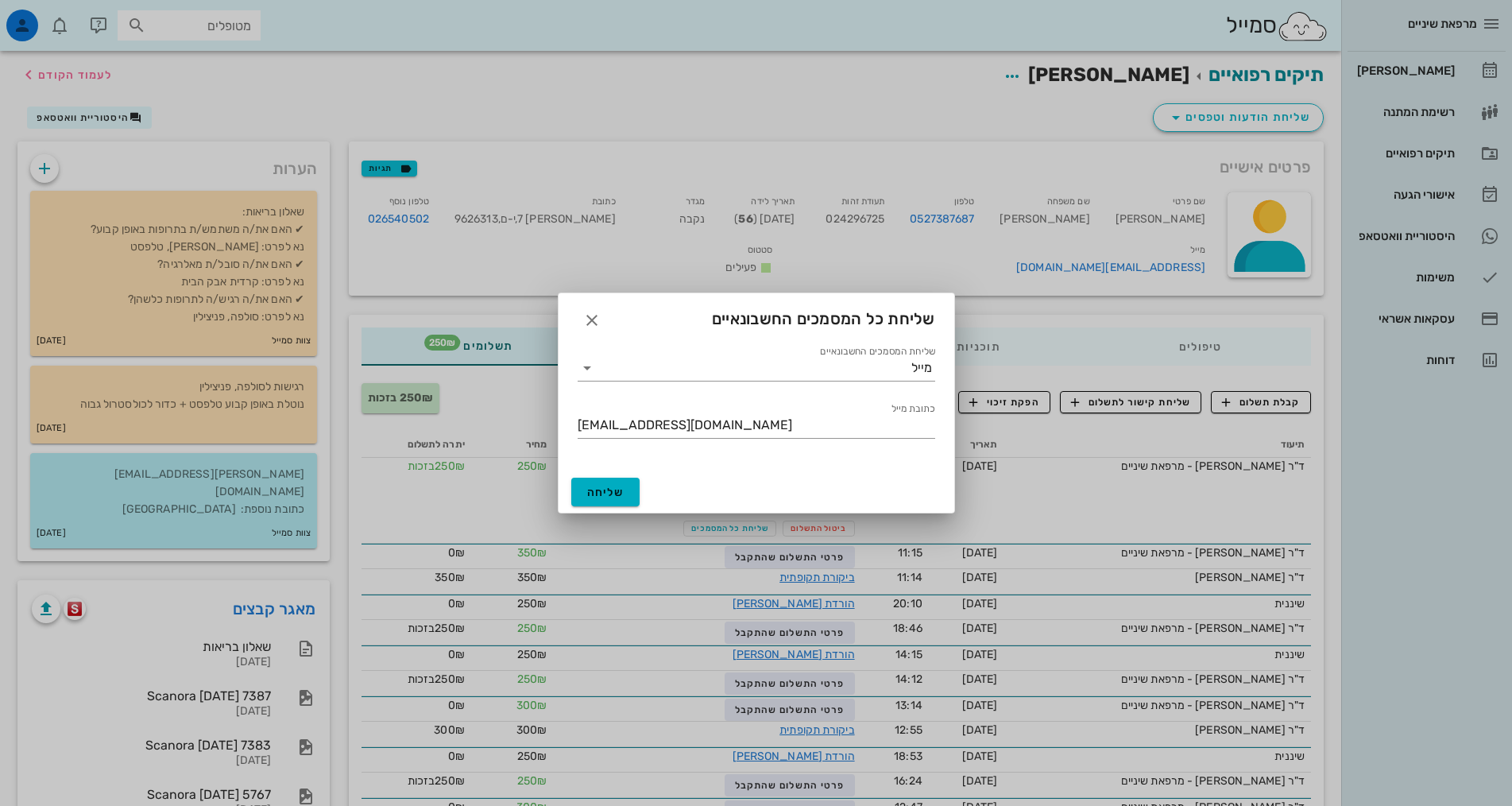
click at [488, 445] on div at bounding box center [756, 403] width 1512 height 806
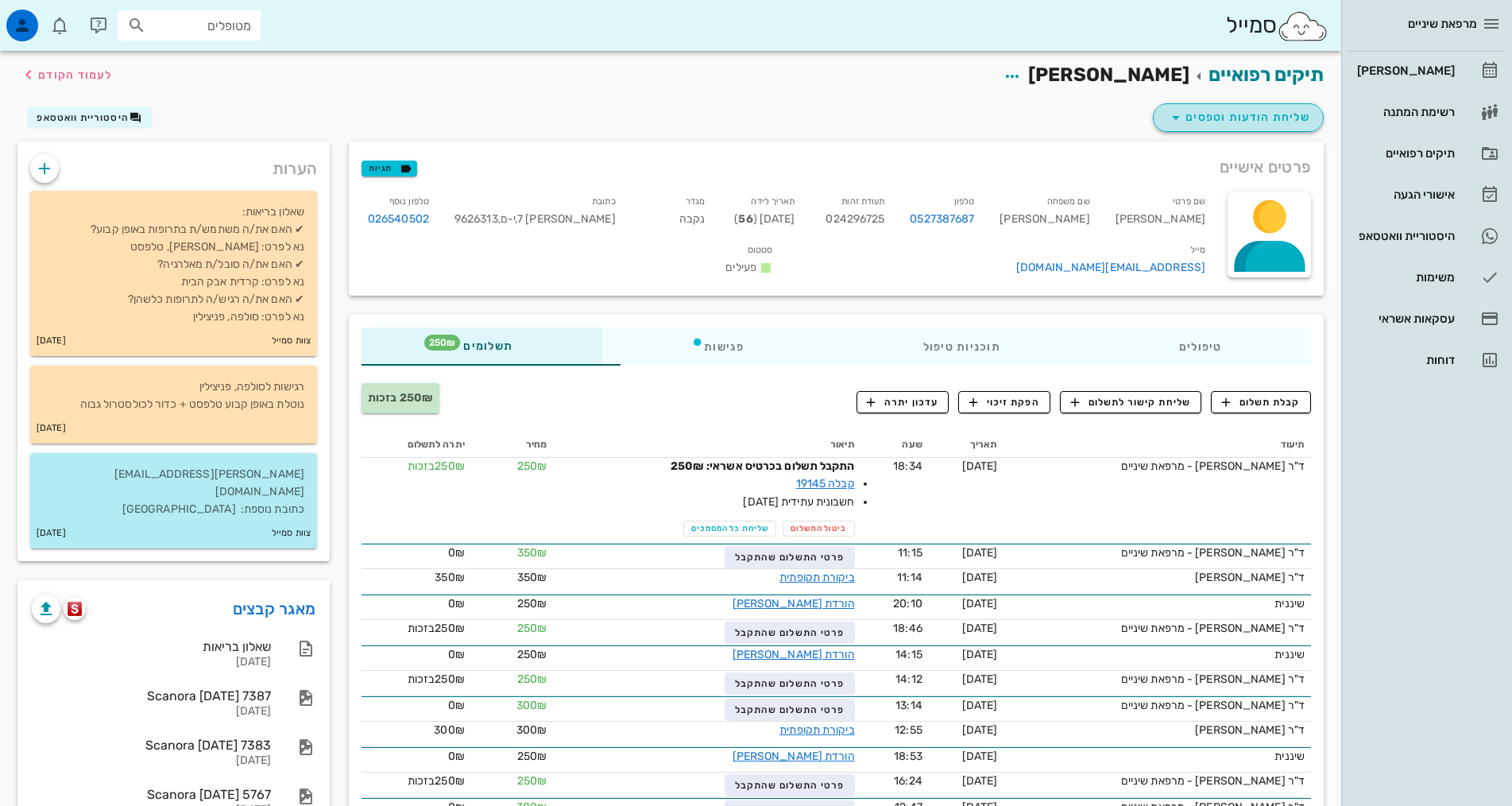
click at [1282, 114] on span "שליחת הודעות וטפסים" at bounding box center [1239, 117] width 144 height 19
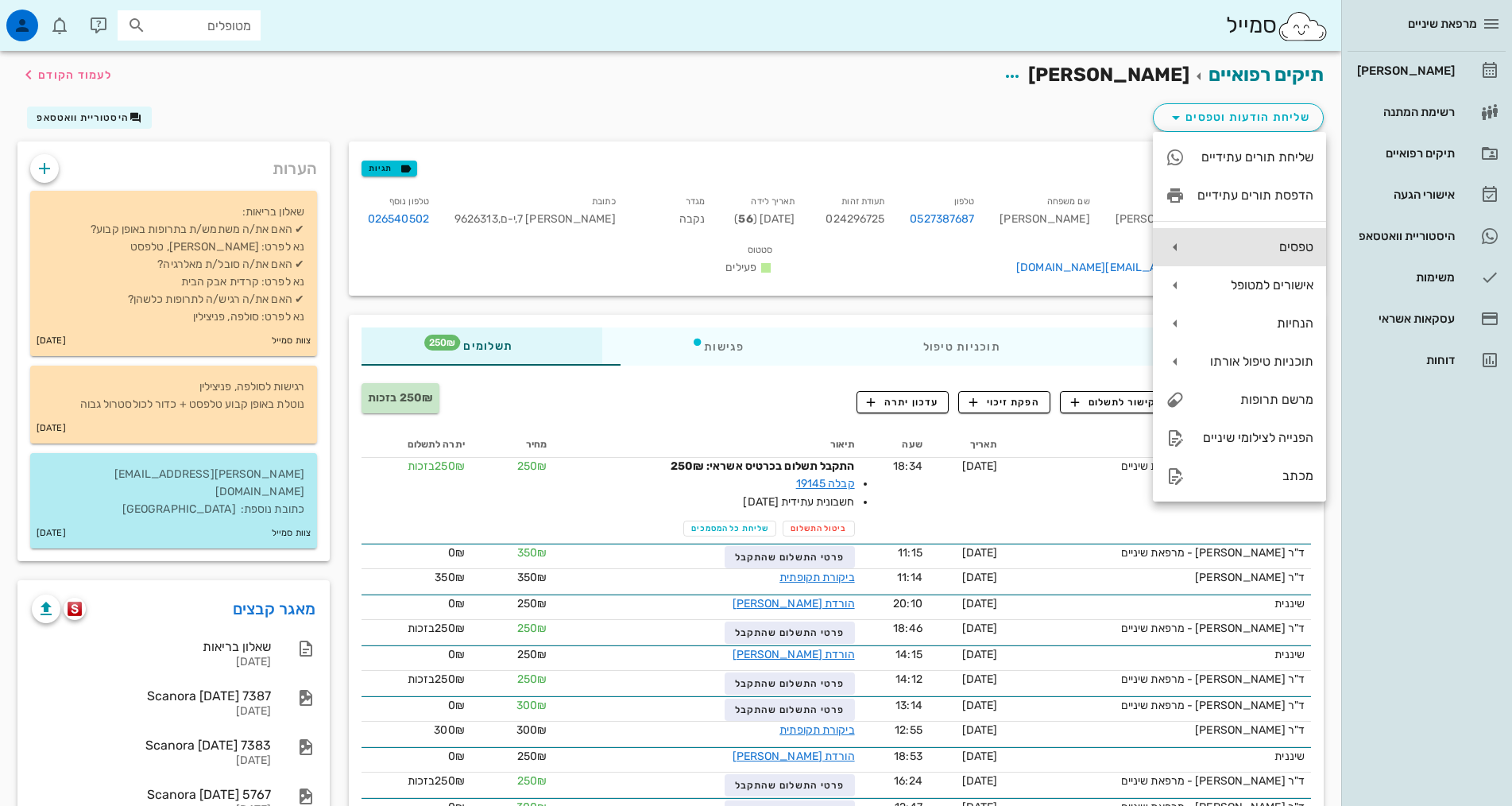
click at [1271, 245] on div "טפסים" at bounding box center [1255, 246] width 116 height 15
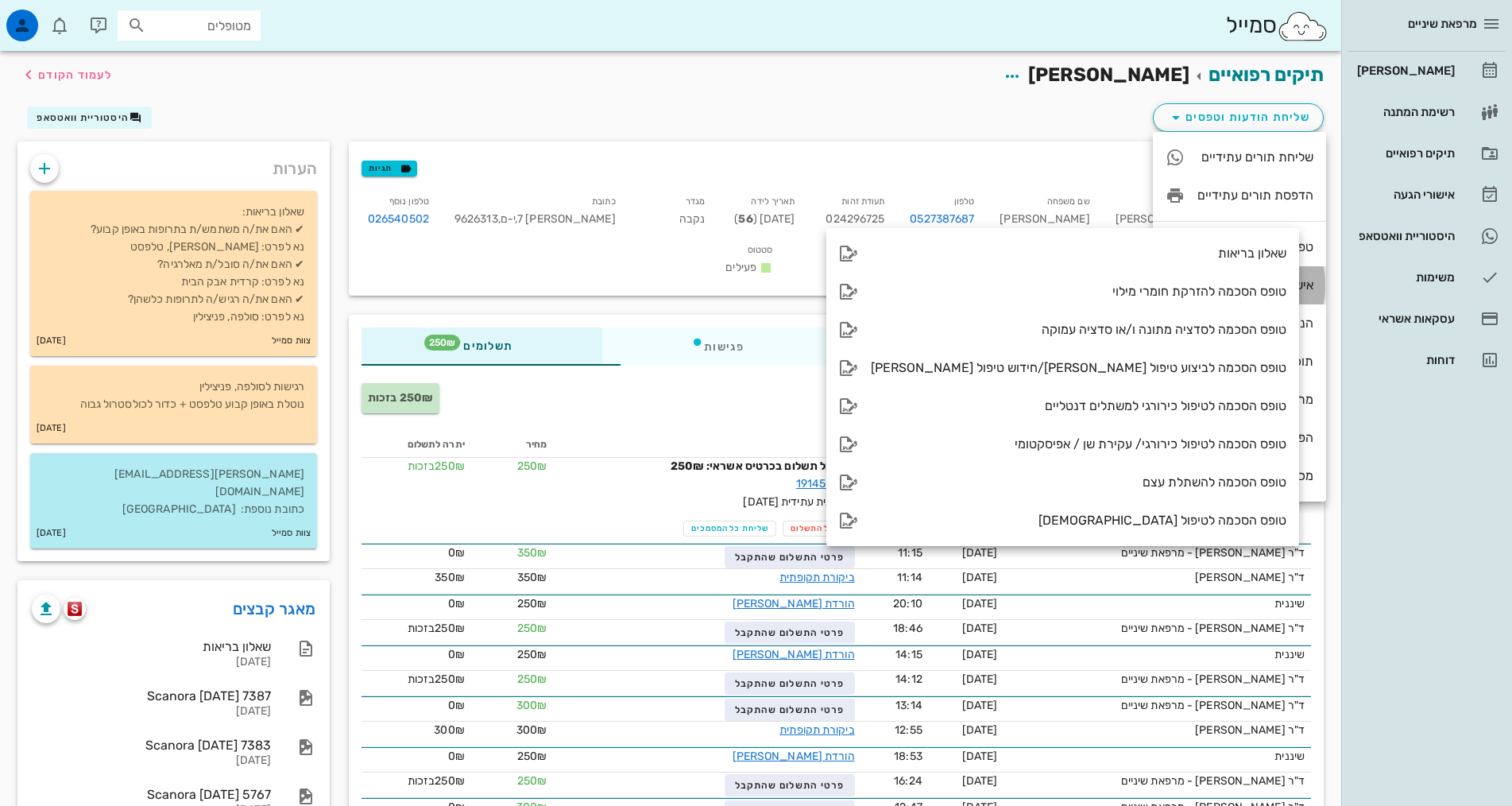
click at [1275, 281] on div "אישורים למטופל" at bounding box center [1255, 285] width 116 height 15
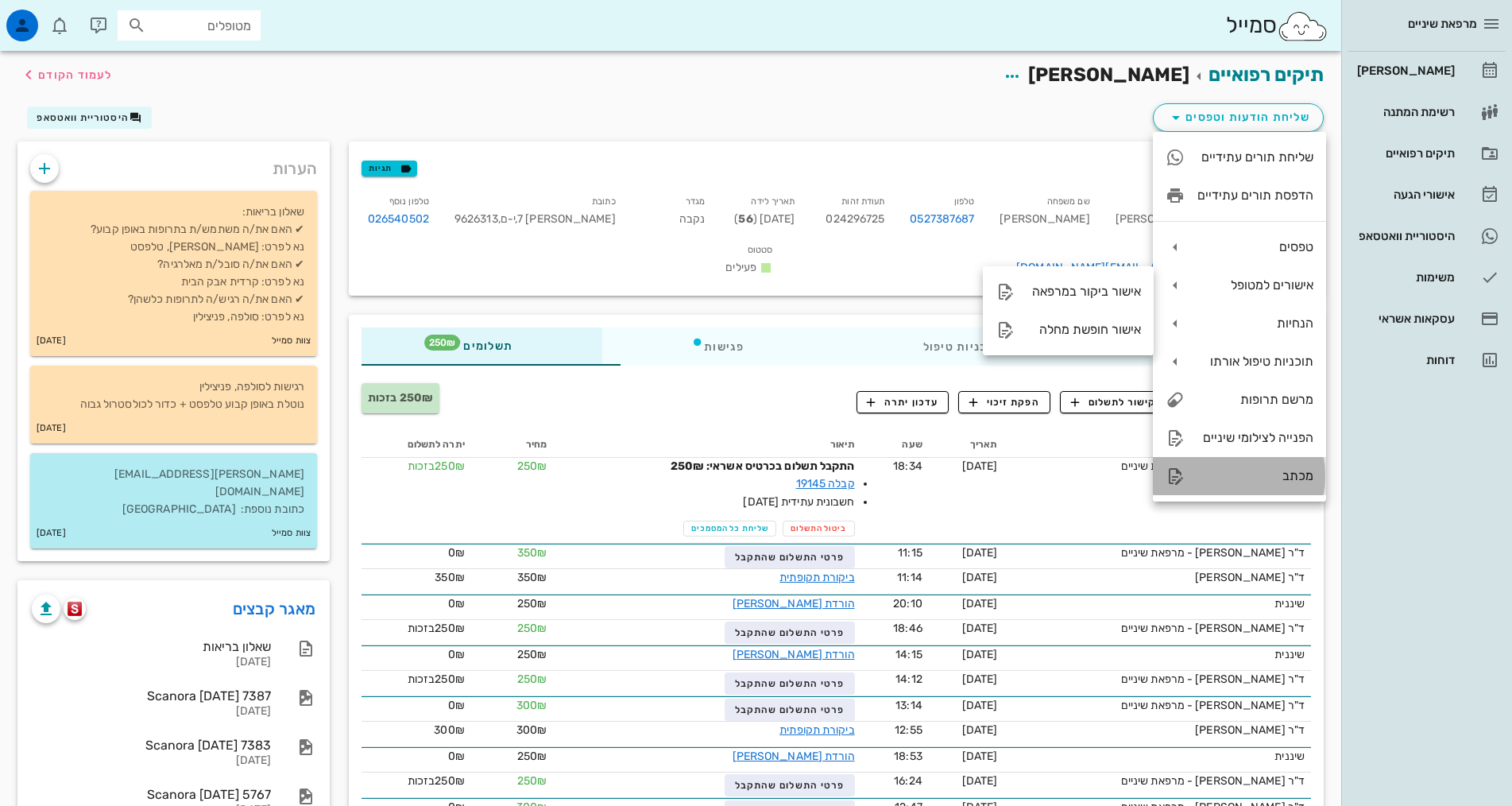
click at [1279, 484] on div "מכתב" at bounding box center [1240, 476] width 173 height 38
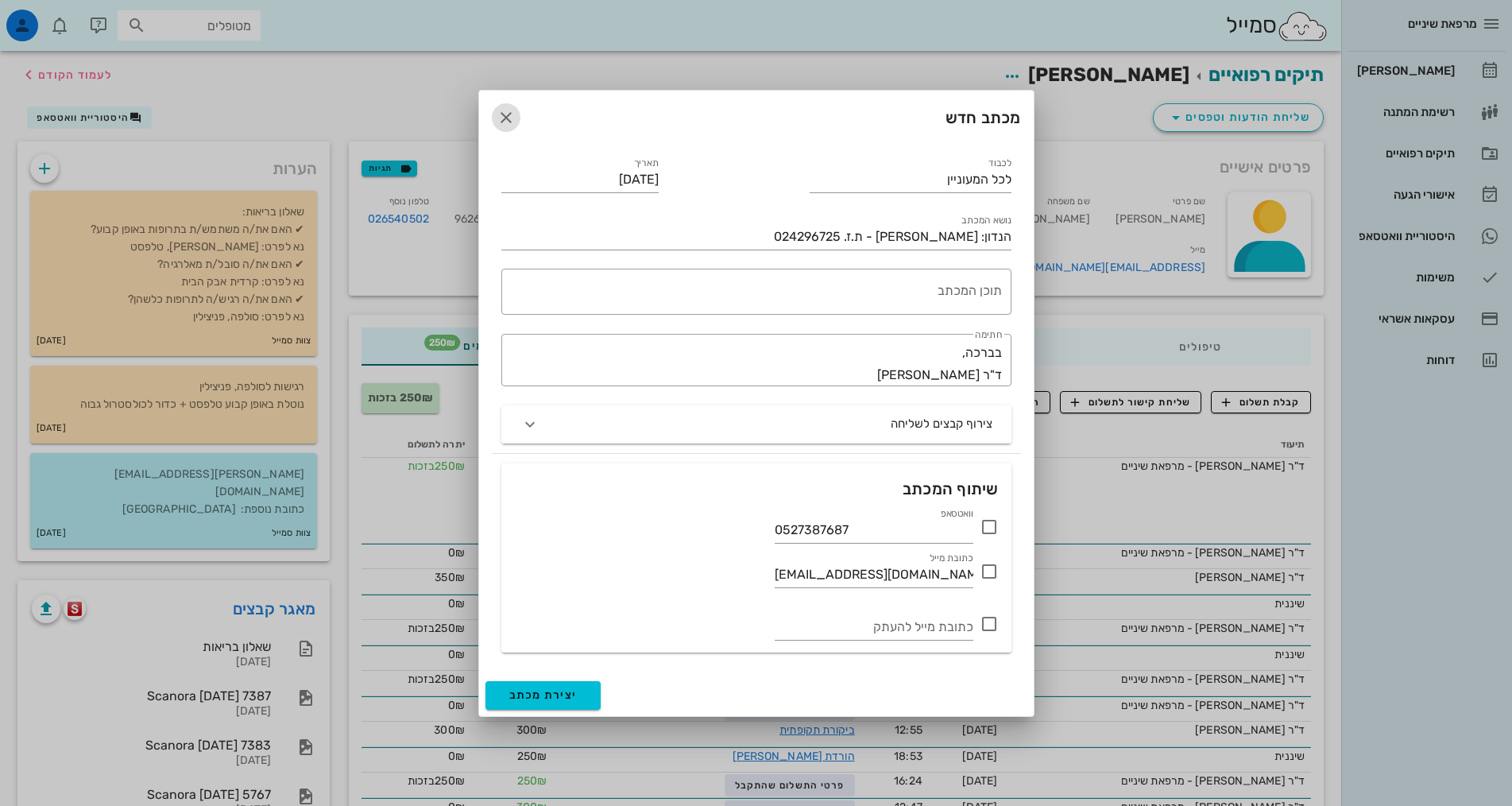
click at [506, 119] on icon "button" at bounding box center [506, 117] width 19 height 19
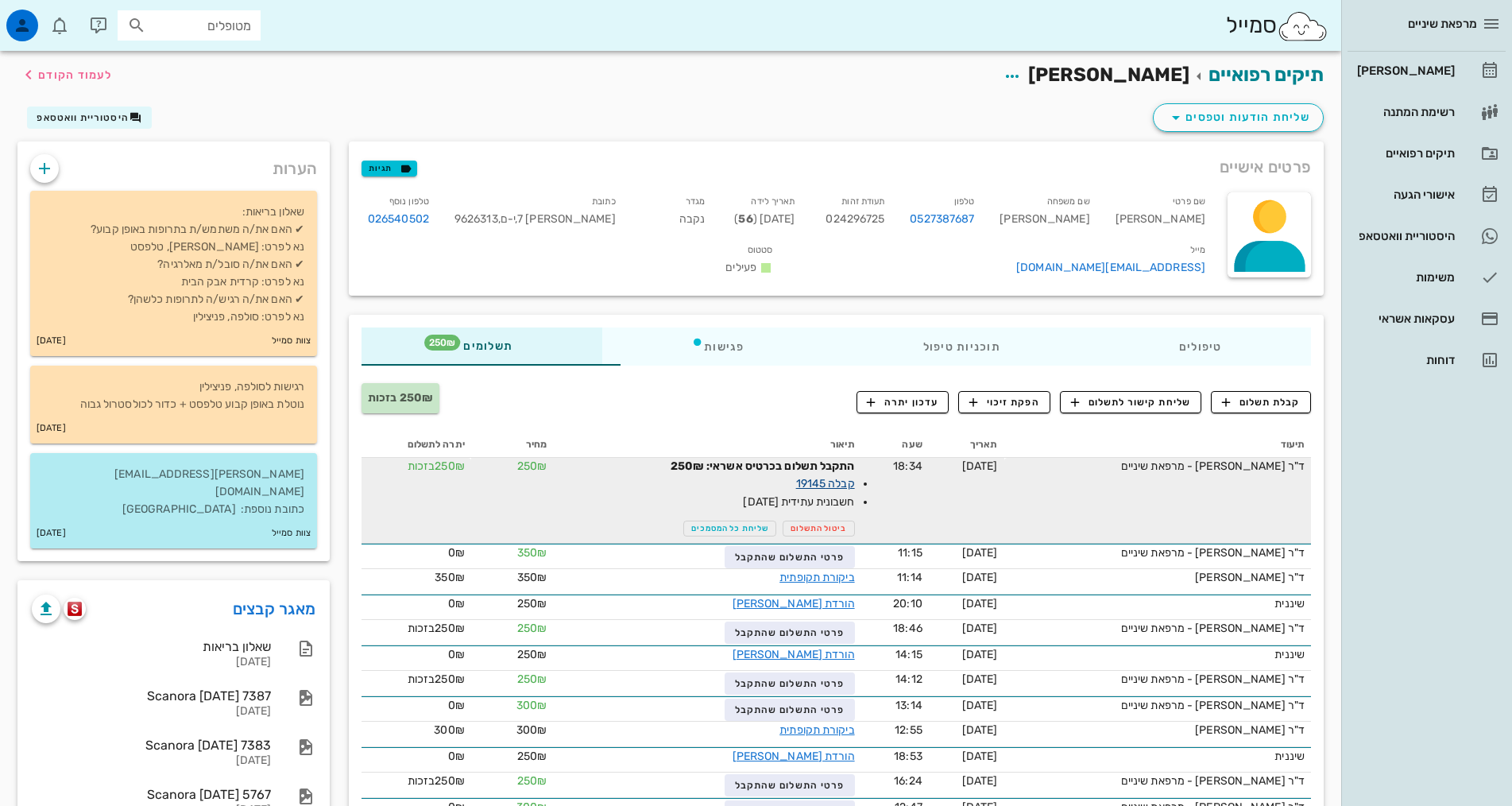
click at [797, 477] on link "קבלה 19145" at bounding box center [825, 483] width 59 height 14
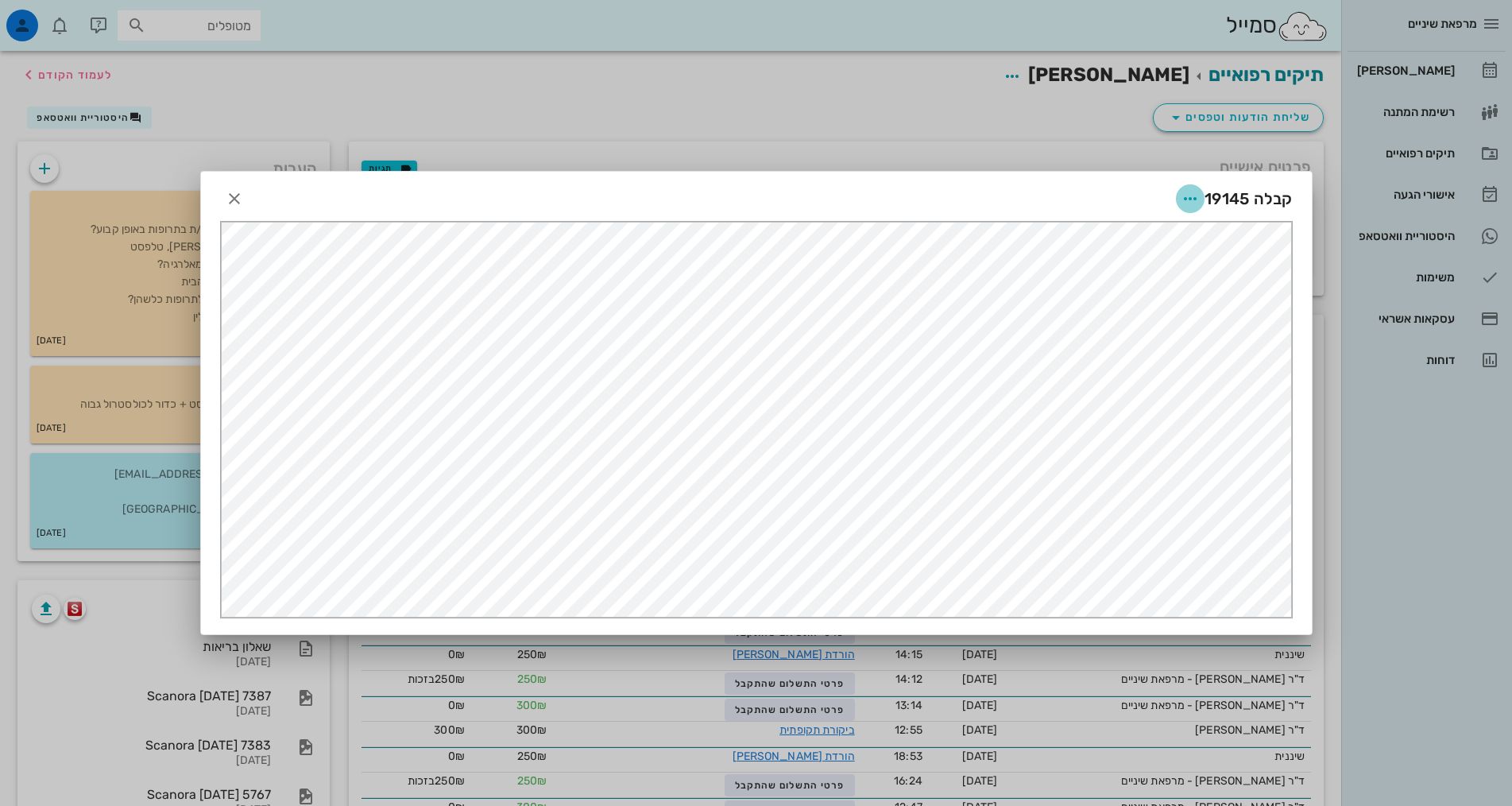
click at [1198, 196] on icon "button" at bounding box center [1190, 198] width 19 height 19
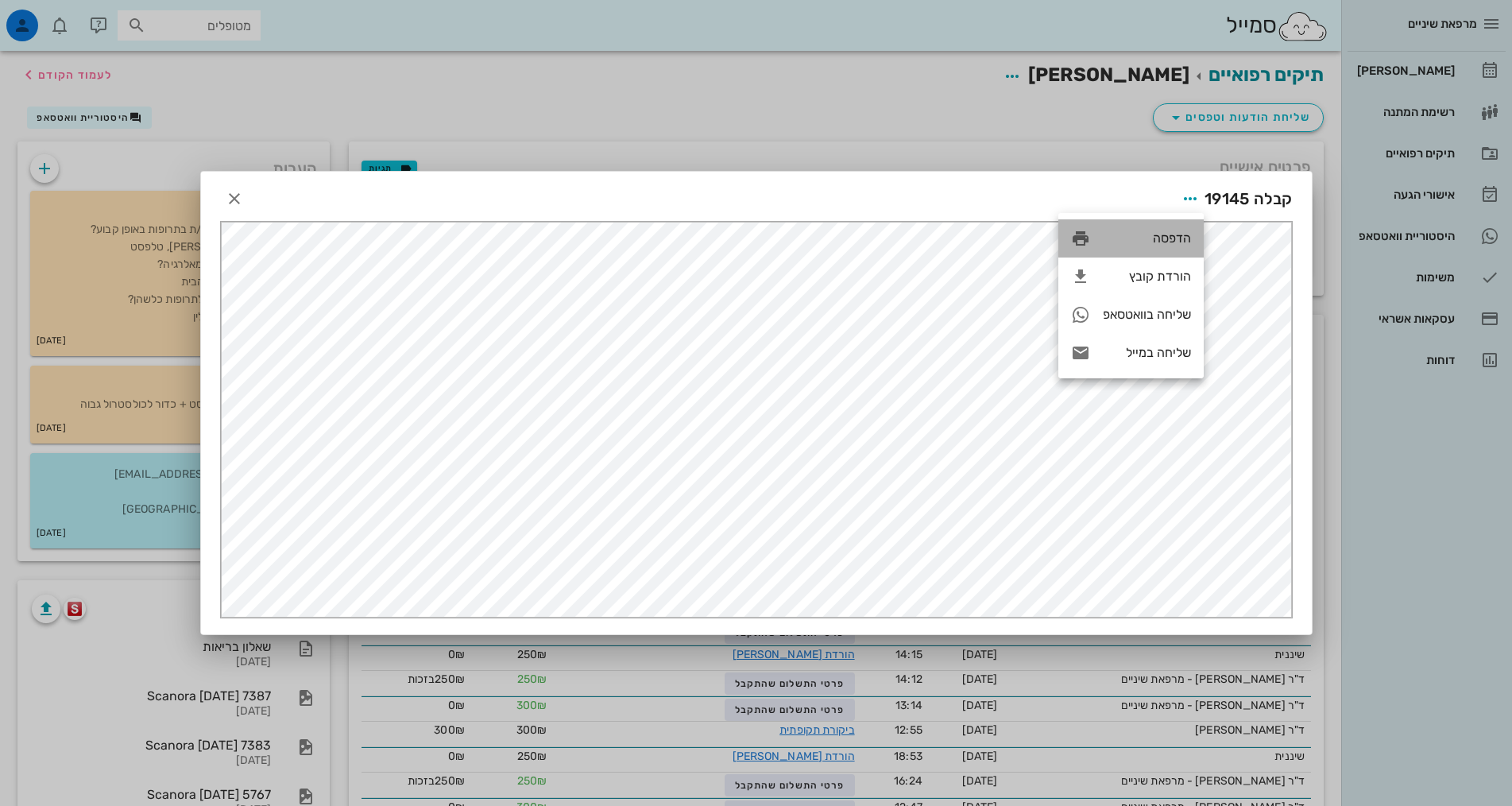
click at [1180, 237] on div "הדפסה" at bounding box center [1147, 238] width 88 height 15
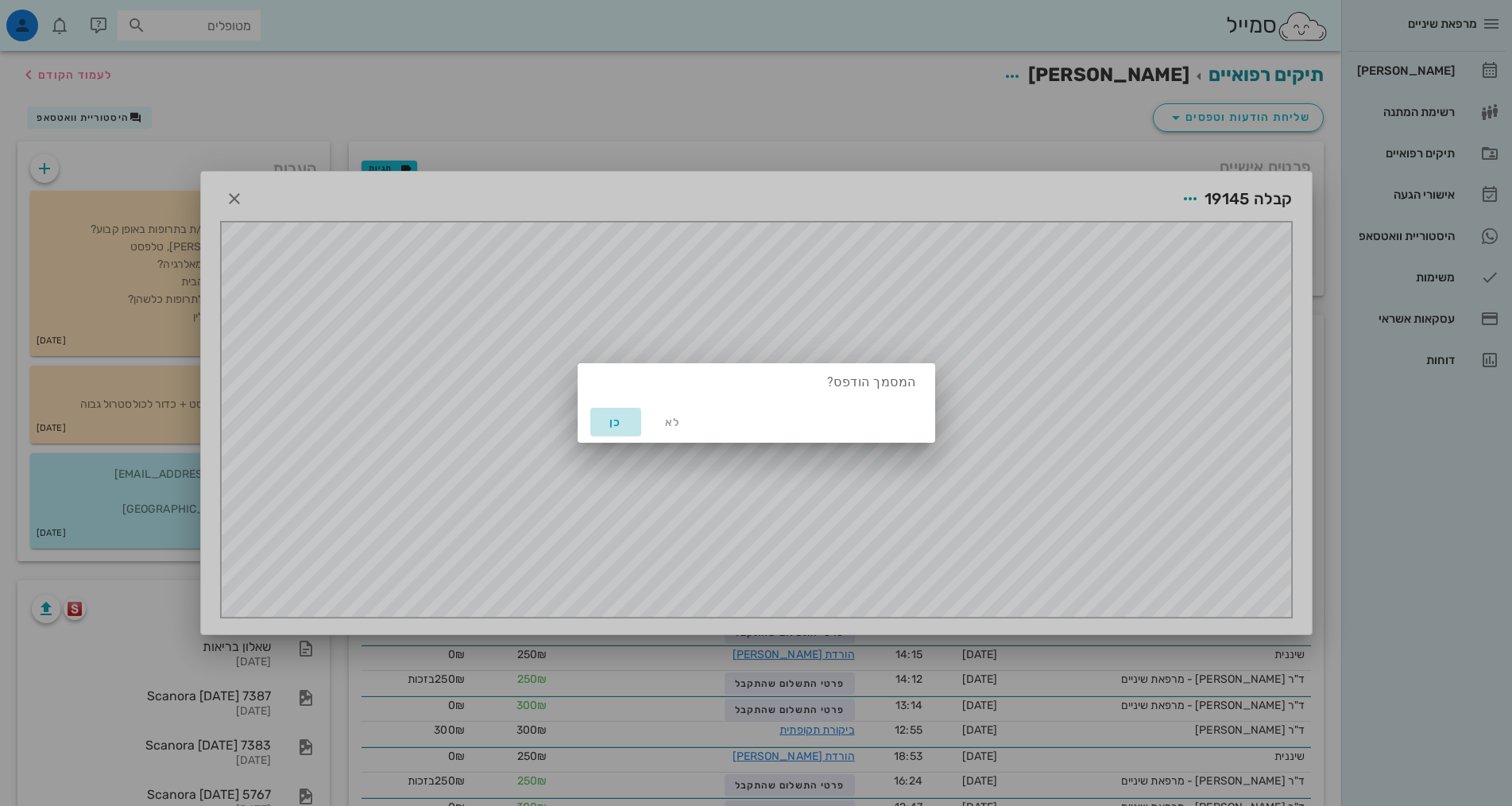
click at [623, 427] on span "כן" at bounding box center [615, 422] width 38 height 14
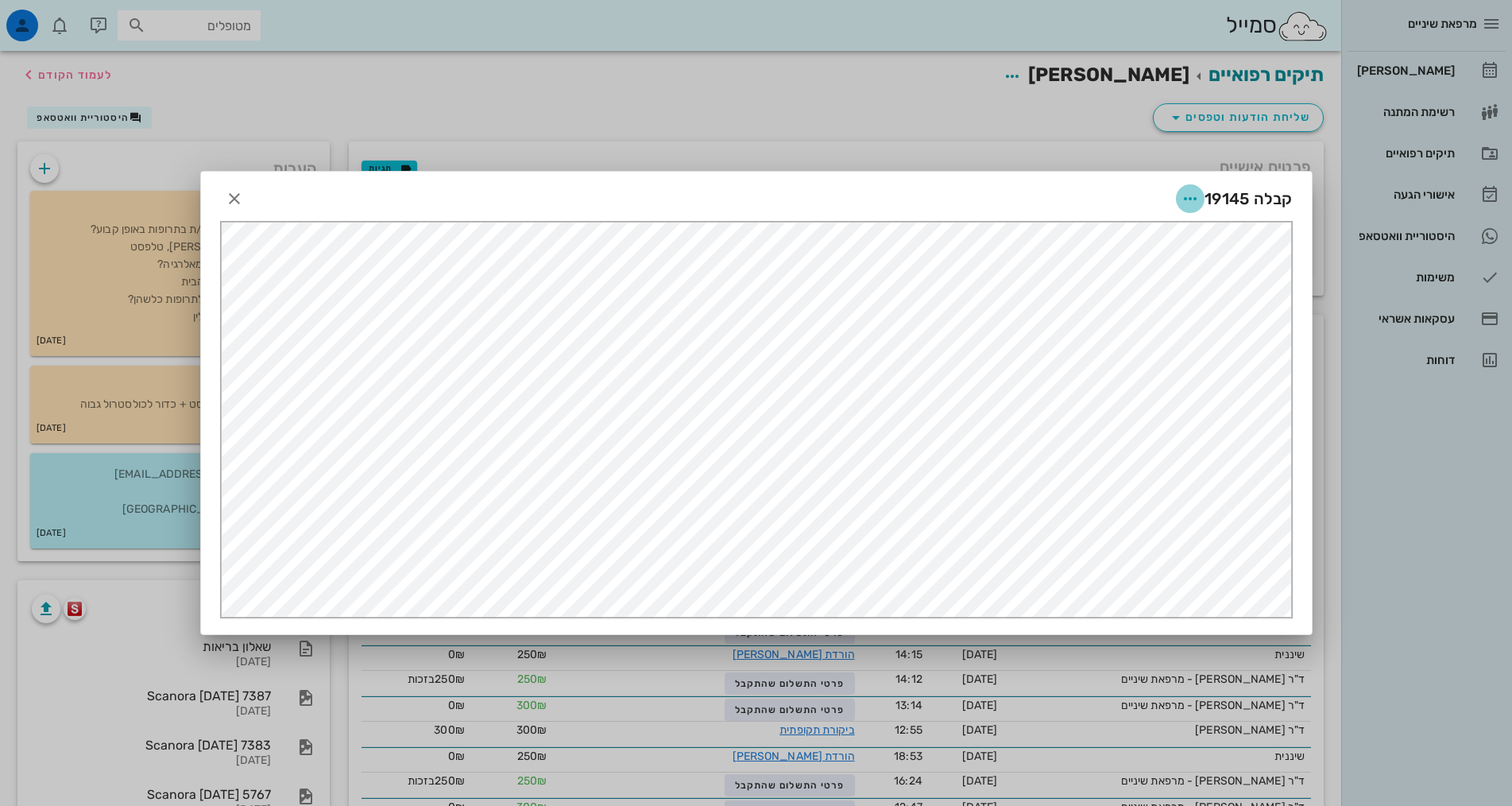
click at [1194, 197] on icon "button" at bounding box center [1190, 198] width 19 height 19
click at [1153, 356] on div "שליחה במייל" at bounding box center [1147, 353] width 88 height 15
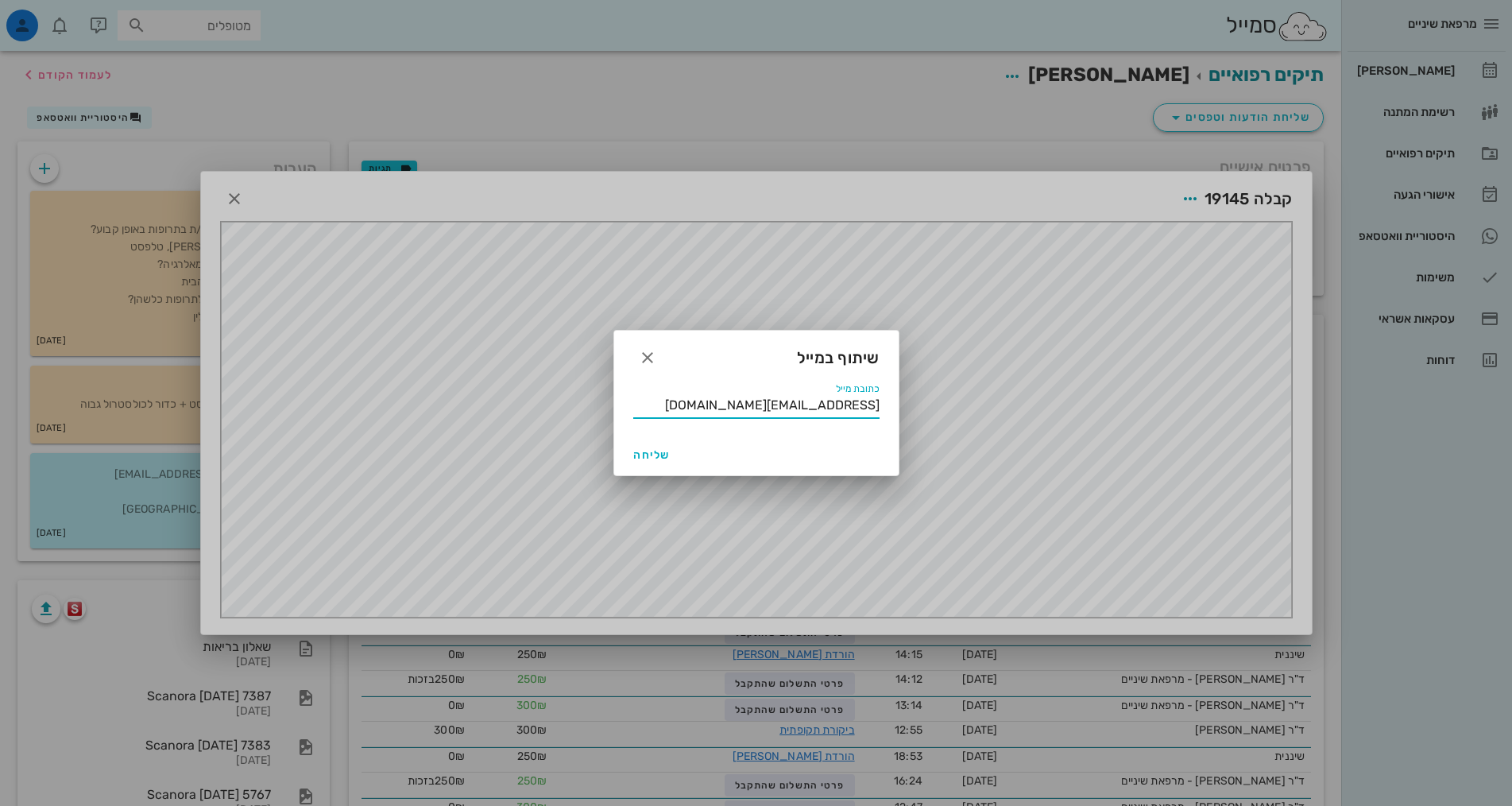
drag, startPoint x: 751, startPoint y: 407, endPoint x: 912, endPoint y: 432, distance: 162.9
click at [912, 432] on div "מרפאת שיניים יומן מרפאה רשימת המתנה תיקים רפואיים אישורי הגעה 2 היסטוריית וואטס…" at bounding box center [756, 520] width 1512 height 1040
type input "ג"
type input "[PERSON_NAME][EMAIL_ADDRESS][DOMAIN_NAME]"
click at [656, 459] on span "שליחה" at bounding box center [652, 454] width 38 height 14
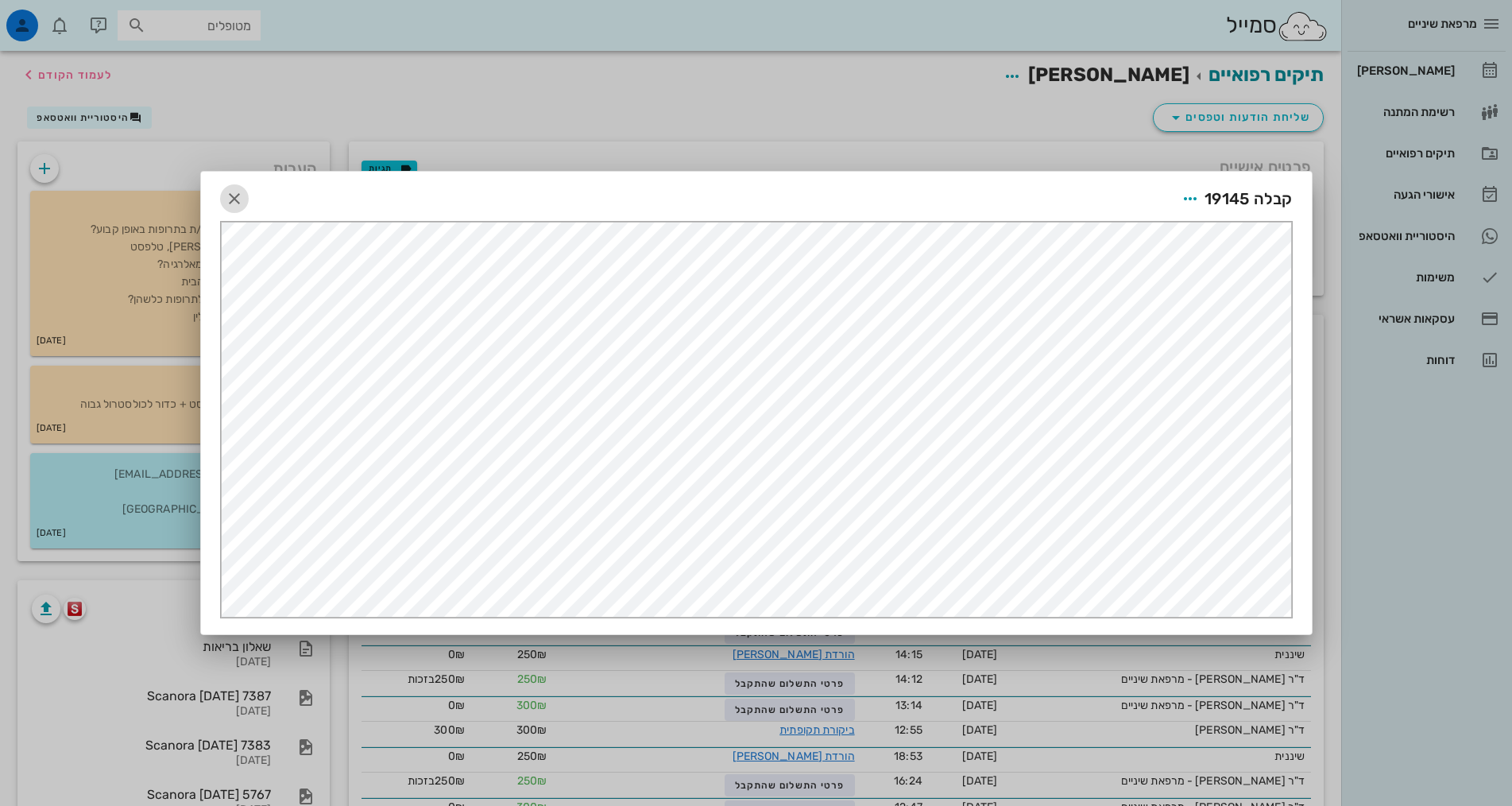
click at [241, 203] on icon "button" at bounding box center [234, 198] width 19 height 19
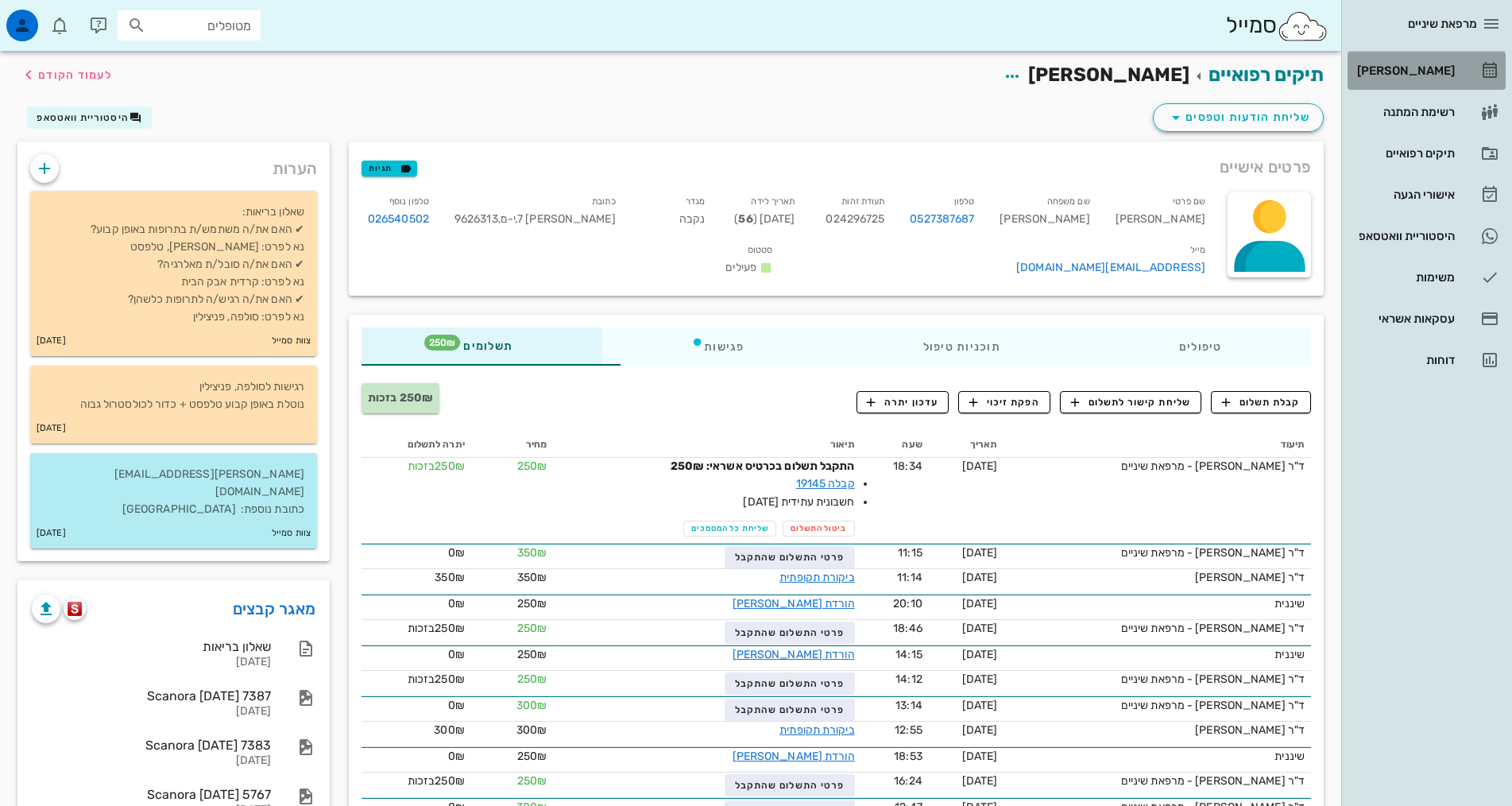
click at [1422, 77] on div "[PERSON_NAME]" at bounding box center [1405, 70] width 101 height 13
